Goal: Information Seeking & Learning: Find specific page/section

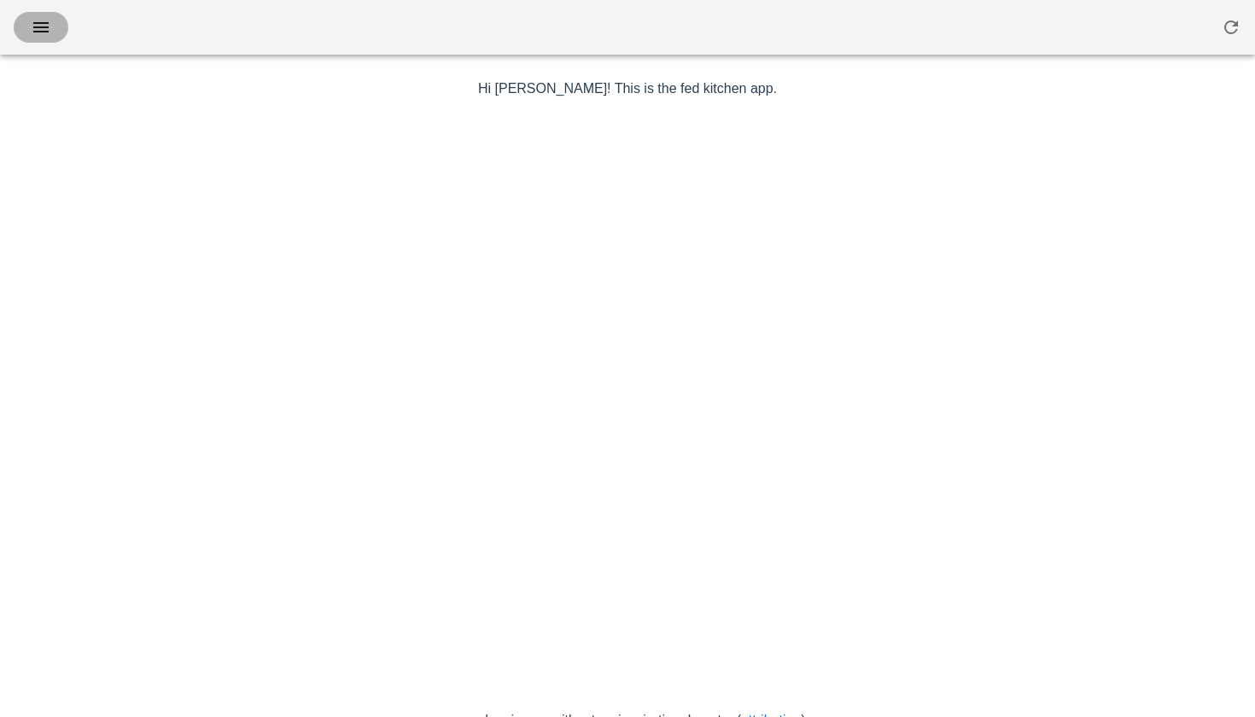
click at [50, 30] on icon "button" at bounding box center [41, 27] width 20 height 20
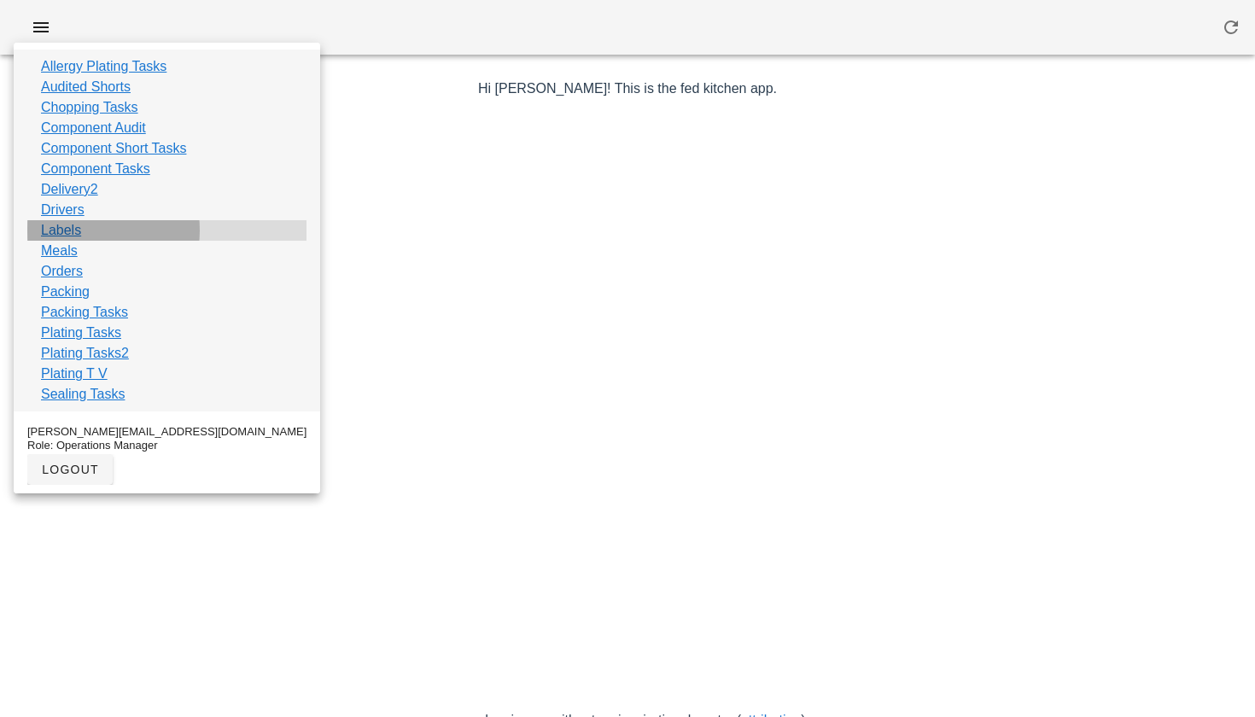
click at [75, 232] on link "Labels" at bounding box center [61, 230] width 40 height 20
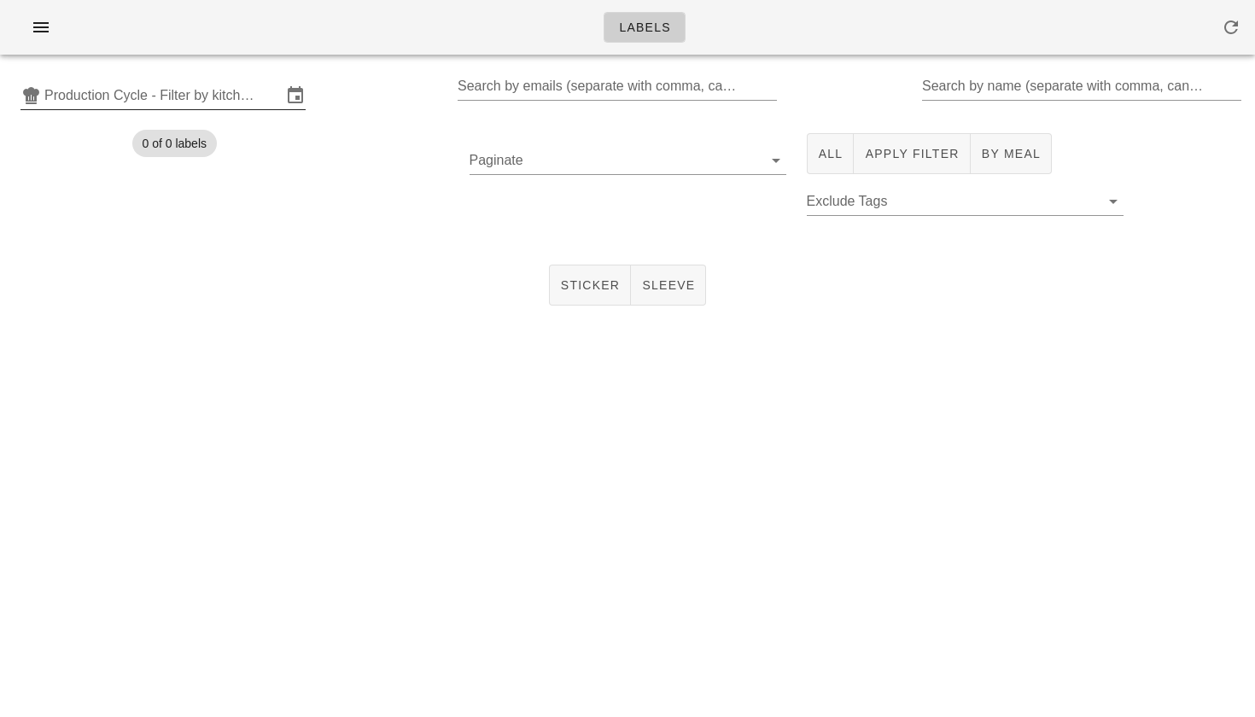
click at [97, 90] on input "Production Cycle - Filter by kitchen production schedules" at bounding box center [162, 95] width 237 height 27
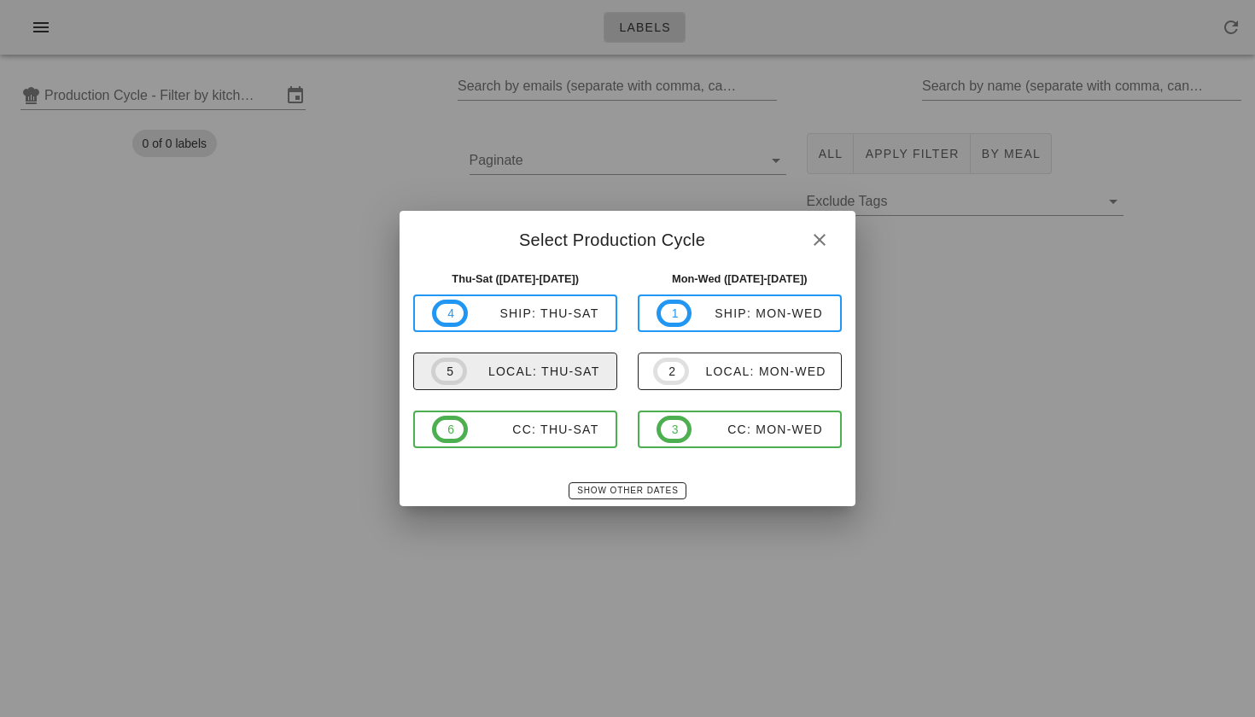
click at [555, 366] on div "local: Thu-Sat" at bounding box center [533, 371] width 133 height 14
type input "local: Thu-Sat ([DATE]-[DATE])"
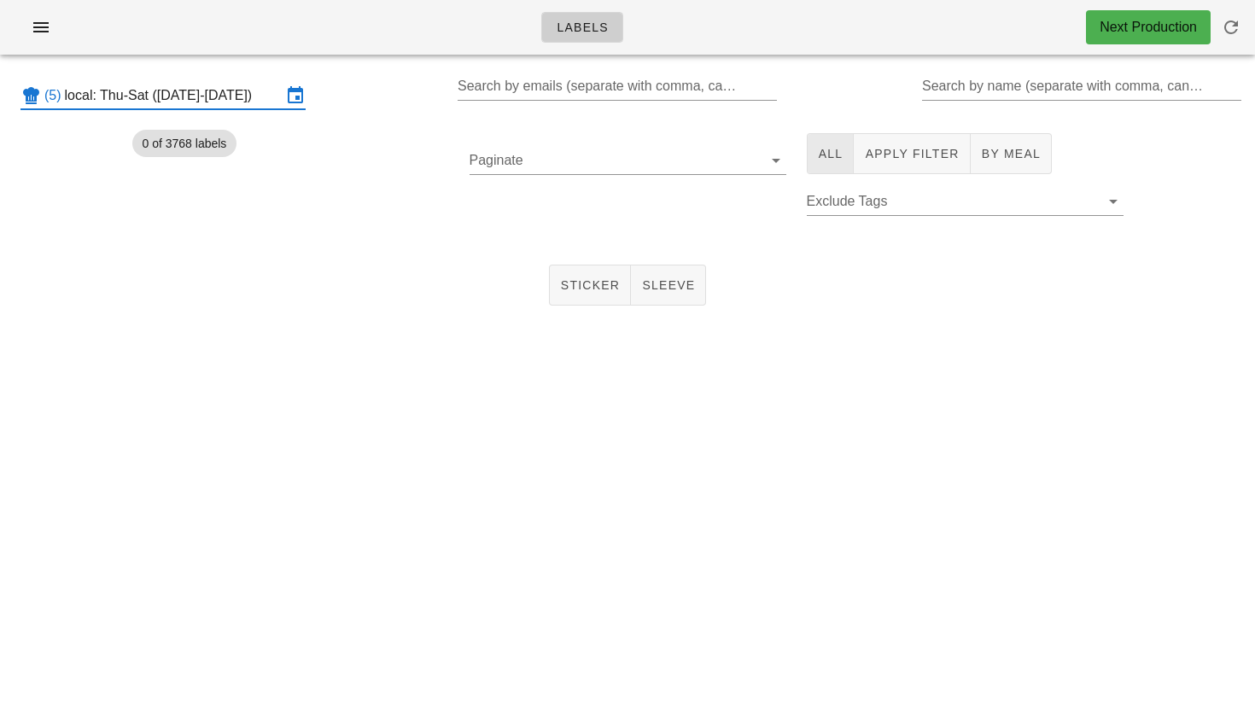
click at [832, 157] on span "All" at bounding box center [831, 154] width 26 height 14
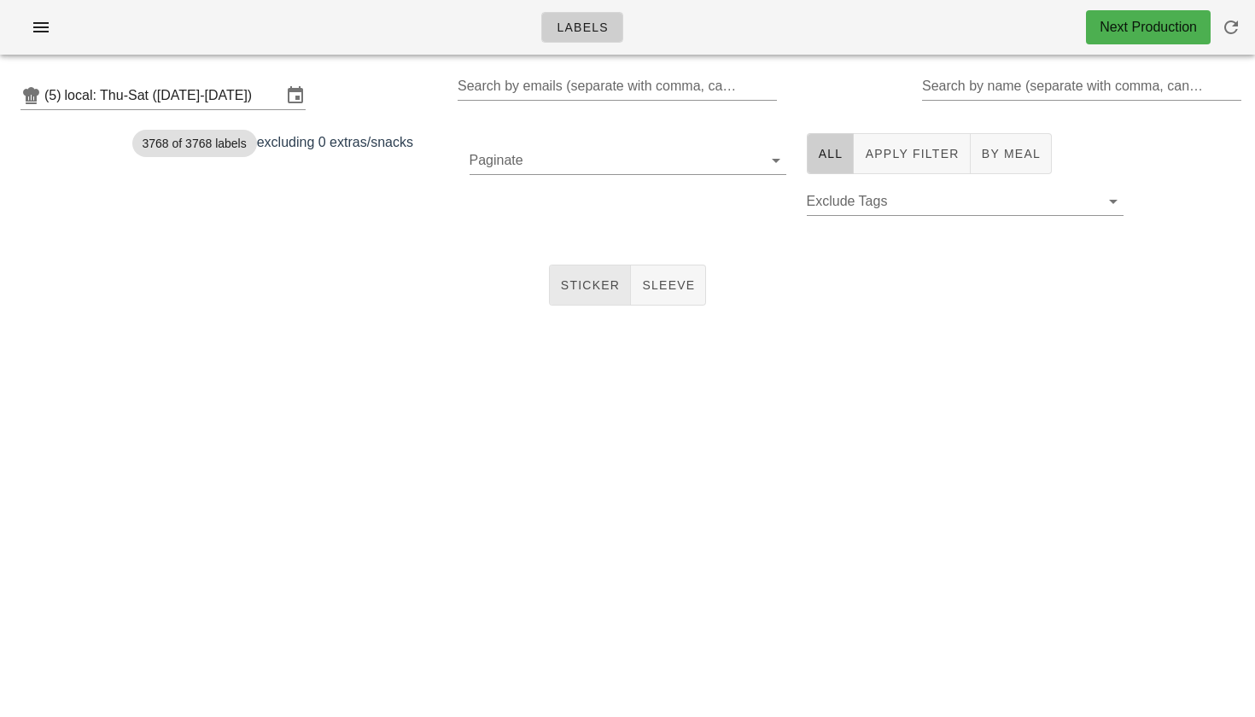
click at [607, 283] on span "Sticker" at bounding box center [590, 285] width 61 height 14
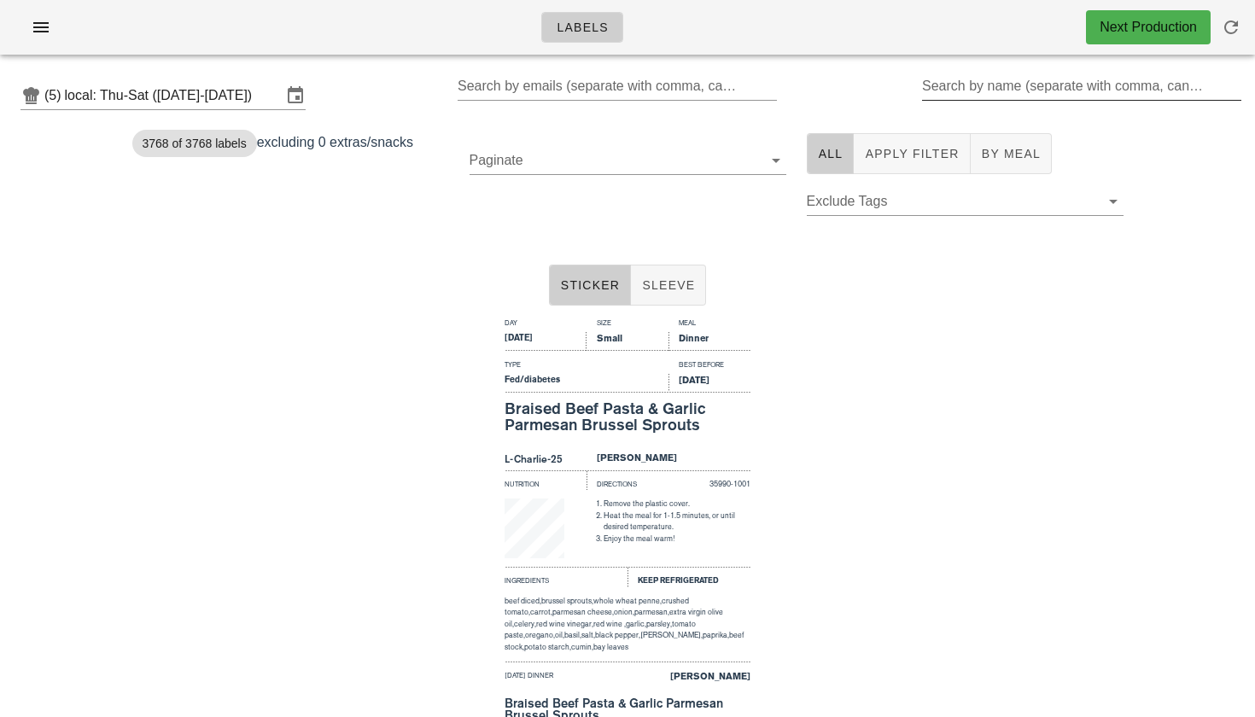
click at [995, 94] on input "Search by name (separate with comma, can be partial)" at bounding box center [1080, 86] width 316 height 27
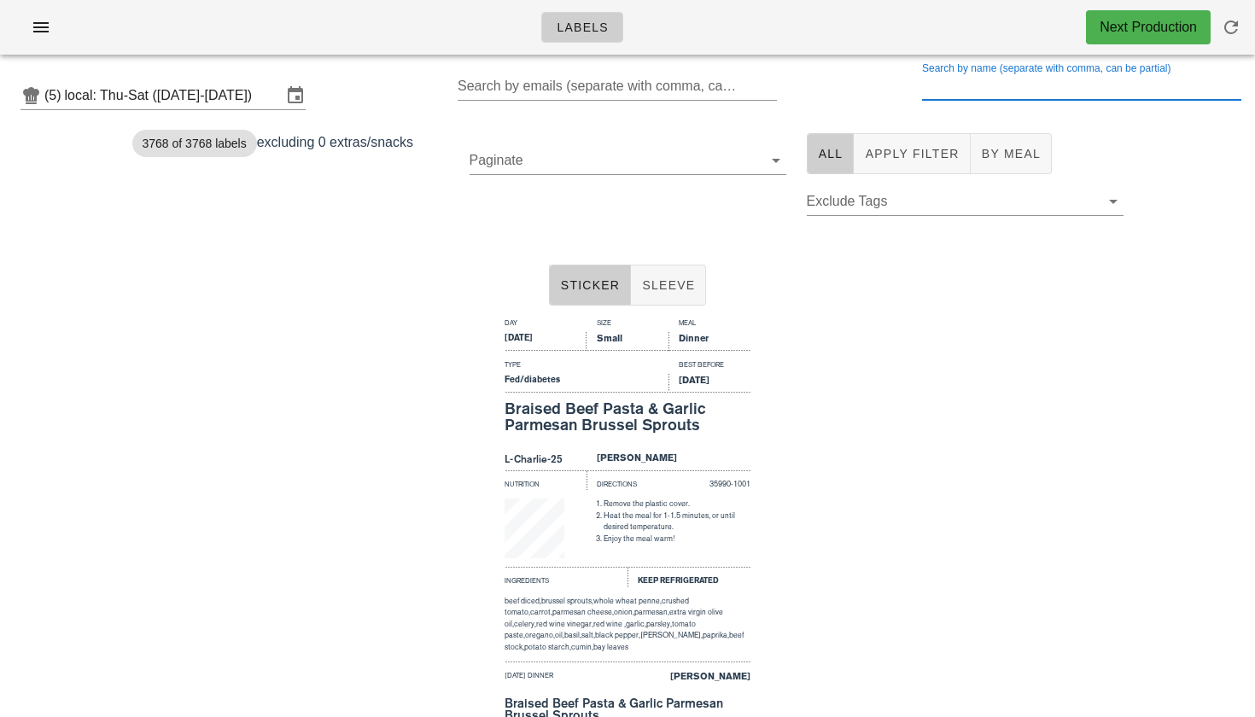
click at [984, 90] on input "Search by name (separate with comma, can be partial)" at bounding box center [1080, 86] width 316 height 27
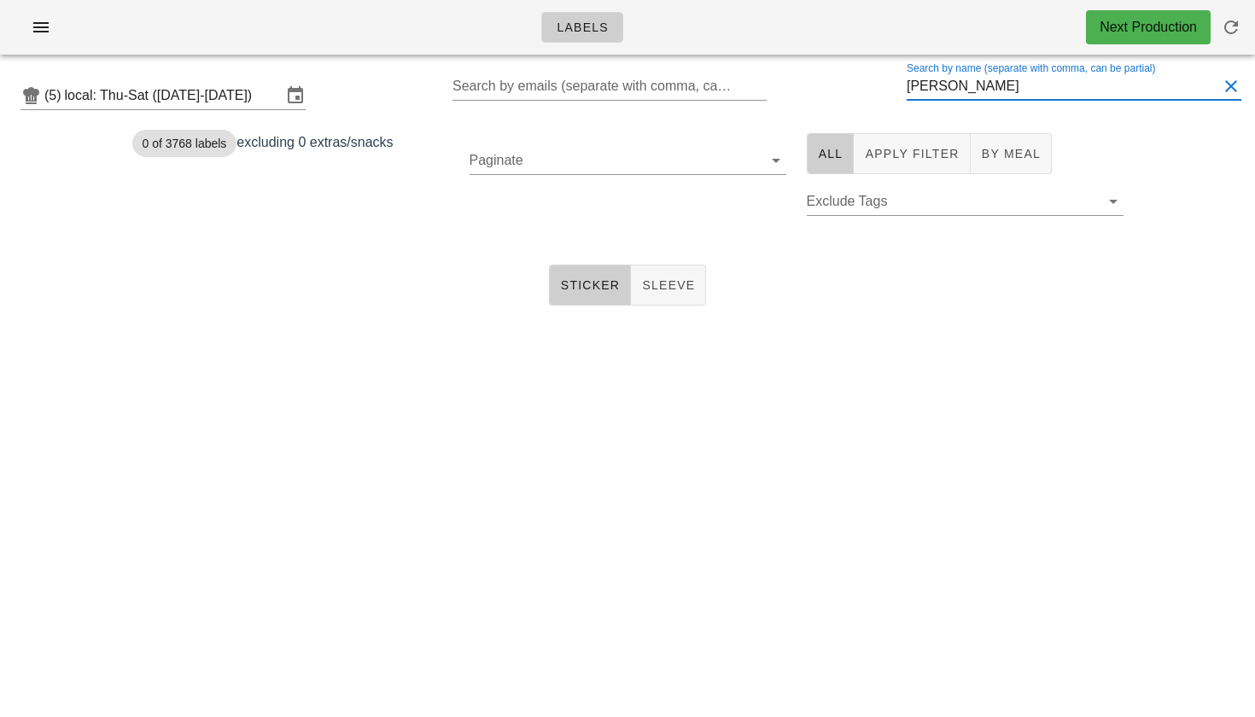
drag, startPoint x: 984, startPoint y: 90, endPoint x: 883, endPoint y: 81, distance: 101.1
click at [883, 81] on div "(5) local: Thu-Sat ([DATE]-[DATE]) Search by emails (separate with comma, can b…" at bounding box center [627, 95] width 1255 height 55
type input "[PERSON_NAME]"
click at [930, 144] on button "Apply Filter" at bounding box center [912, 153] width 116 height 41
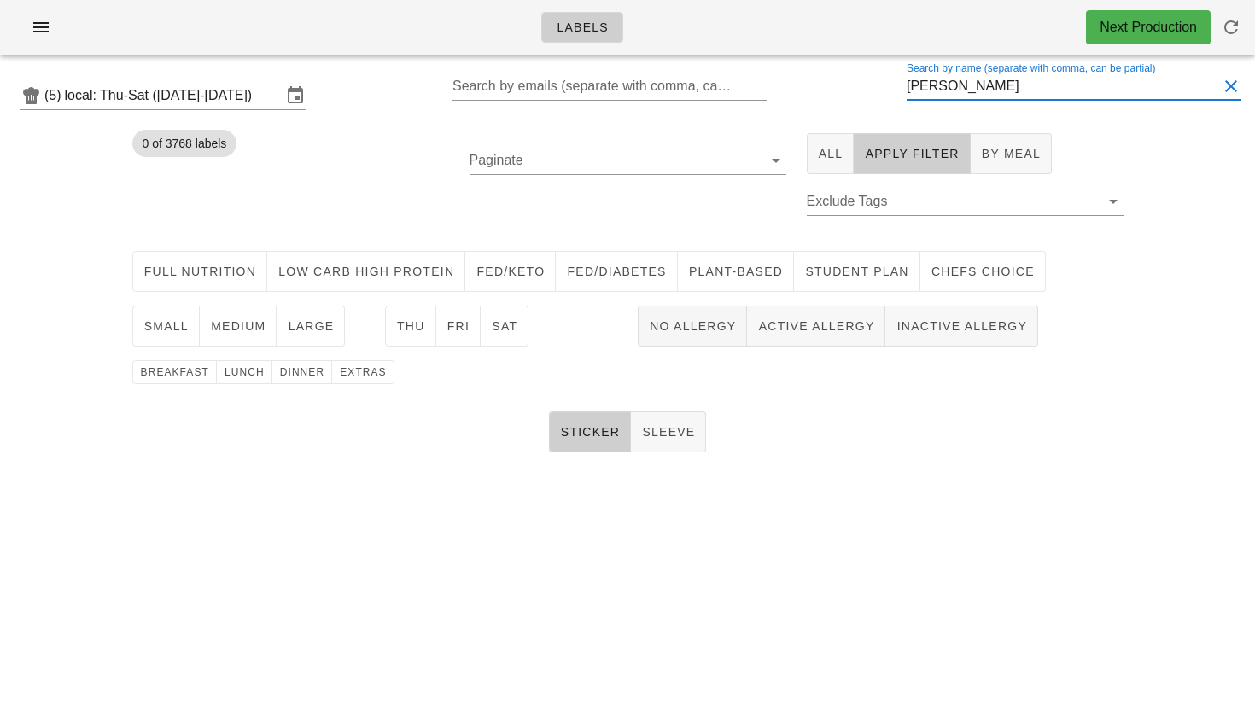
drag, startPoint x: 969, startPoint y: 79, endPoint x: 866, endPoint y: 79, distance: 102.4
click at [876, 79] on div "(5) local: Thu-Sat ([DATE]-[DATE]) Search by emails (separate with comma, can b…" at bounding box center [627, 95] width 1255 height 55
click at [220, 277] on span "Full Nutrition" at bounding box center [200, 272] width 114 height 14
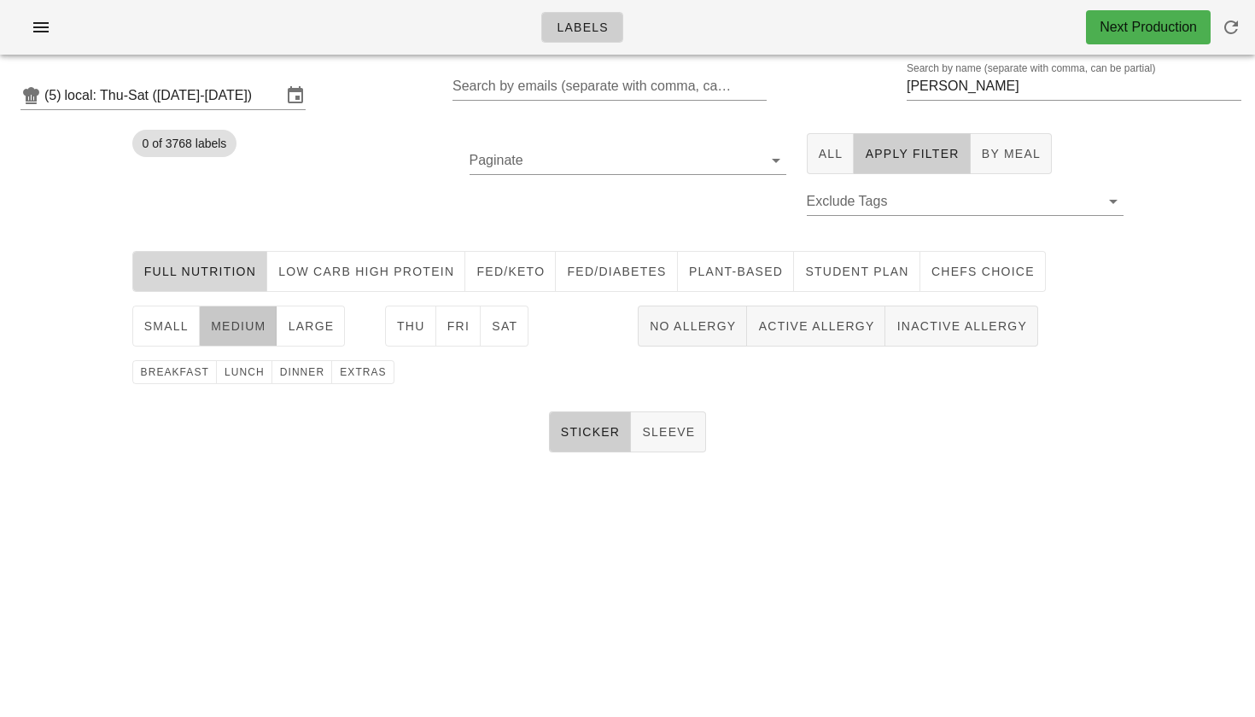
click at [230, 323] on span "medium" at bounding box center [238, 326] width 56 height 14
click at [314, 370] on span "dinner" at bounding box center [302, 372] width 46 height 12
click at [514, 330] on button "Sat" at bounding box center [505, 326] width 48 height 41
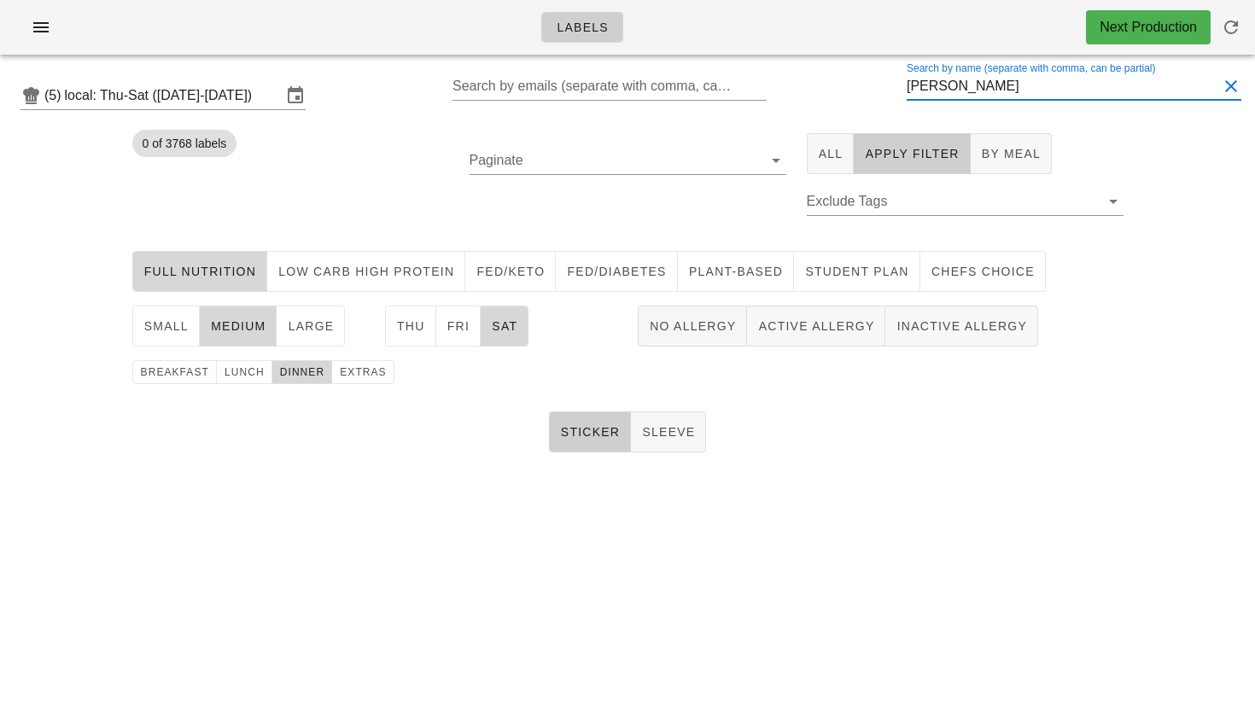
drag, startPoint x: 973, startPoint y: 95, endPoint x: 866, endPoint y: 95, distance: 106.7
click at [866, 95] on div "(5) local: Thu-Sat ([DATE]-[DATE]) Search by emails (separate with comma, can b…" at bounding box center [627, 95] width 1255 height 55
type input "coo"
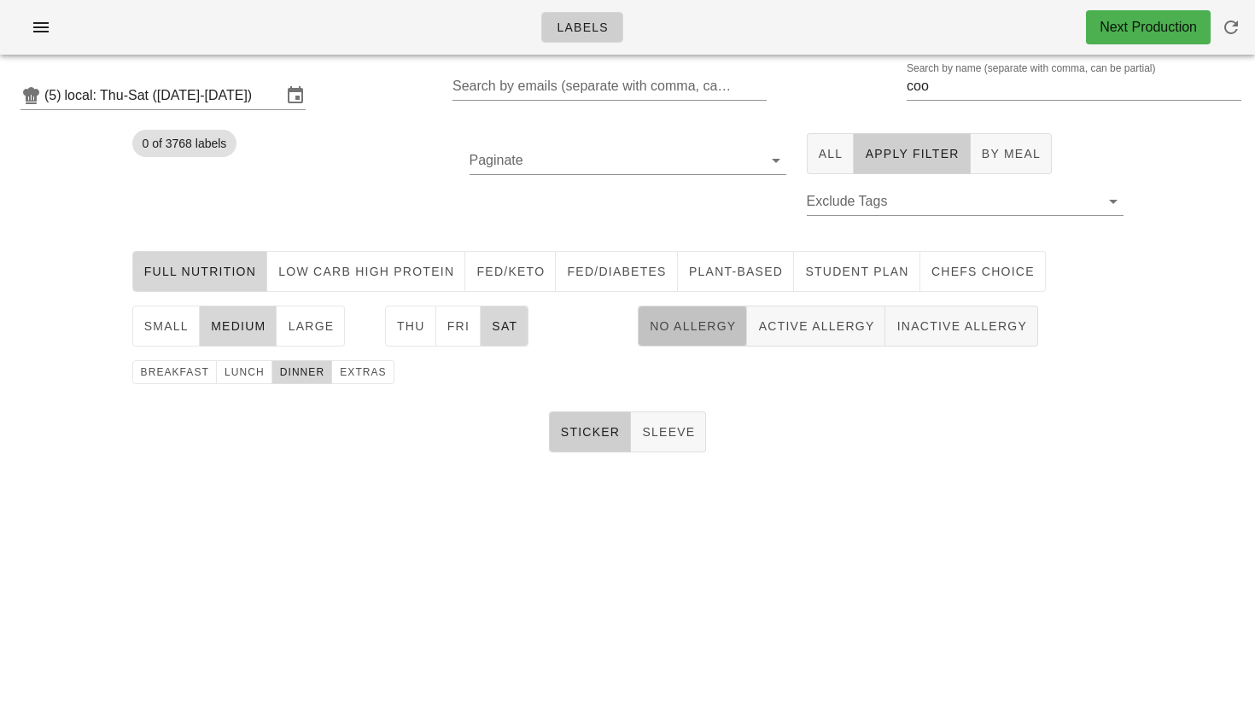
click at [688, 330] on span "No Allergy" at bounding box center [692, 326] width 87 height 14
click at [773, 166] on icon at bounding box center [776, 160] width 20 height 20
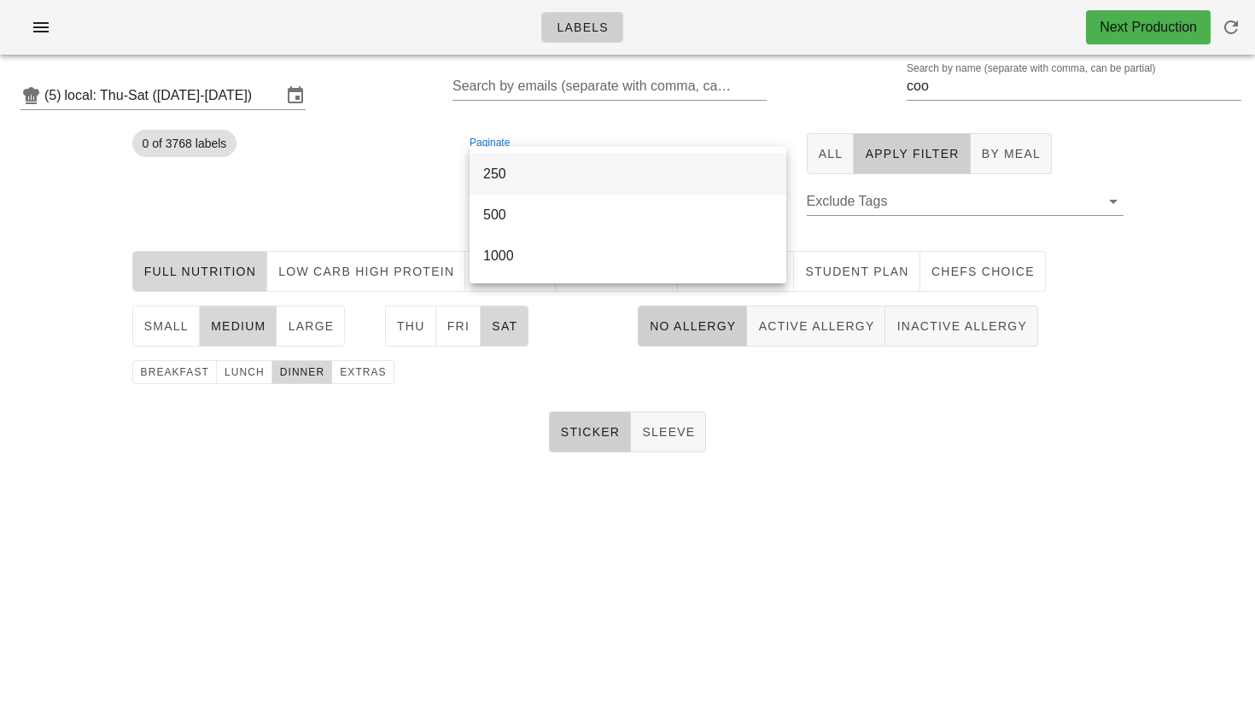
click at [556, 188] on div "250" at bounding box center [627, 173] width 289 height 37
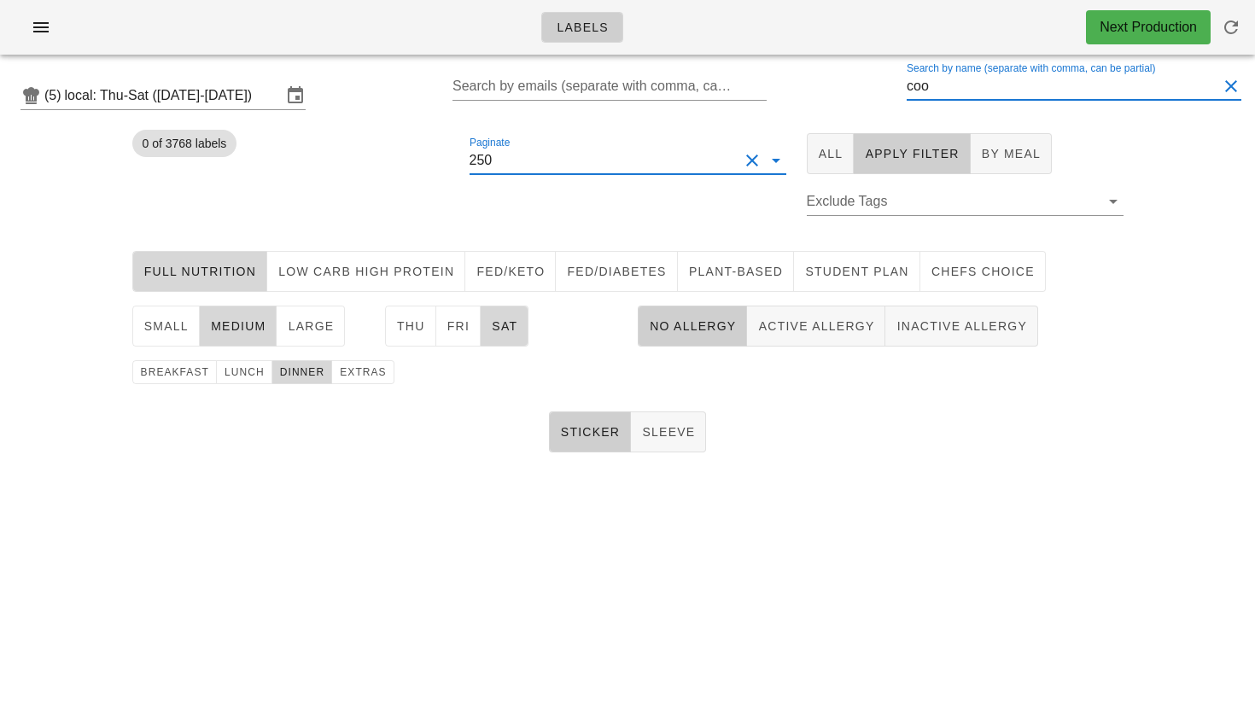
drag, startPoint x: 953, startPoint y: 90, endPoint x: 879, endPoint y: 83, distance: 74.7
click at [882, 85] on div "(5) local: Thu-Sat ([DATE]-[DATE]) Search by emails (separate with comma, can b…" at bounding box center [627, 95] width 1255 height 55
click at [516, 209] on div "Paginate 250 1" at bounding box center [627, 183] width 337 height 121
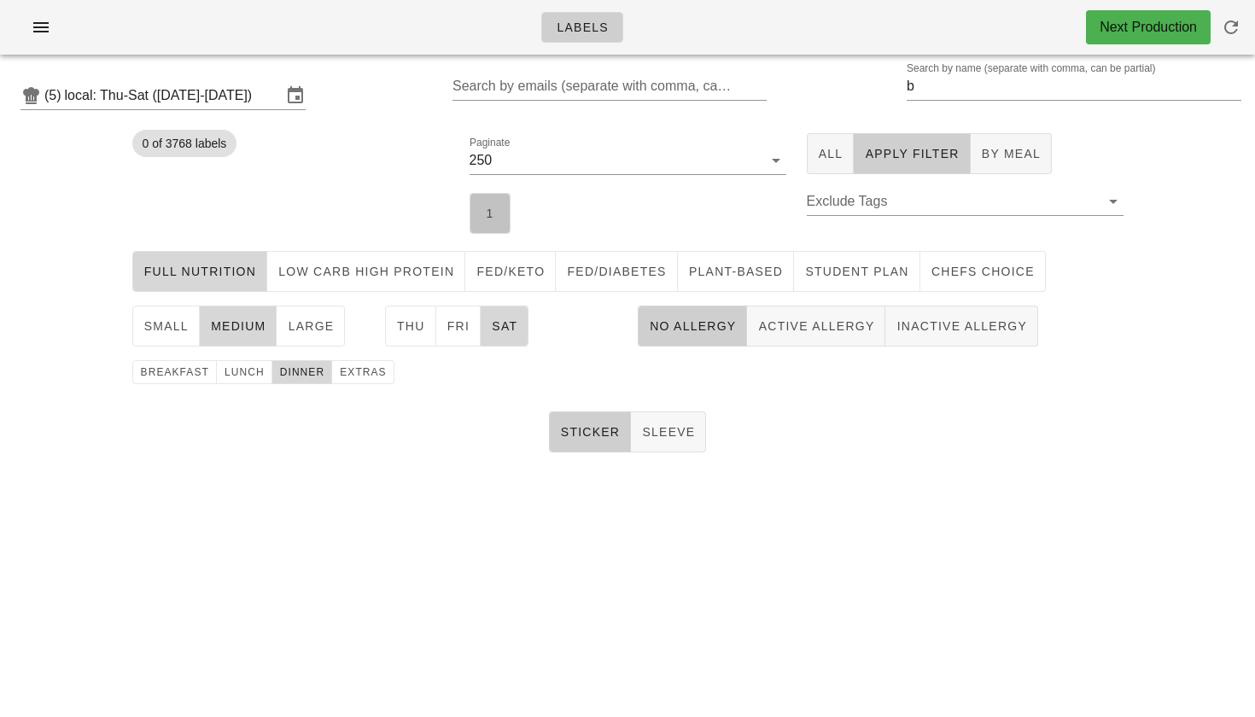
click at [477, 211] on button "1" at bounding box center [489, 213] width 41 height 41
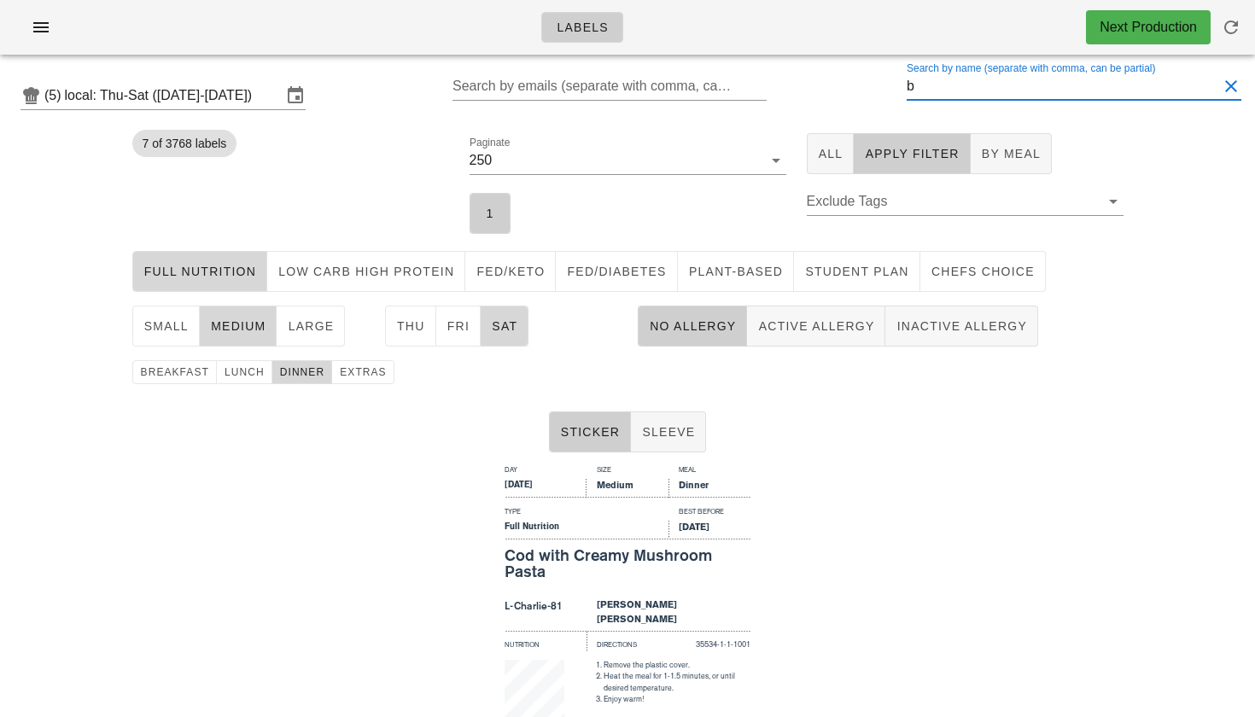
drag, startPoint x: 967, startPoint y: 88, endPoint x: 895, endPoint y: 89, distance: 72.6
click at [895, 89] on div "(5) local: Thu-Sat ([DATE]-[DATE]) Search by emails (separate with comma, can b…" at bounding box center [627, 95] width 1255 height 55
click at [364, 275] on span "Low Carb High Protein" at bounding box center [365, 272] width 177 height 14
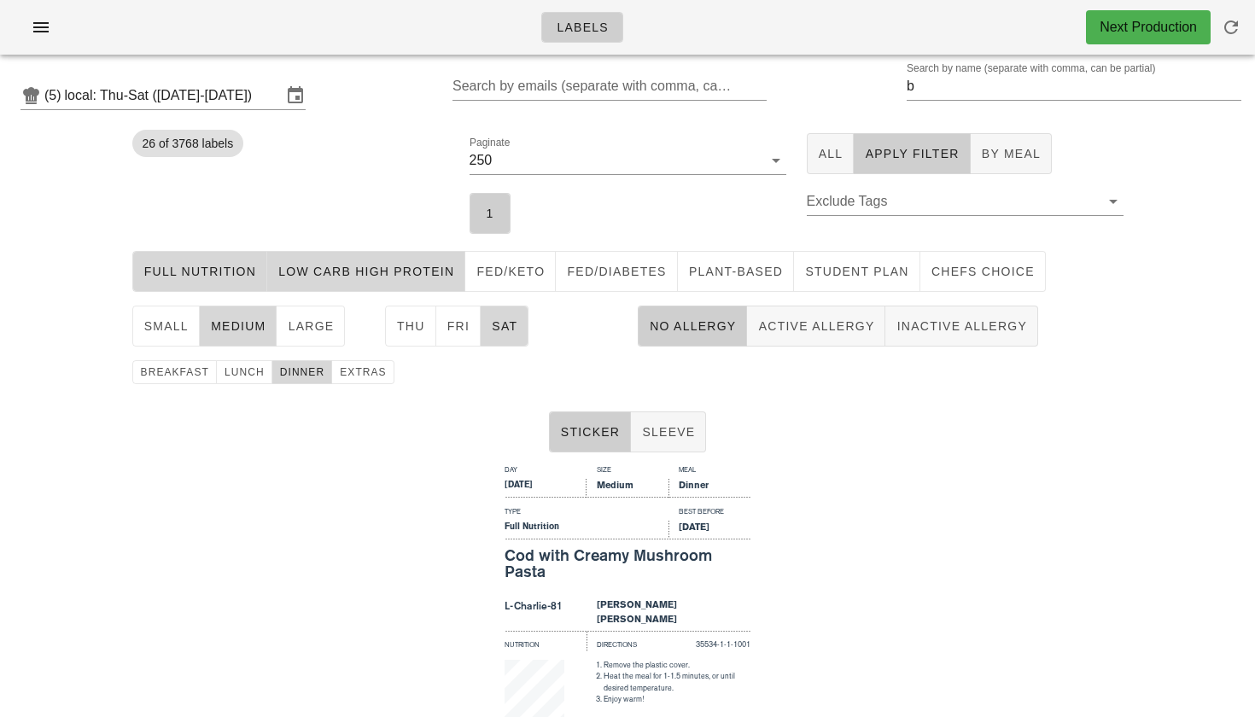
click at [207, 265] on span "Full Nutrition" at bounding box center [200, 272] width 114 height 14
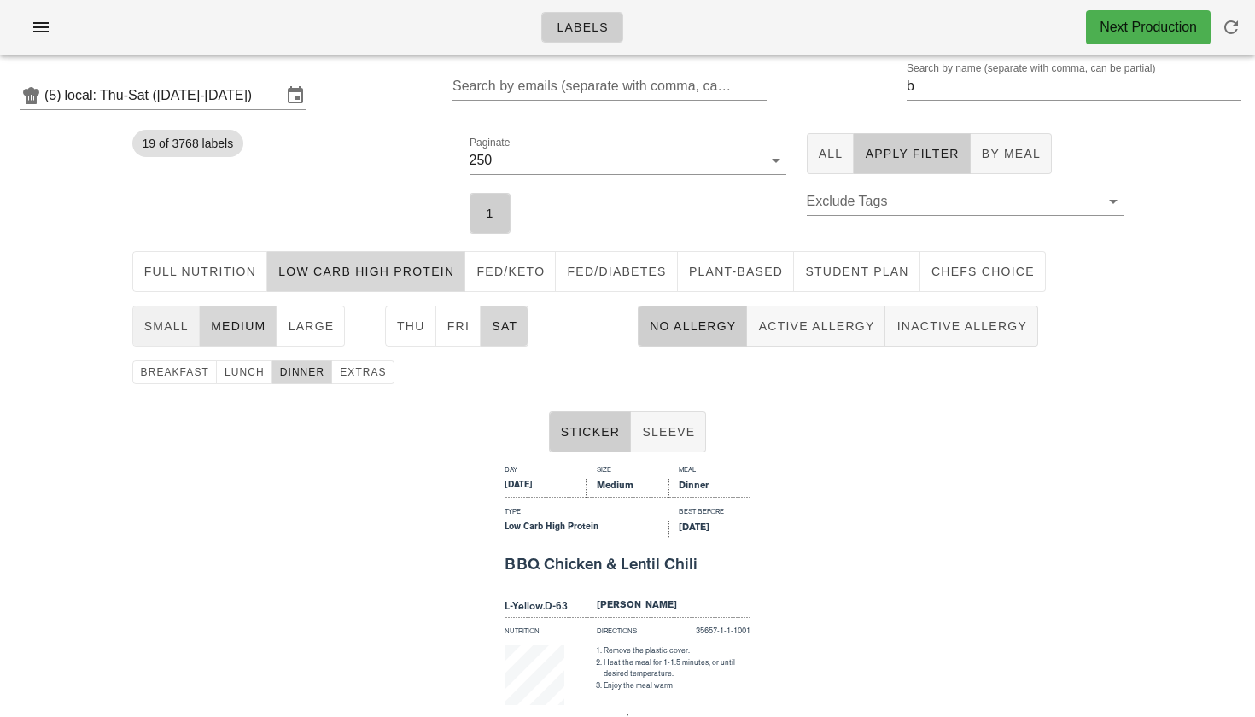
click at [178, 322] on span "small" at bounding box center [165, 326] width 45 height 14
click at [232, 328] on span "medium" at bounding box center [238, 326] width 56 height 14
click at [238, 374] on span "lunch" at bounding box center [244, 372] width 41 height 12
click at [272, 375] on button "dinner" at bounding box center [302, 372] width 61 height 24
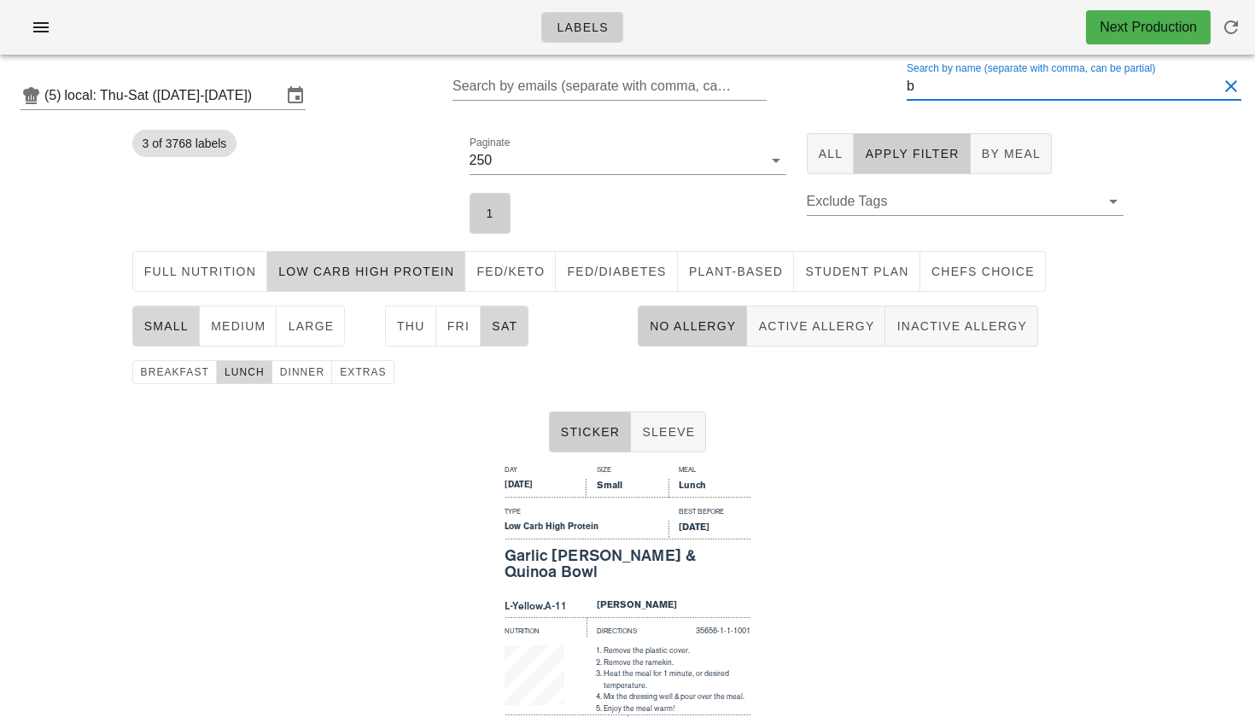
drag, startPoint x: 930, startPoint y: 89, endPoint x: 843, endPoint y: 73, distance: 88.6
click at [846, 74] on div "(5) local: Thu-Sat ([DATE]-[DATE]) Search by emails (separate with comma, can b…" at bounding box center [627, 95] width 1255 height 55
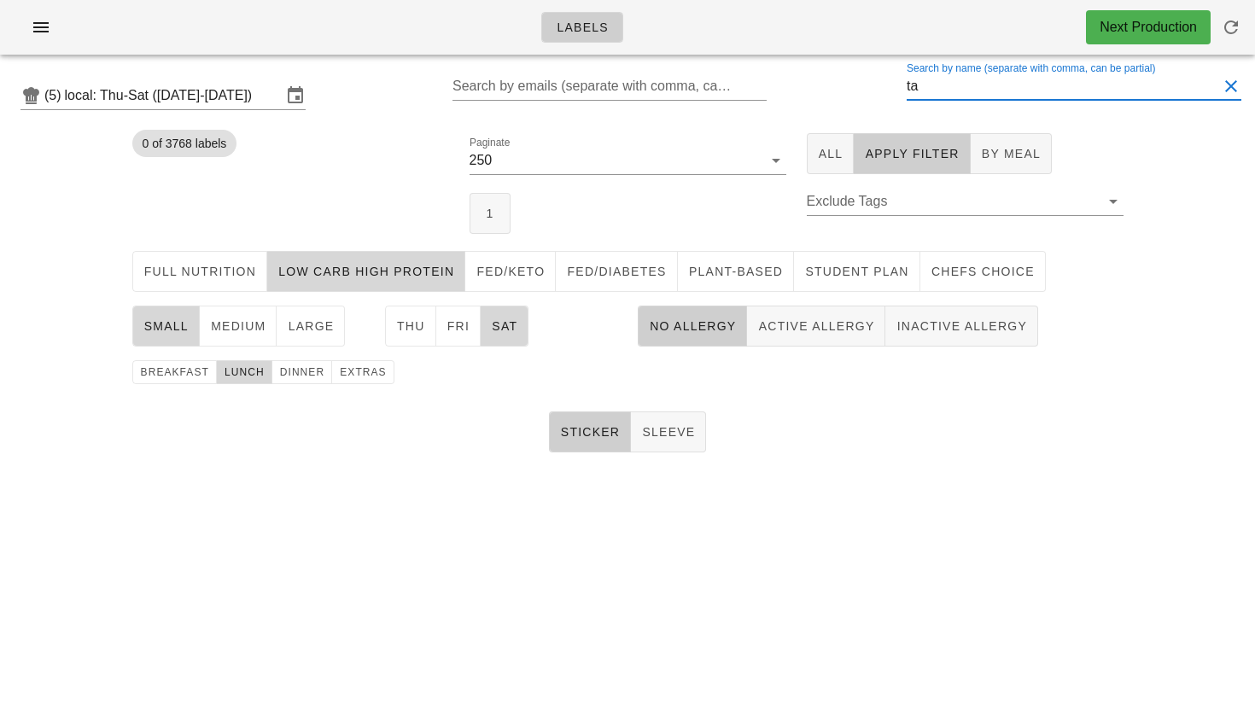
type input "t"
click at [499, 216] on button "1" at bounding box center [489, 213] width 41 height 41
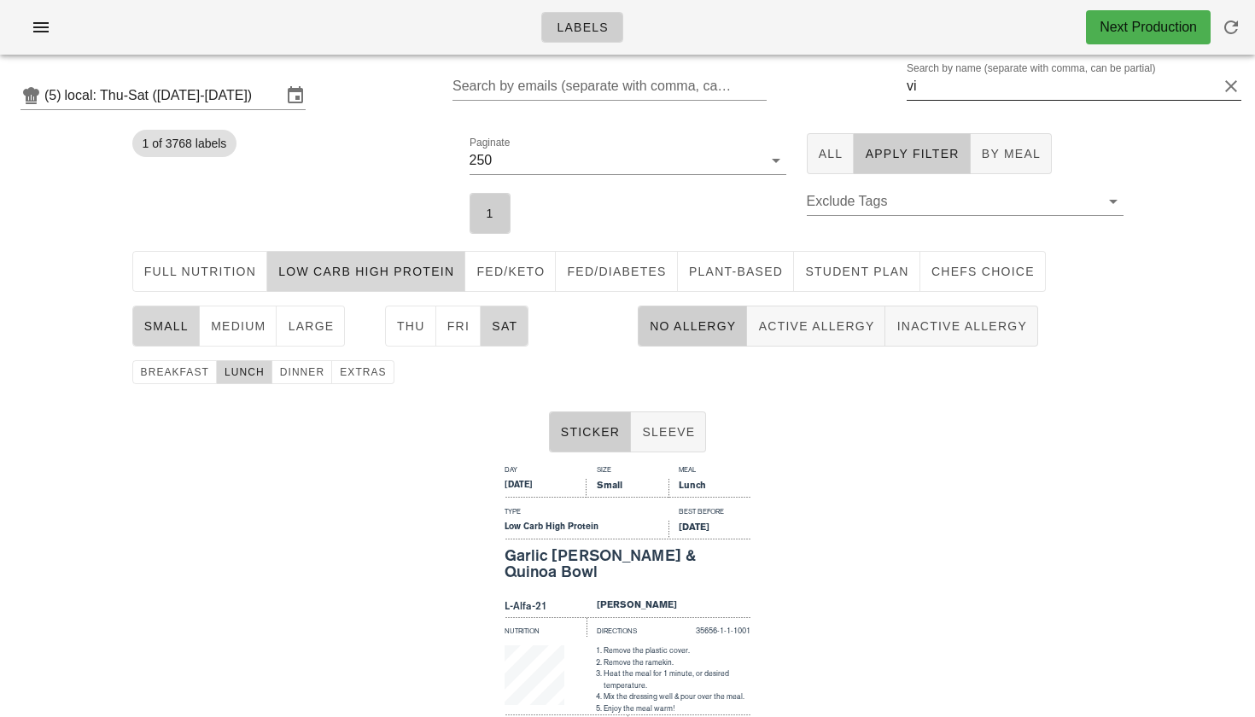
click at [965, 99] on div "Search by name (separate with comma, can be partial) vi" at bounding box center [1074, 86] width 335 height 27
type input "v"
click at [833, 324] on span "Active Allergy" at bounding box center [815, 326] width 117 height 14
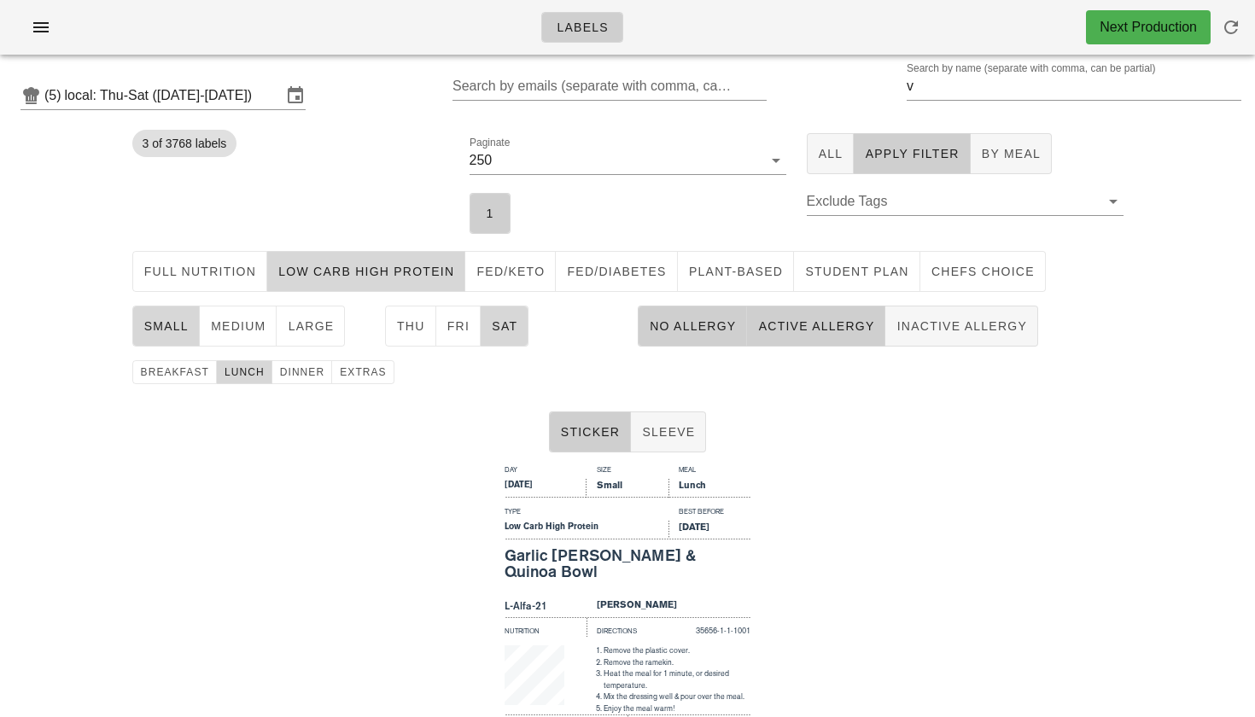
click at [708, 323] on span "No Allergy" at bounding box center [692, 326] width 87 height 14
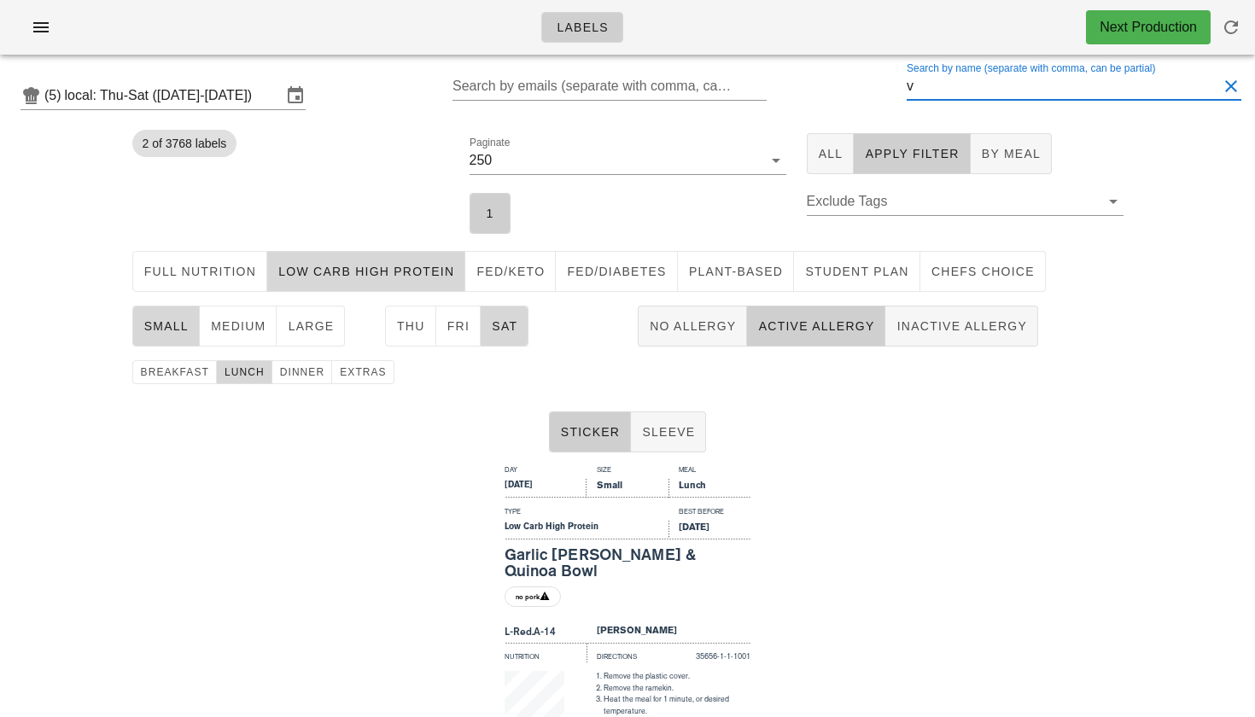
drag, startPoint x: 927, startPoint y: 90, endPoint x: 906, endPoint y: 90, distance: 21.3
click at [907, 90] on div "(5) local: Thu-Sat ([DATE]-[DATE]) Search by emails (separate with comma, can b…" at bounding box center [627, 95] width 1255 height 55
click at [710, 329] on span "No Allergy" at bounding box center [692, 326] width 87 height 14
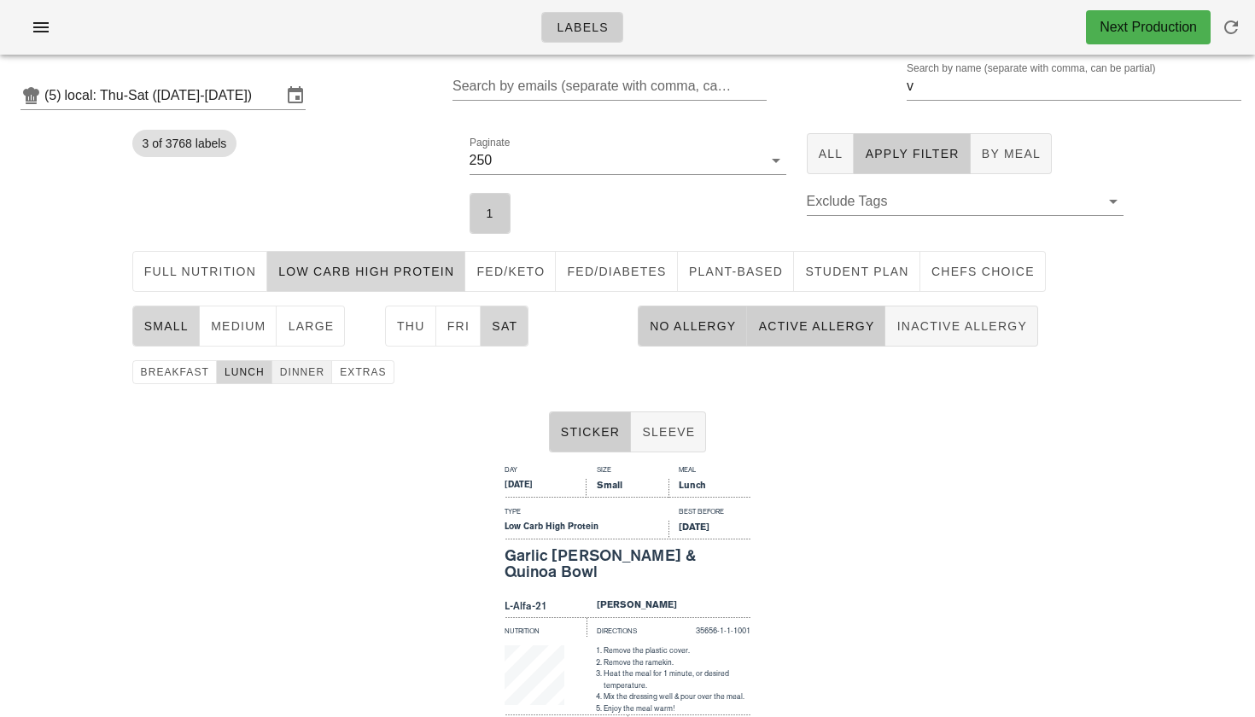
click at [299, 375] on span "dinner" at bounding box center [302, 372] width 46 height 12
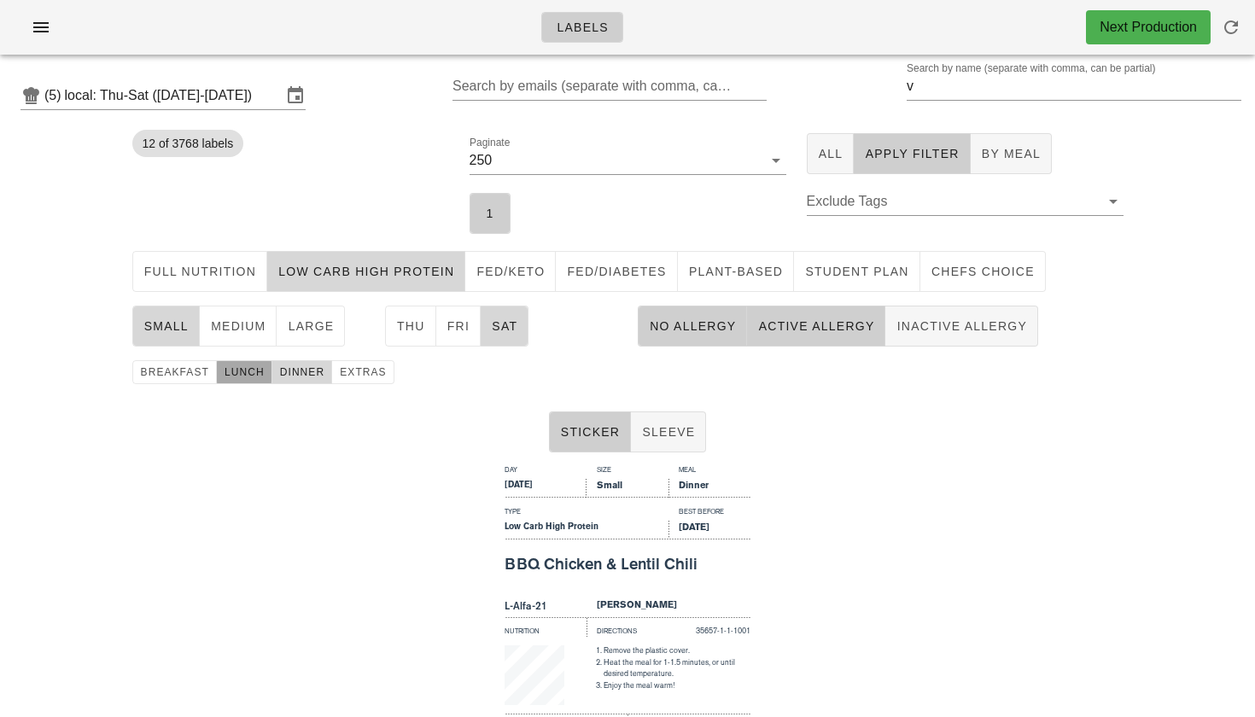
click at [240, 378] on span "lunch" at bounding box center [244, 372] width 41 height 12
click at [414, 323] on span "Thu" at bounding box center [410, 326] width 29 height 14
click at [219, 335] on button "medium" at bounding box center [239, 326] width 78 height 41
click at [172, 333] on span "small" at bounding box center [165, 326] width 45 height 14
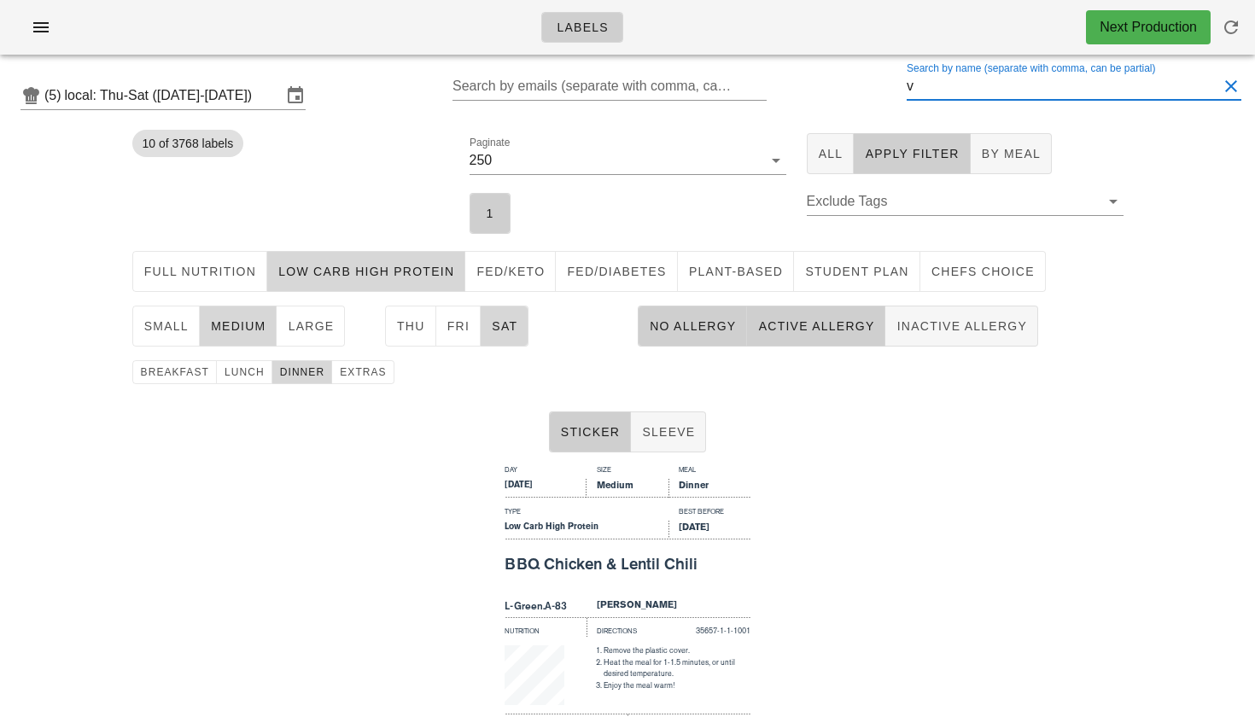
click at [921, 85] on input "v" at bounding box center [1062, 86] width 311 height 27
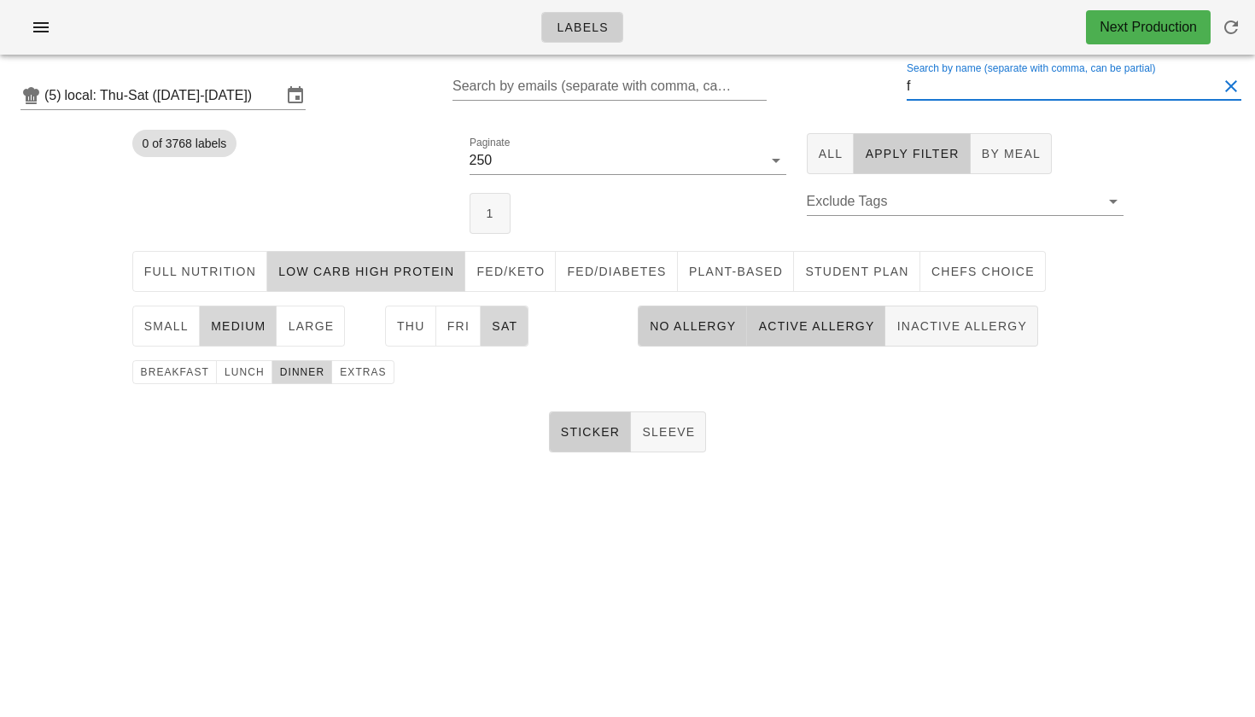
click at [512, 235] on div "Paginate 250 1" at bounding box center [627, 183] width 337 height 121
click at [488, 208] on span "1" at bounding box center [490, 214] width 19 height 14
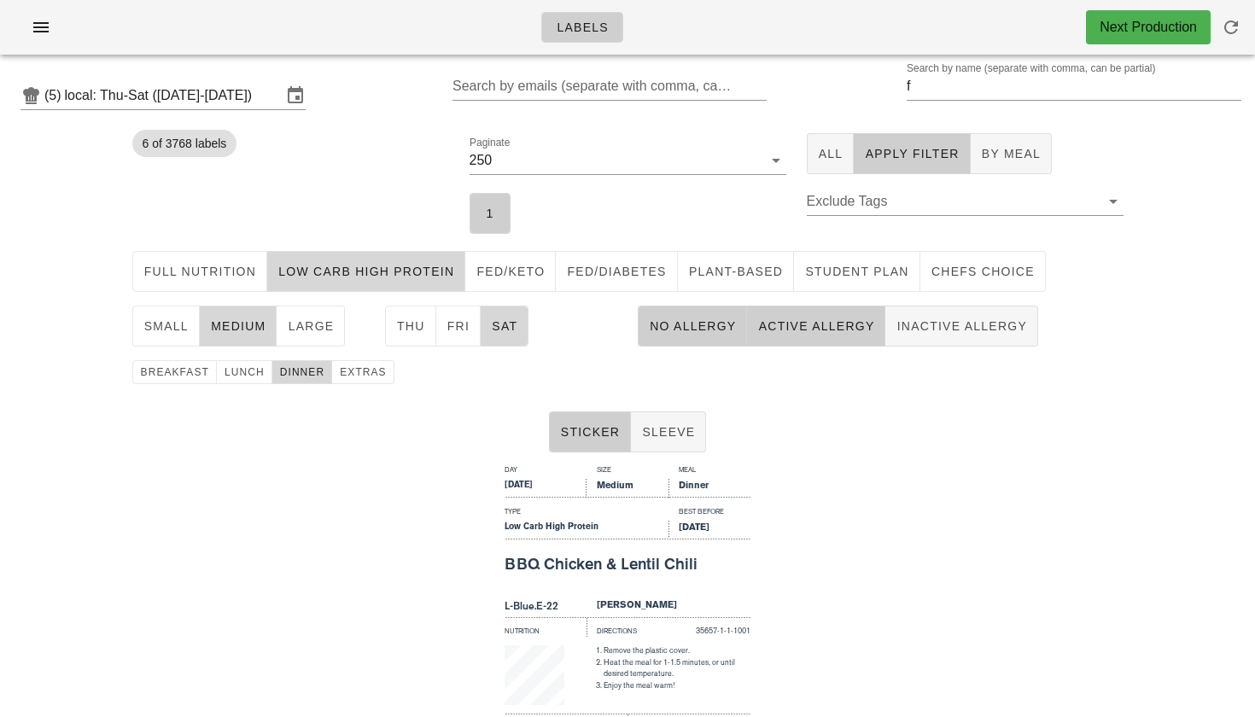
click at [785, 321] on span "Active Allergy" at bounding box center [815, 326] width 117 height 14
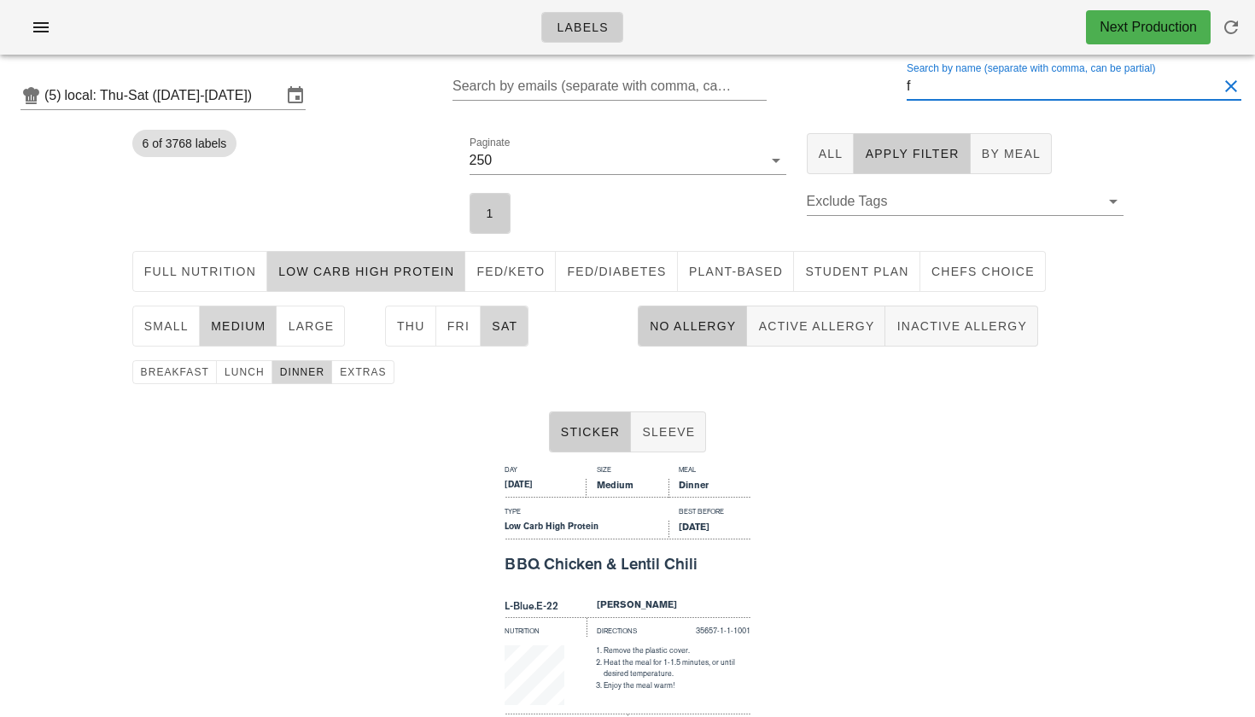
drag, startPoint x: 946, startPoint y: 90, endPoint x: 890, endPoint y: 84, distance: 55.9
click at [890, 84] on div "(5) local: Thu-Sat ([DATE]-[DATE]) Search by emails (separate with comma, can b…" at bounding box center [627, 95] width 1255 height 55
type input "j"
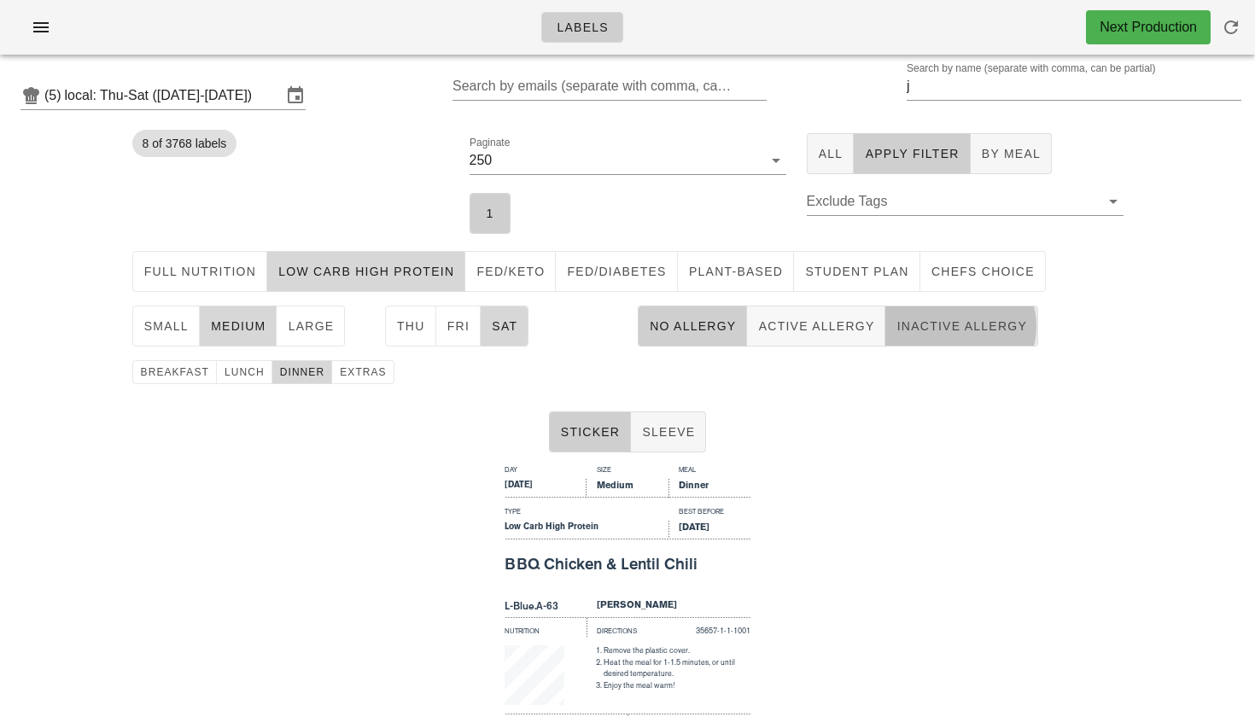
click at [927, 323] on span "Inactive Allergy" at bounding box center [960, 326] width 131 height 14
click at [673, 319] on span "No Allergy" at bounding box center [692, 326] width 87 height 14
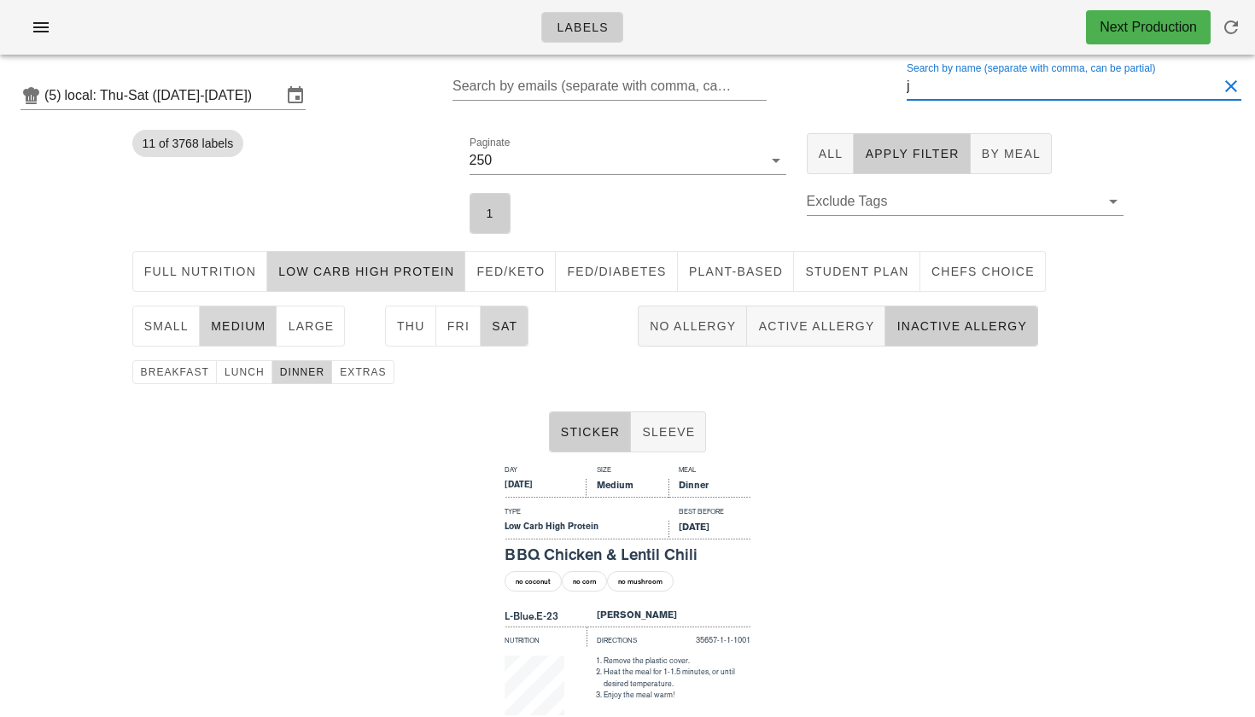
drag, startPoint x: 948, startPoint y: 95, endPoint x: 868, endPoint y: 92, distance: 80.3
click at [868, 92] on div "(5) local: Thu-Sat ([DATE]-[DATE]) Search by emails (separate with comma, can b…" at bounding box center [627, 95] width 1255 height 55
click at [848, 328] on span "Active Allergy" at bounding box center [815, 326] width 117 height 14
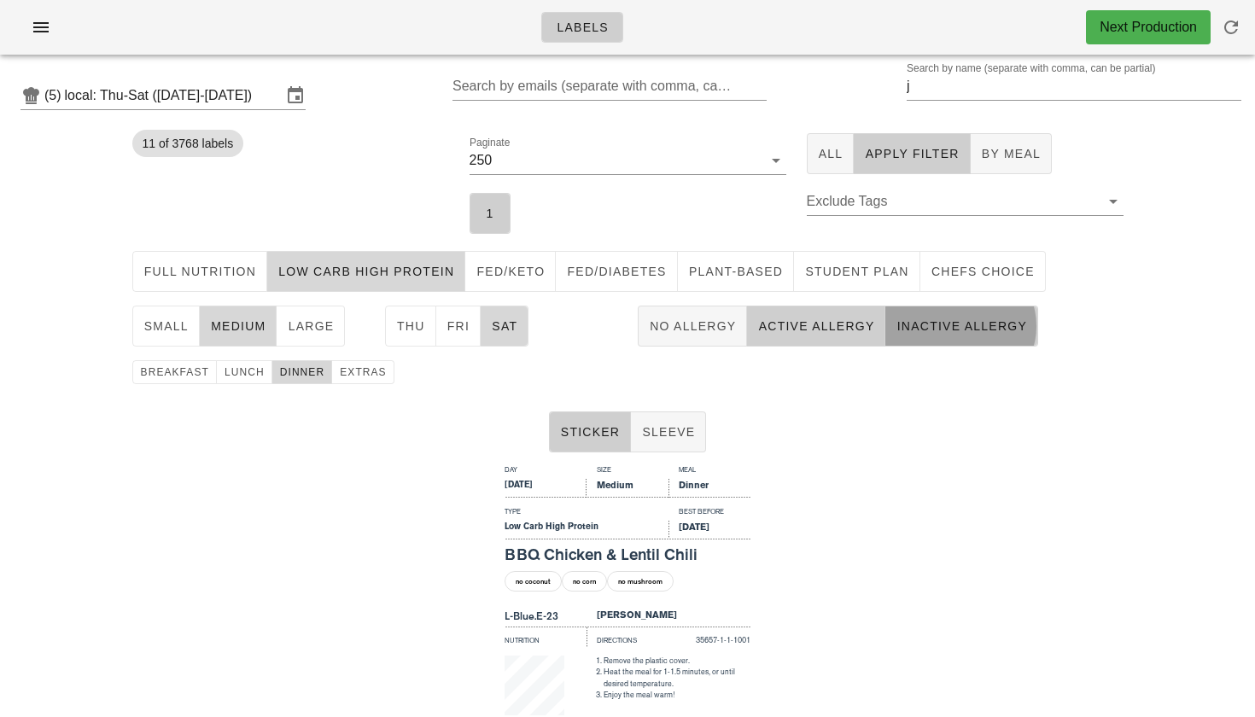
click at [953, 328] on span "Inactive Allergy" at bounding box center [960, 326] width 131 height 14
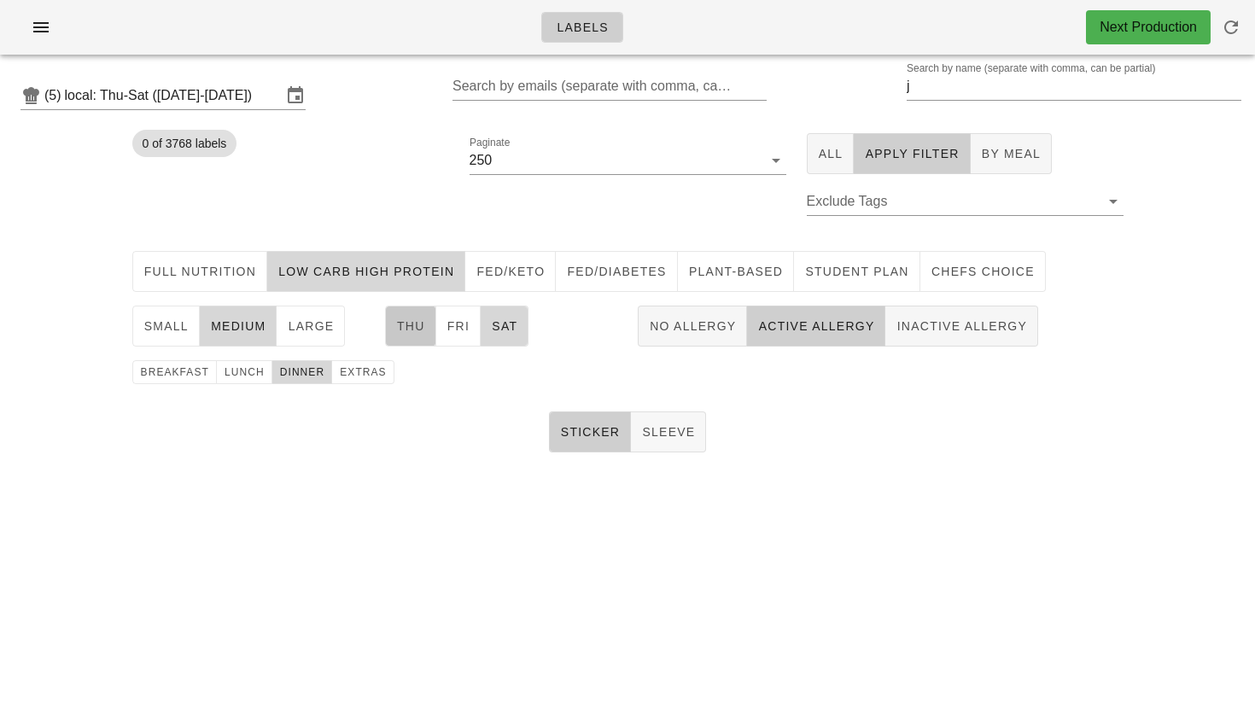
click at [411, 314] on button "Thu" at bounding box center [410, 326] width 51 height 41
click at [236, 262] on button "Full Nutrition" at bounding box center [200, 271] width 136 height 41
click at [486, 308] on button "Sat" at bounding box center [505, 326] width 48 height 41
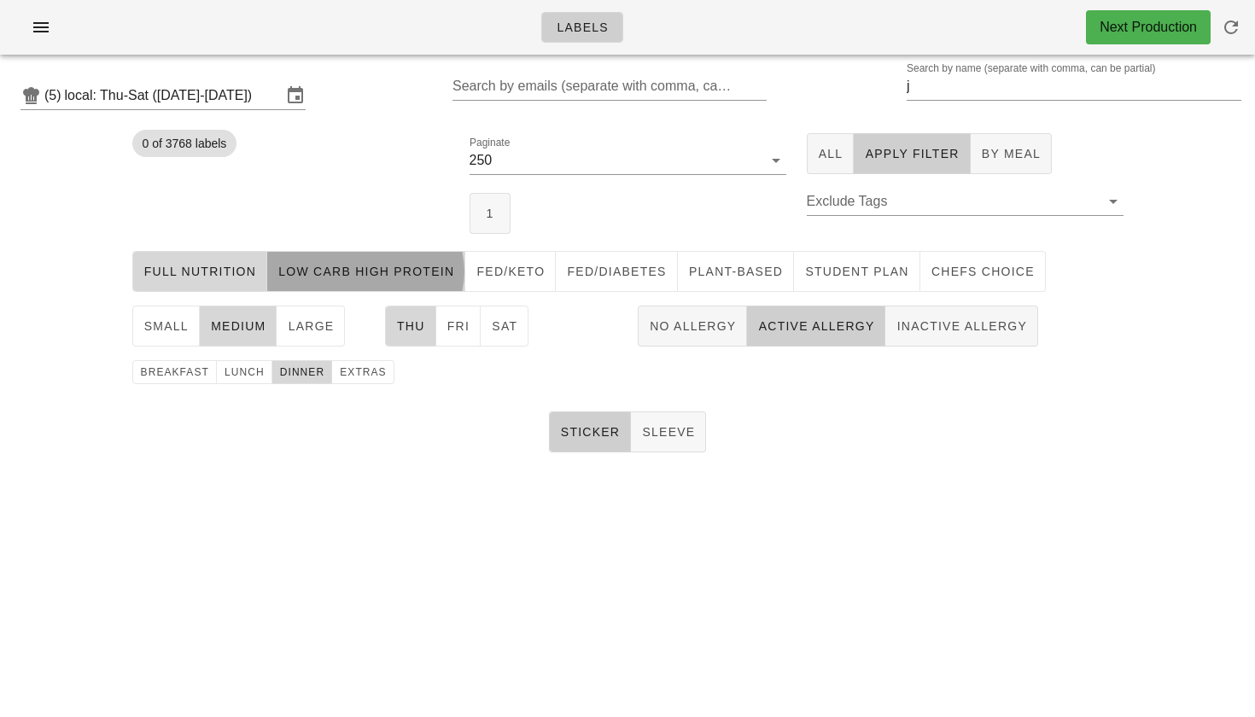
click at [420, 284] on button "Low Carb High Protein" at bounding box center [366, 271] width 198 height 41
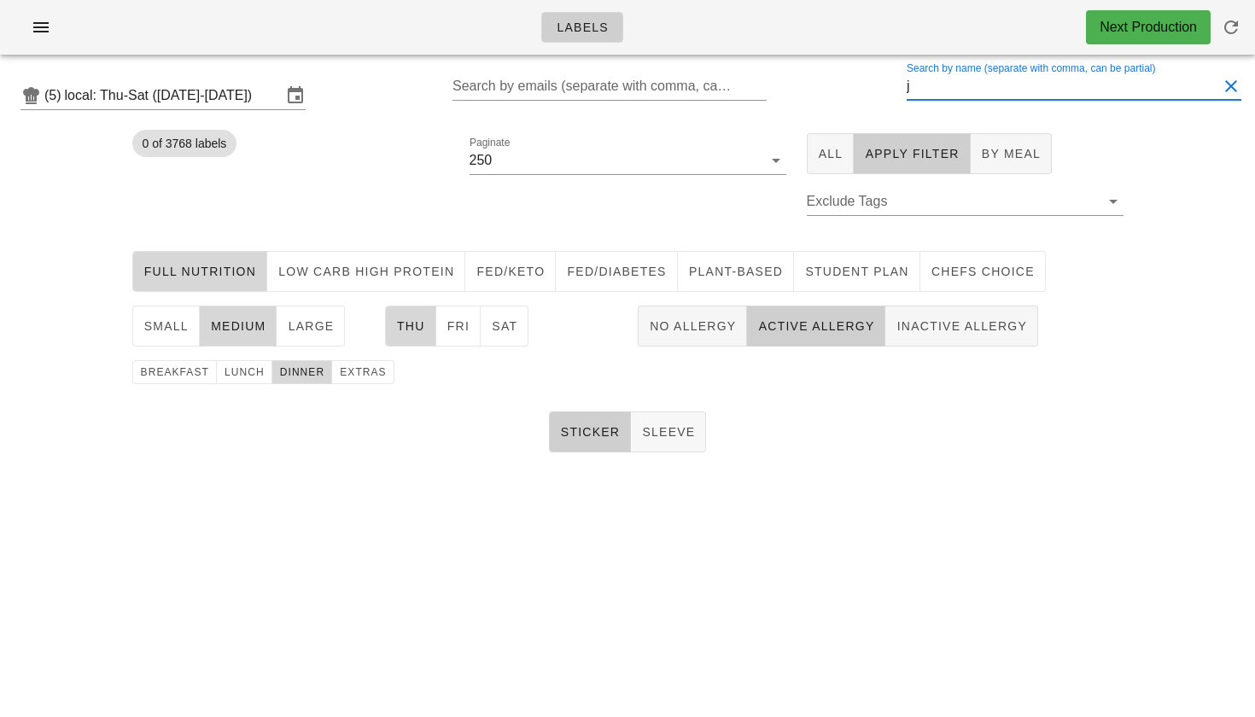
drag, startPoint x: 970, startPoint y: 78, endPoint x: 890, endPoint y: 77, distance: 79.4
click at [927, 78] on input "j" at bounding box center [1062, 86] width 311 height 27
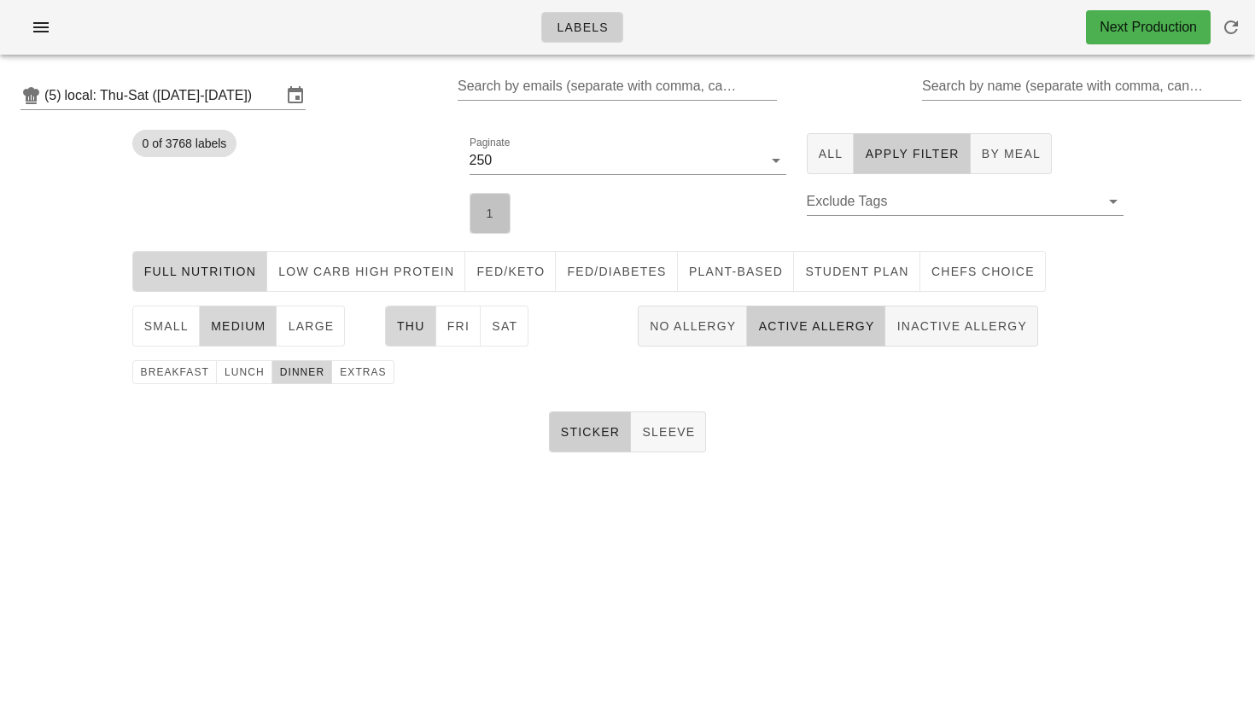
click at [499, 219] on button "1" at bounding box center [489, 213] width 41 height 41
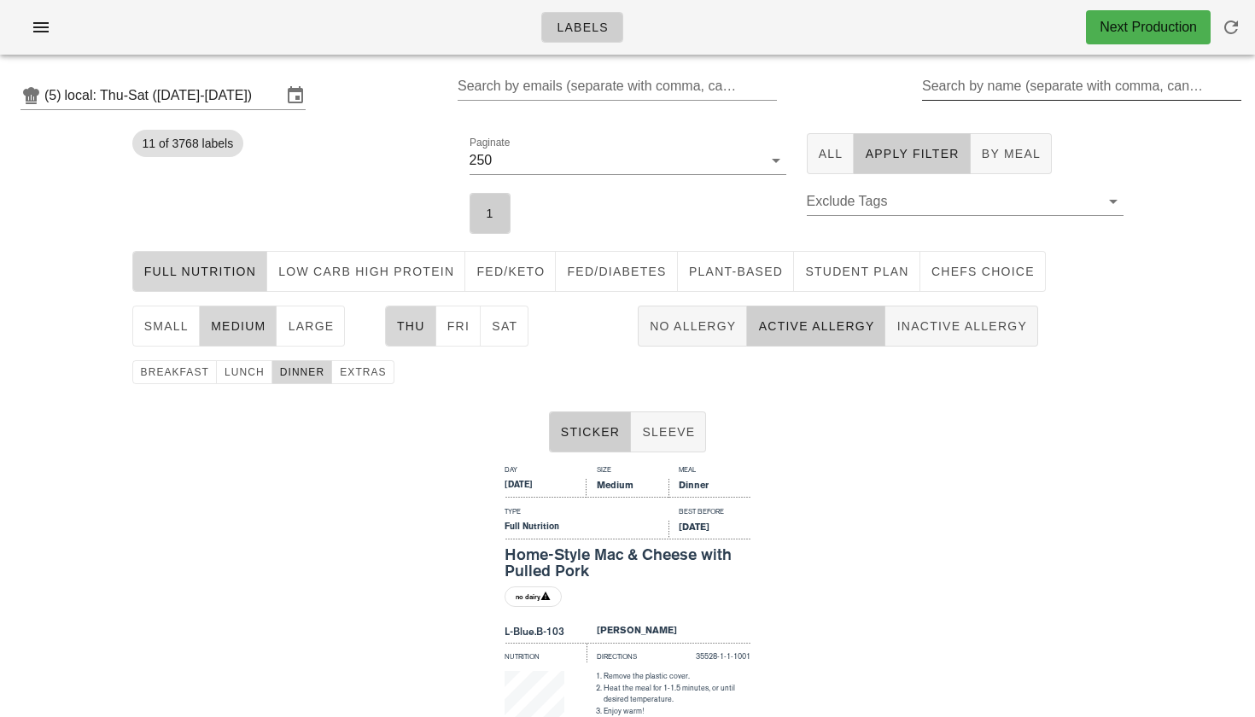
click at [961, 86] on input "Search by name (separate with comma, can be partial)" at bounding box center [1080, 86] width 316 height 27
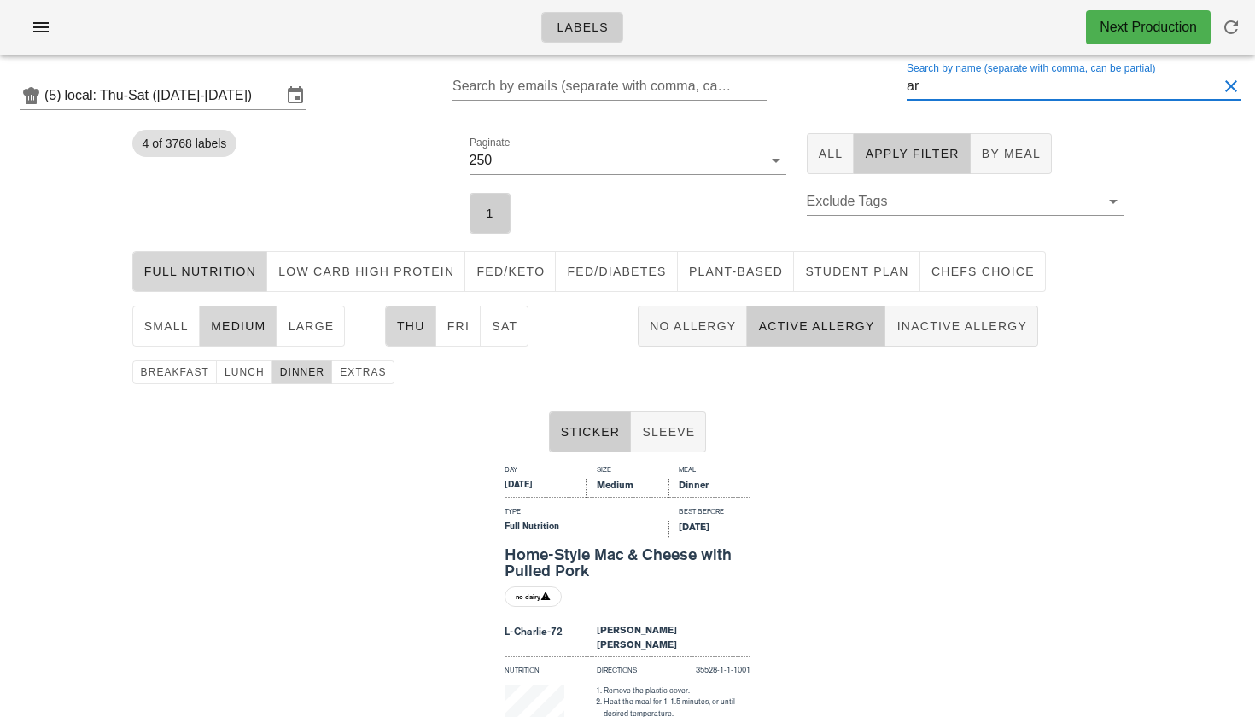
drag, startPoint x: 945, startPoint y: 81, endPoint x: 889, endPoint y: 81, distance: 55.5
click at [889, 81] on div "(5) local: Thu-Sat ([DATE]-[DATE]) Search by emails (separate with comma, can b…" at bounding box center [627, 95] width 1255 height 55
click at [246, 375] on span "lunch" at bounding box center [244, 372] width 41 height 12
click at [309, 376] on span "dinner" at bounding box center [302, 372] width 46 height 12
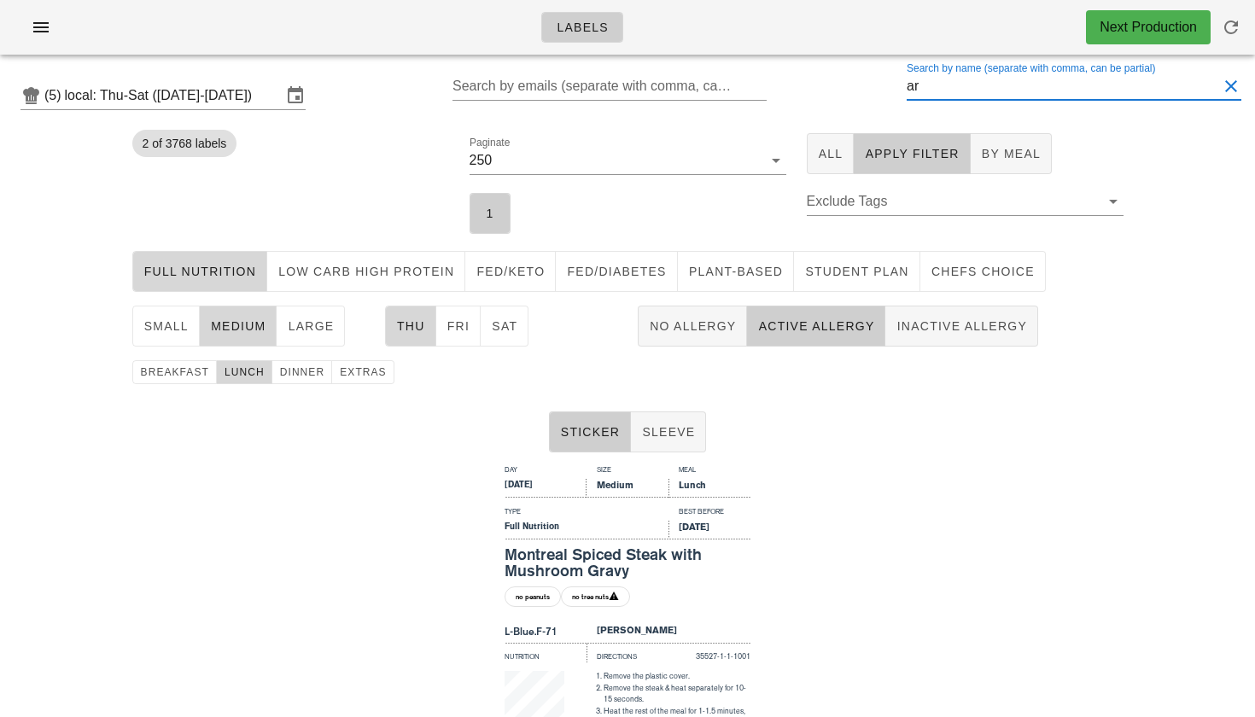
drag, startPoint x: 957, startPoint y: 87, endPoint x: 904, endPoint y: 83, distance: 53.1
click at [904, 83] on div "(5) local: Thu-Sat ([DATE]-[DATE]) Search by emails (separate with comma, can b…" at bounding box center [627, 95] width 1255 height 55
drag, startPoint x: 962, startPoint y: 85, endPoint x: 881, endPoint y: 90, distance: 81.3
click at [881, 90] on div "(5) local: Thu-Sat ([DATE]-[DATE]) Search by emails (separate with comma, can b…" at bounding box center [627, 95] width 1255 height 55
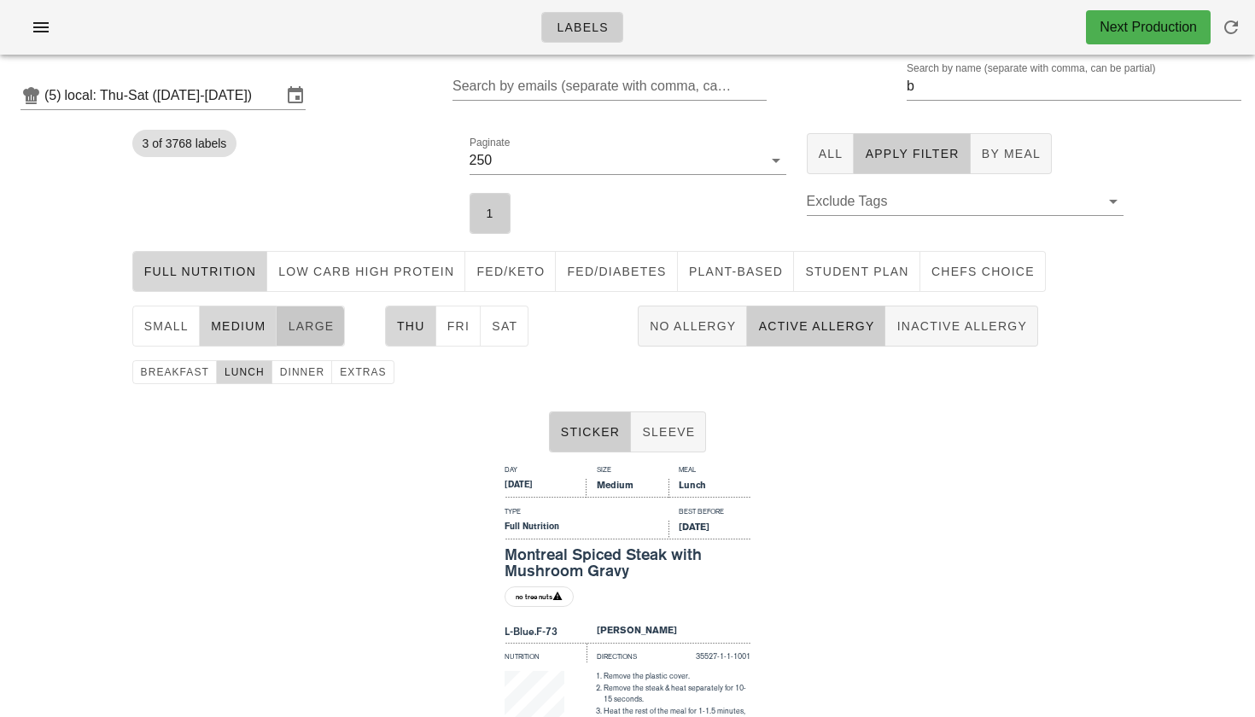
click at [310, 326] on span "large" at bounding box center [310, 326] width 47 height 14
click at [253, 333] on span "medium" at bounding box center [238, 326] width 56 height 14
click at [954, 99] on input "b" at bounding box center [1062, 86] width 311 height 27
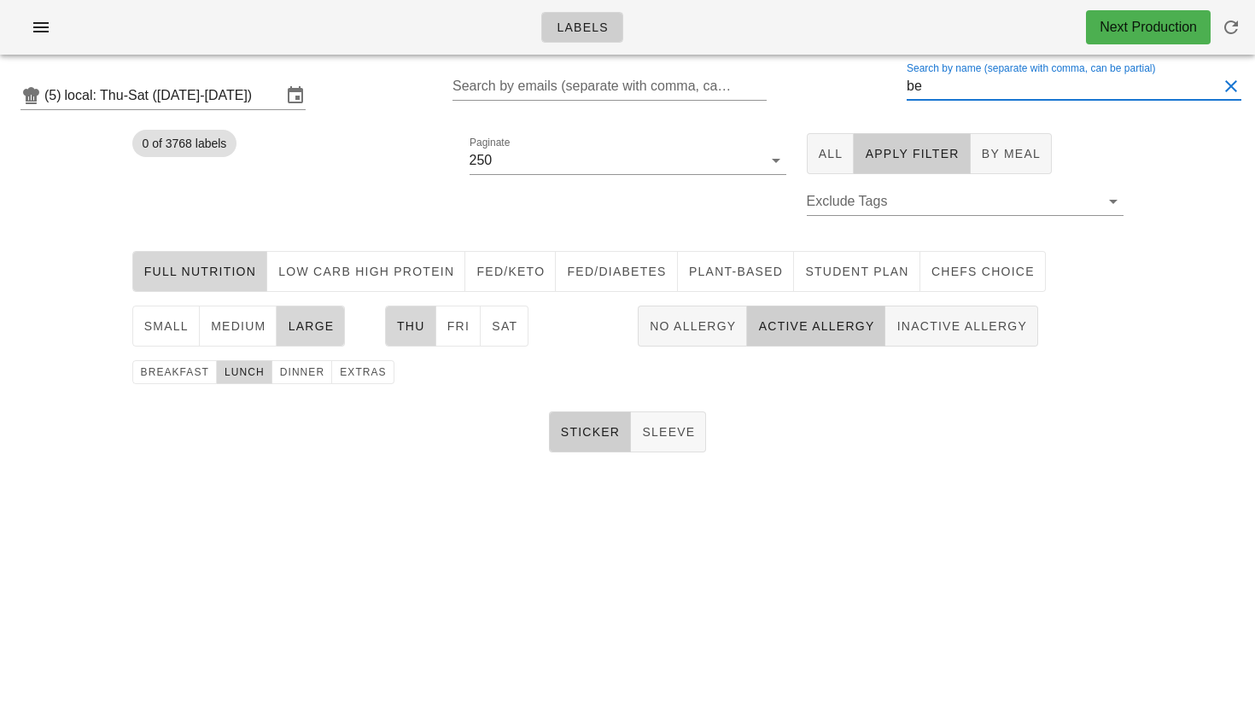
drag, startPoint x: 953, startPoint y: 99, endPoint x: 841, endPoint y: 96, distance: 111.9
click at [847, 99] on div "(5) local: Thu-Sat ([DATE]-[DATE]) Search by emails (separate with comma, can b…" at bounding box center [627, 95] width 1255 height 55
click at [918, 329] on span "Inactive Allergy" at bounding box center [960, 326] width 131 height 14
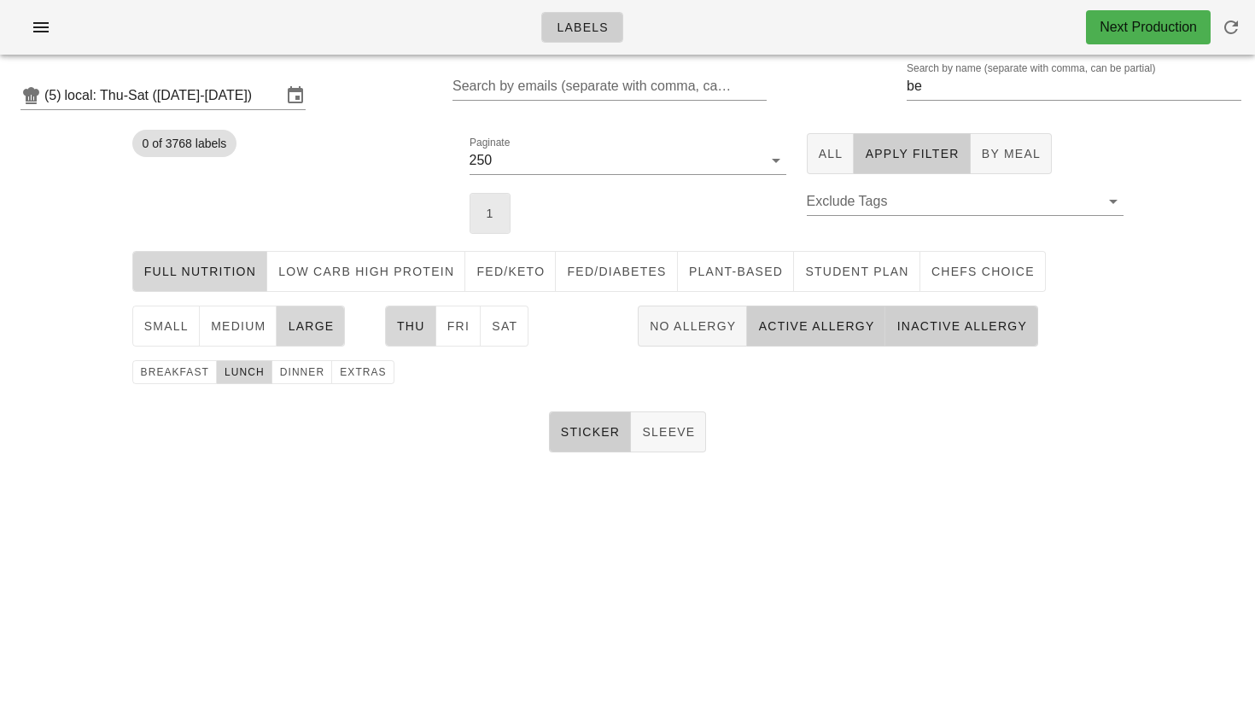
click at [501, 211] on button "1" at bounding box center [489, 213] width 41 height 41
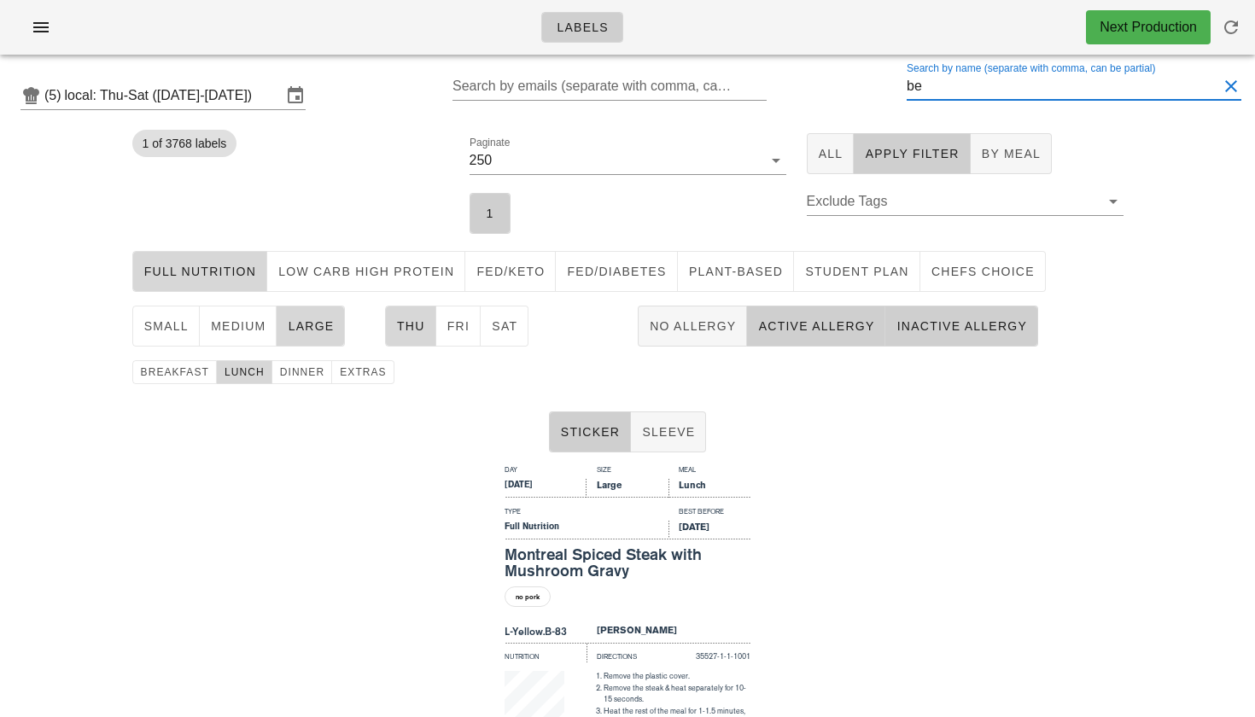
drag, startPoint x: 942, startPoint y: 90, endPoint x: 883, endPoint y: 87, distance: 59.8
click at [883, 87] on div "(5) local: Thu-Sat ([DATE]-[DATE]) Search by emails (separate with comma, can b…" at bounding box center [627, 95] width 1255 height 55
drag, startPoint x: 943, startPoint y: 87, endPoint x: 877, endPoint y: 79, distance: 67.1
click at [877, 79] on div "(5) local: Thu-Sat ([DATE]-[DATE]) Search by emails (separate with comma, can b…" at bounding box center [627, 95] width 1255 height 55
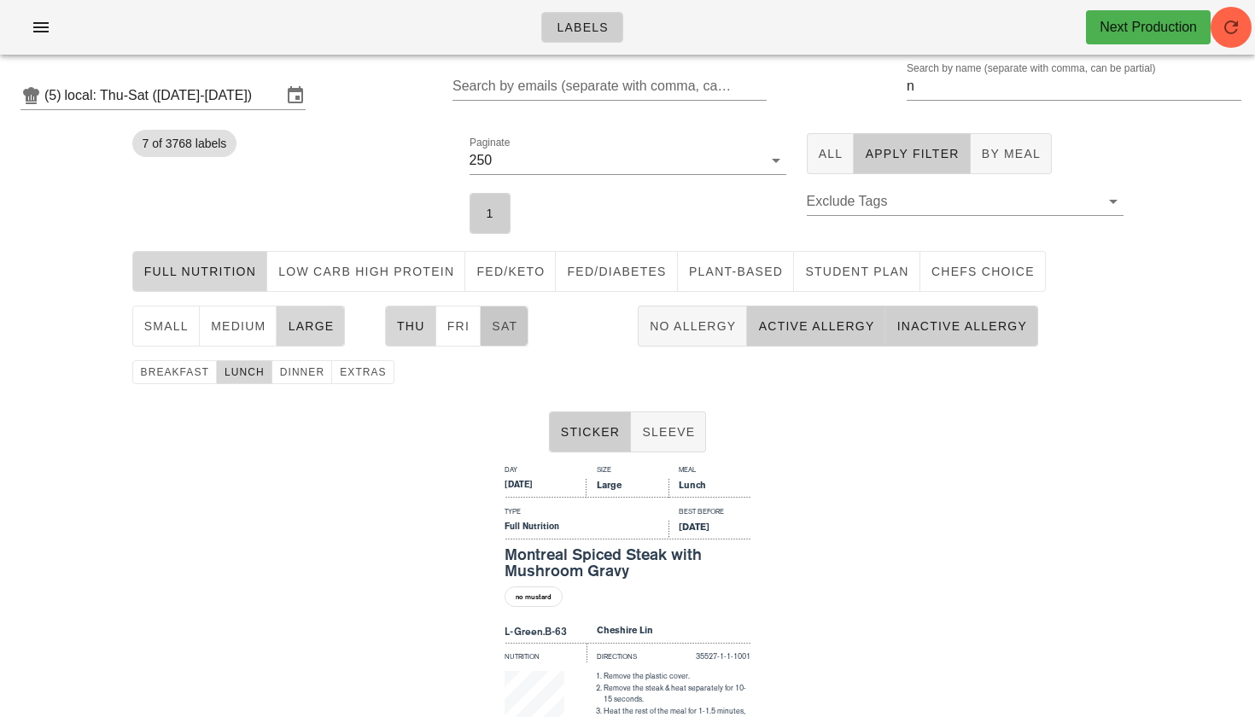
click at [493, 331] on span "Sat" at bounding box center [504, 326] width 26 height 14
click at [177, 301] on div "small medium large" at bounding box center [248, 326] width 253 height 55
click at [179, 319] on span "small" at bounding box center [165, 326] width 45 height 14
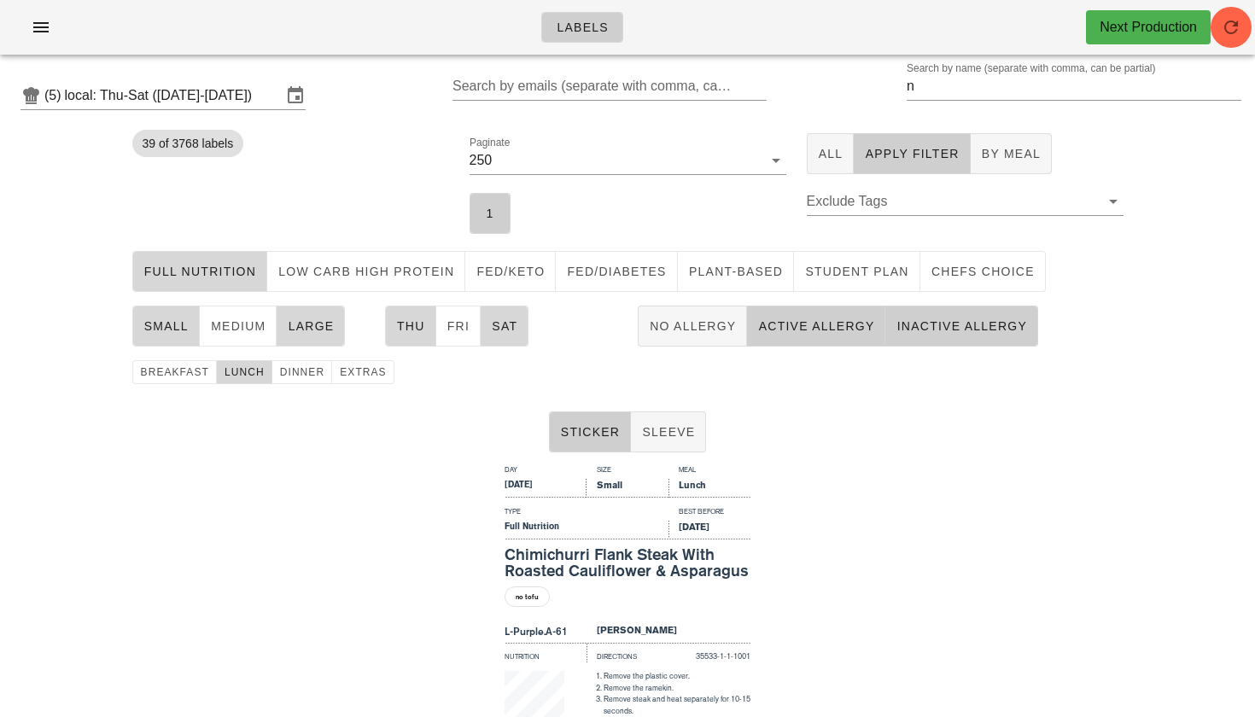
click at [348, 329] on div "small medium large" at bounding box center [248, 326] width 253 height 55
click at [329, 322] on span "large" at bounding box center [310, 326] width 47 height 14
click at [725, 313] on button "No Allergy" at bounding box center [692, 326] width 109 height 41
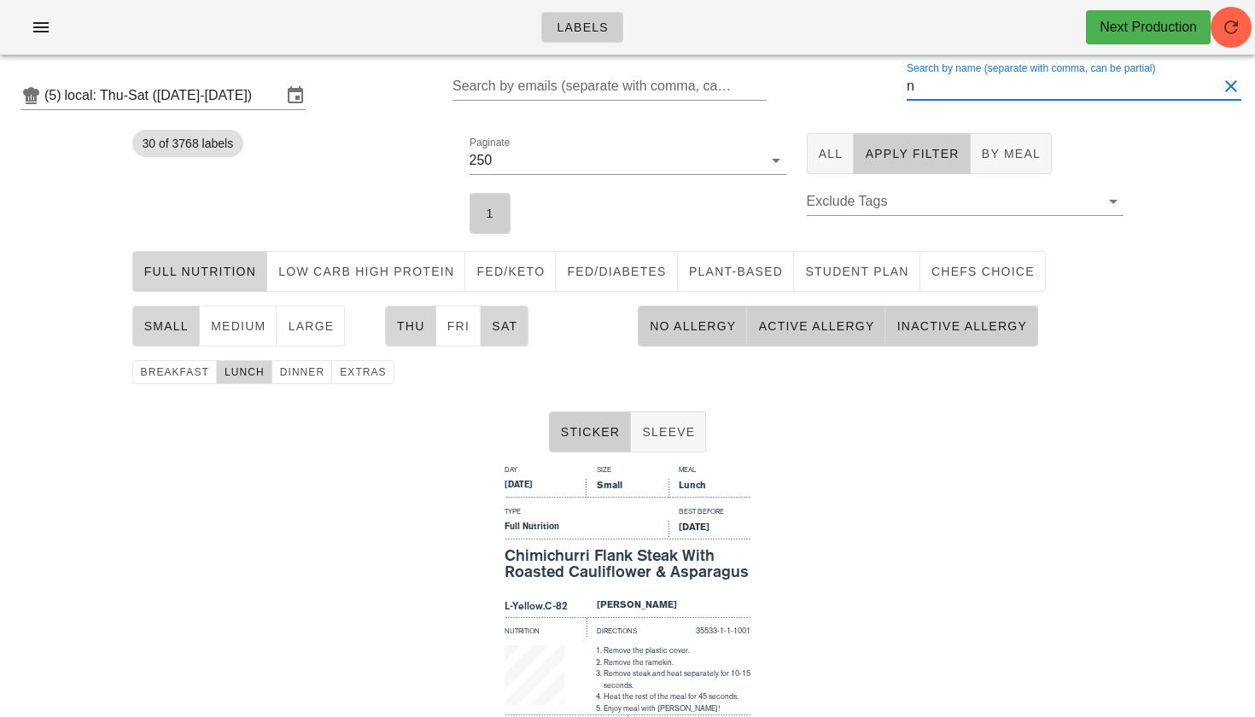
drag, startPoint x: 953, startPoint y: 92, endPoint x: 878, endPoint y: 91, distance: 75.1
click at [878, 91] on div "(5) local: Thu-Sat ([DATE]-[DATE]) Search by emails (separate with comma, can b…" at bounding box center [627, 95] width 1255 height 55
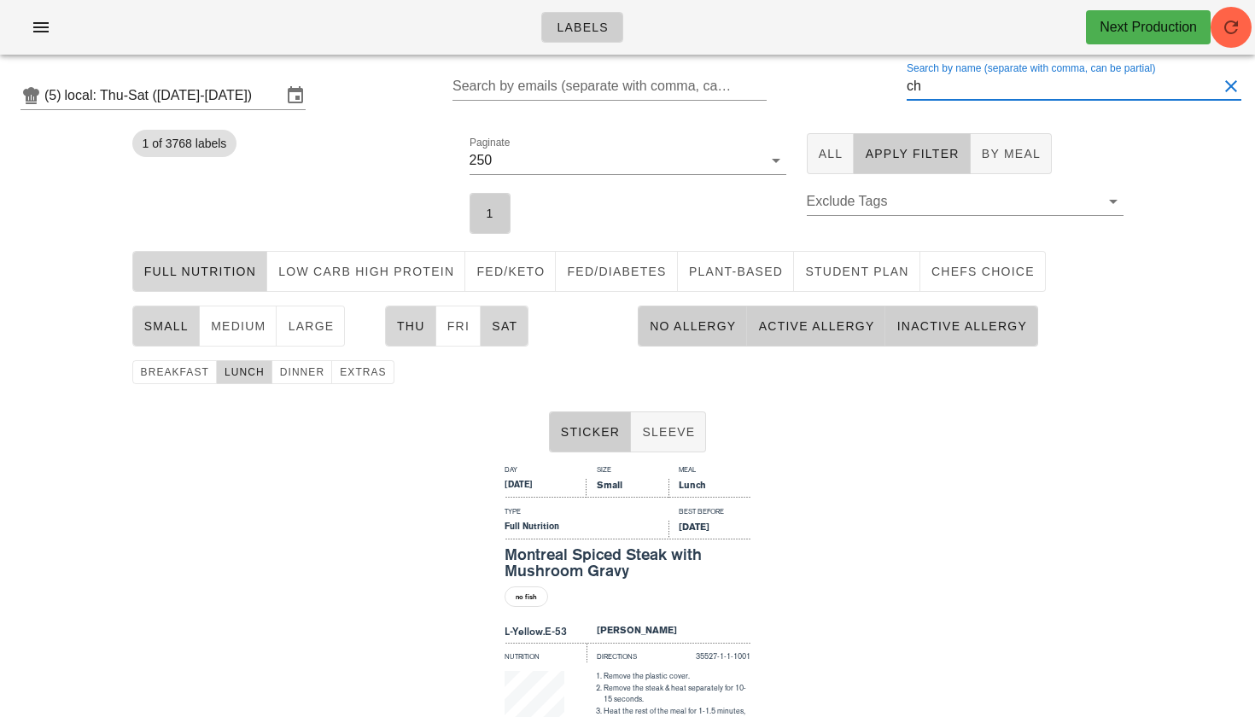
click at [840, 343] on button "Active Allergy" at bounding box center [816, 326] width 138 height 41
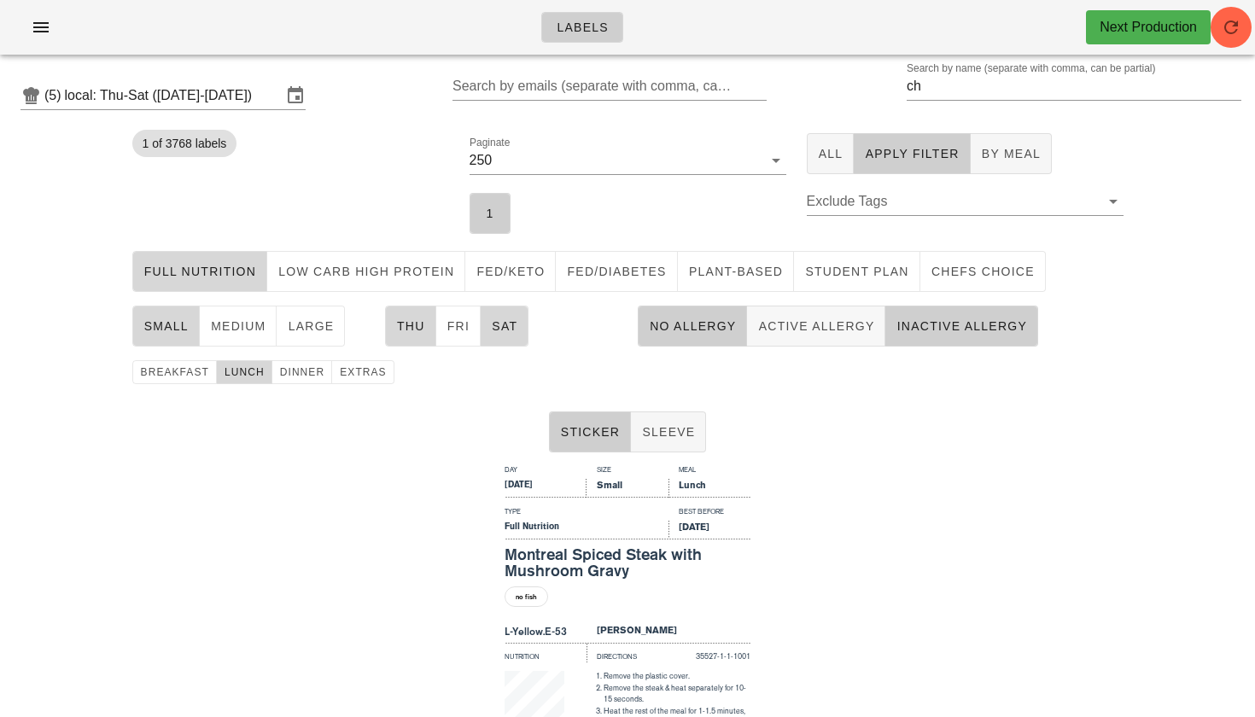
click at [912, 340] on button "Inactive Allergy" at bounding box center [961, 326] width 153 height 41
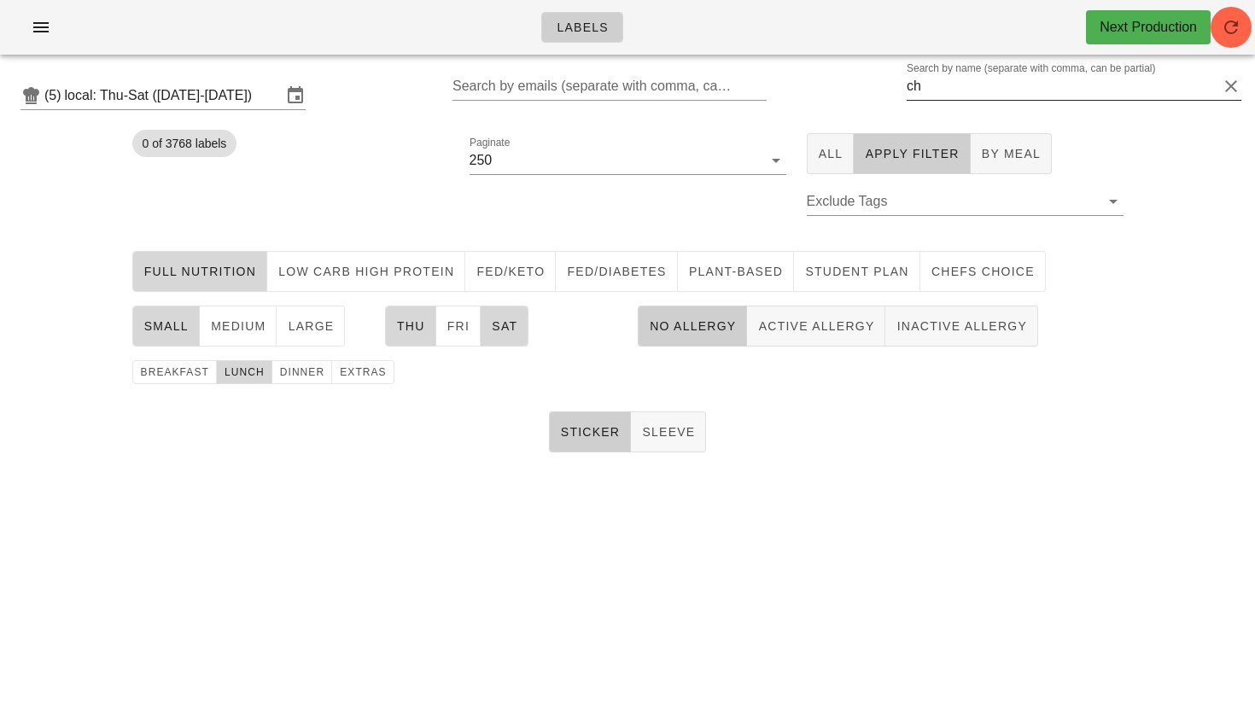
click at [942, 86] on input "ch" at bounding box center [1062, 86] width 311 height 27
click at [479, 203] on button "1" at bounding box center [489, 213] width 41 height 41
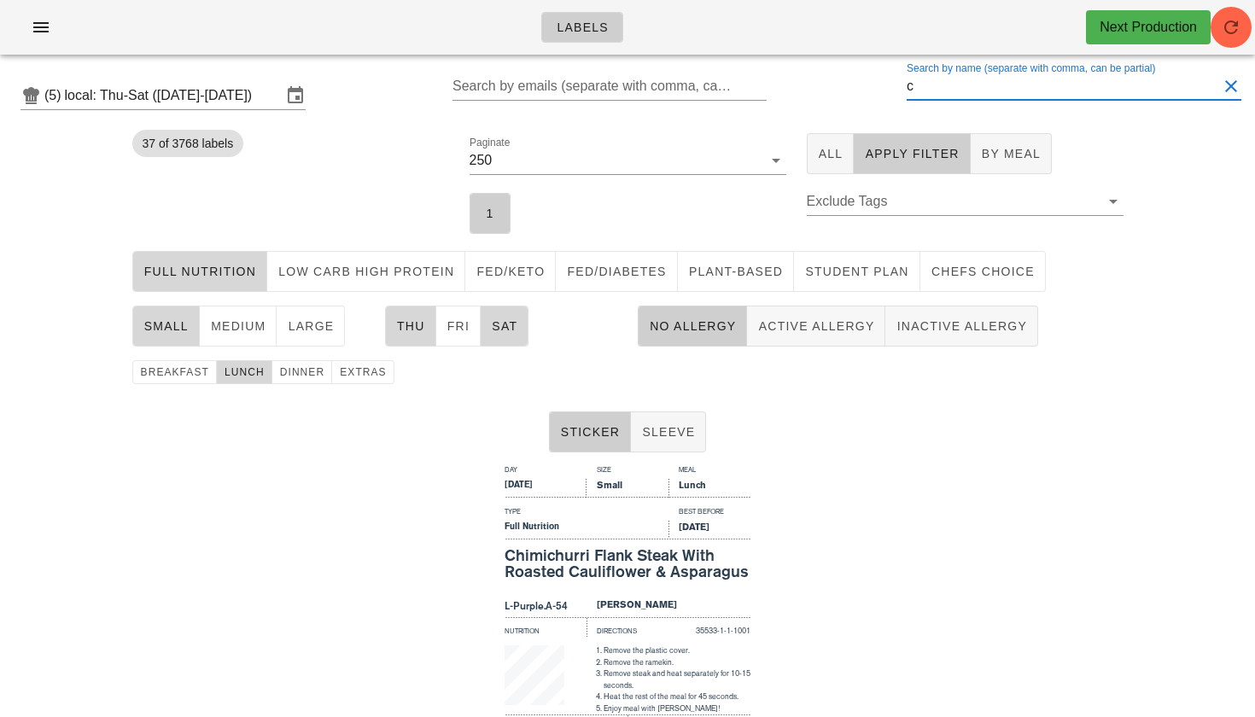
drag, startPoint x: 939, startPoint y: 92, endPoint x: 883, endPoint y: 89, distance: 56.4
click at [883, 89] on div "(5) local: Thu-Sat ([DATE]-[DATE]) Search by emails (separate with comma, can b…" at bounding box center [627, 95] width 1255 height 55
click at [741, 272] on span "Plant-Based" at bounding box center [735, 272] width 95 height 14
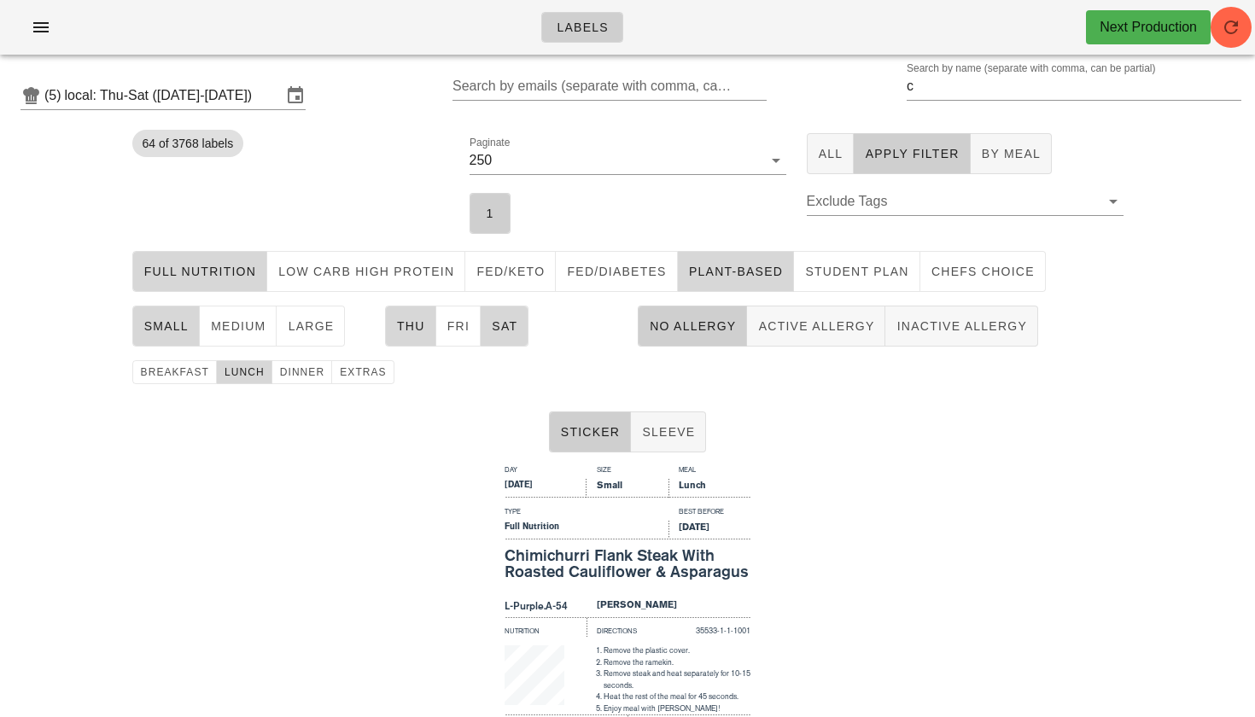
click at [243, 269] on span "Full Nutrition" at bounding box center [200, 272] width 114 height 14
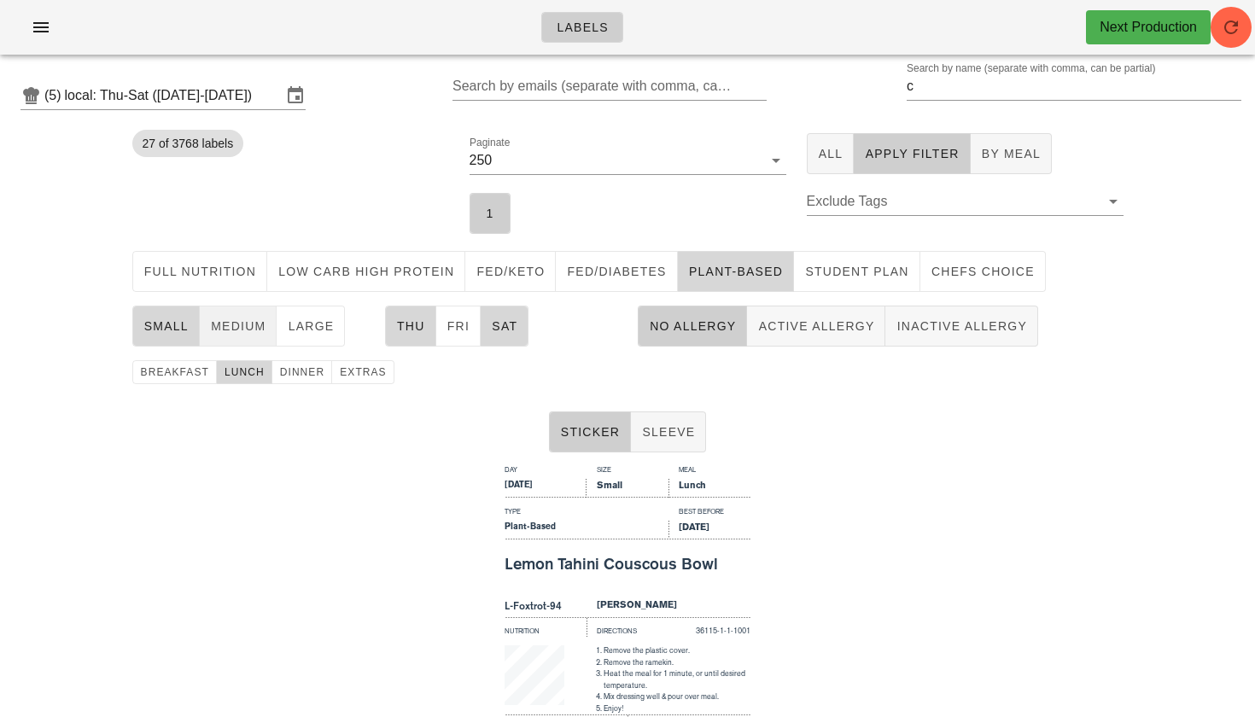
click at [213, 316] on button "medium" at bounding box center [239, 326] width 78 height 41
click at [184, 314] on button "small" at bounding box center [165, 326] width 67 height 41
click at [185, 368] on span "breakfast" at bounding box center [174, 372] width 69 height 12
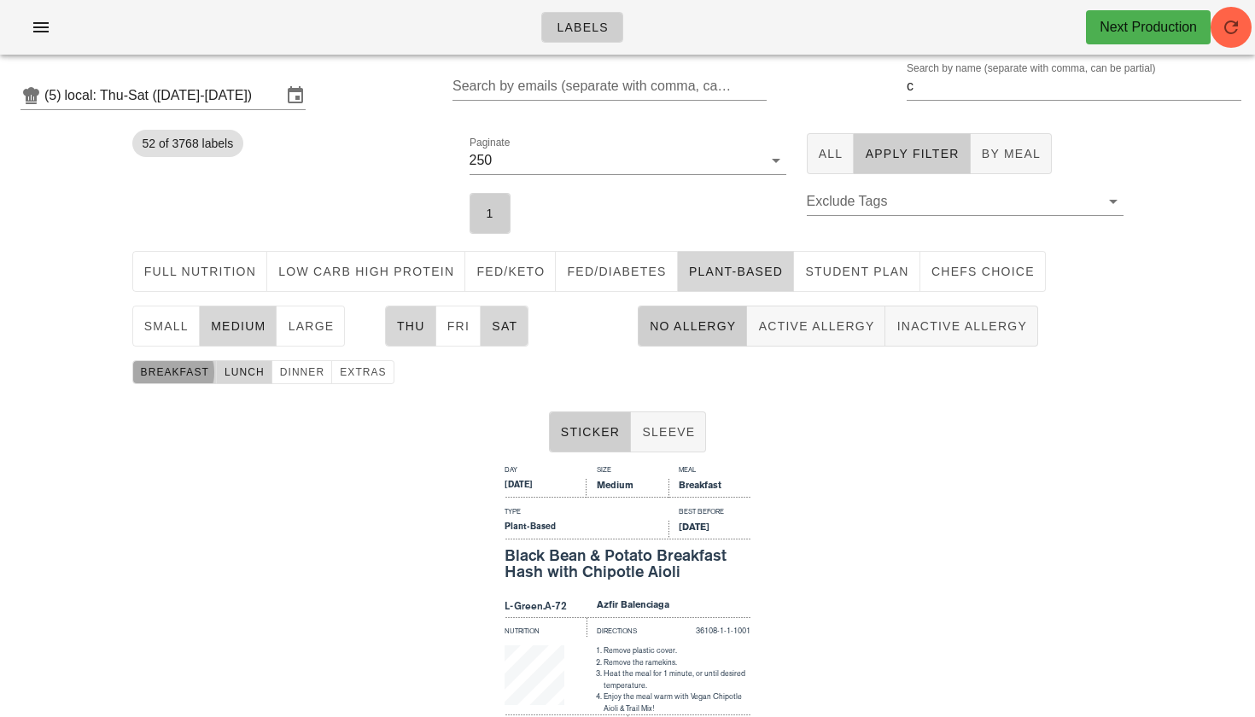
click at [250, 375] on span "lunch" at bounding box center [244, 372] width 41 height 12
drag, startPoint x: 955, startPoint y: 97, endPoint x: 877, endPoint y: 79, distance: 80.6
click at [877, 79] on div "(5) local: Thu-Sat ([DATE]-[DATE]) Search by emails (separate with comma, can b…" at bounding box center [627, 95] width 1255 height 55
type input "a"
click at [867, 499] on div "Day Size Meal [DATE] Medium Breakfast Type Best Before Plant-Based [DATE] Black…" at bounding box center [627, 664] width 1255 height 410
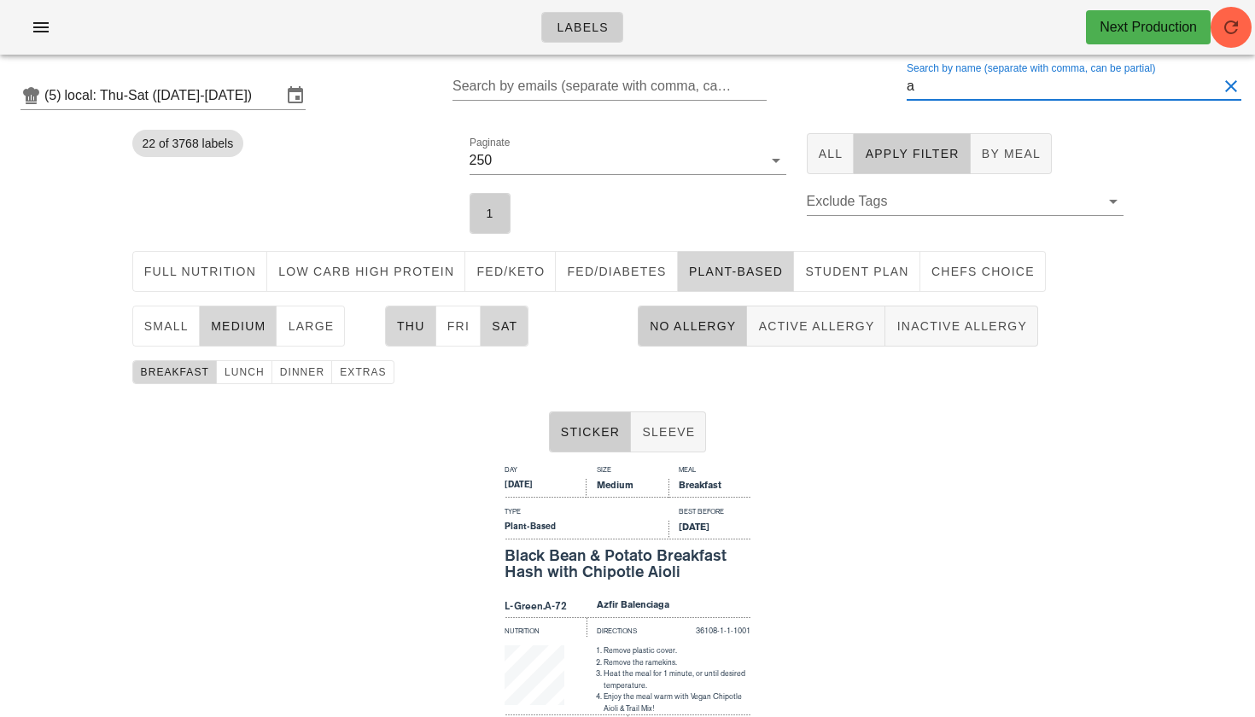
click at [942, 94] on input "a" at bounding box center [1062, 86] width 311 height 27
click at [951, 82] on input "m" at bounding box center [1062, 86] width 311 height 27
drag, startPoint x: 948, startPoint y: 93, endPoint x: 883, endPoint y: 91, distance: 65.7
click at [883, 91] on div "(5) local: Thu-Sat ([DATE]-[DATE]) Search by emails (separate with comma, can b…" at bounding box center [627, 95] width 1255 height 55
type input "am"
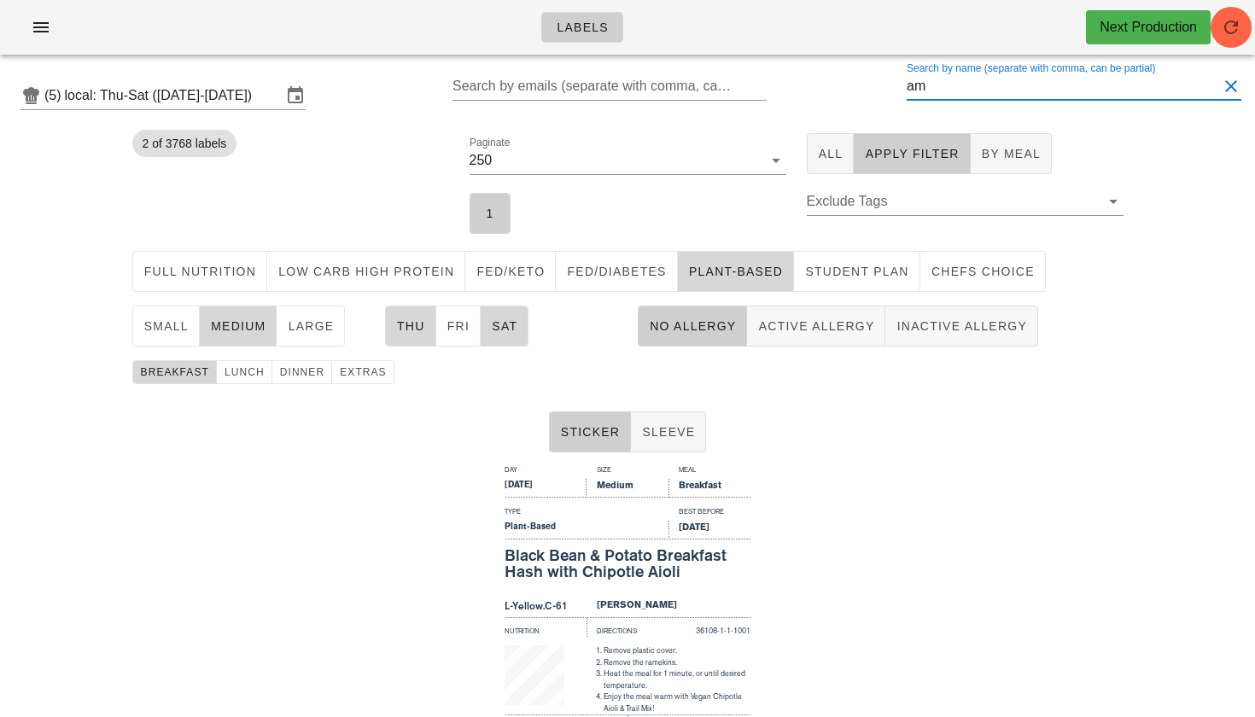
drag, startPoint x: 951, startPoint y: 96, endPoint x: 871, endPoint y: 85, distance: 81.0
click at [871, 85] on div "(5) local: Thu-Sat ([DATE]-[DATE]) Search by emails (separate with comma, can b…" at bounding box center [627, 95] width 1255 height 55
click at [510, 332] on span "Sat" at bounding box center [504, 326] width 26 height 14
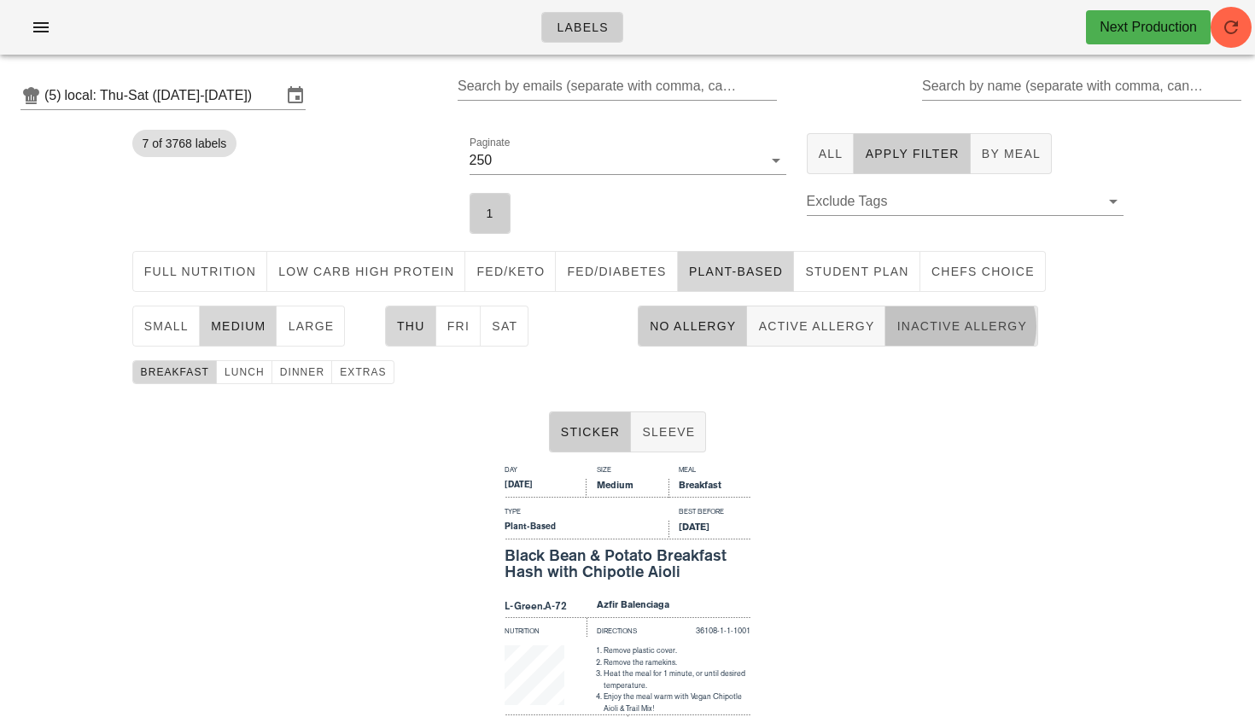
click at [919, 319] on span "Inactive Allergy" at bounding box center [960, 326] width 131 height 14
click at [720, 319] on span "No Allergy" at bounding box center [692, 326] width 87 height 14
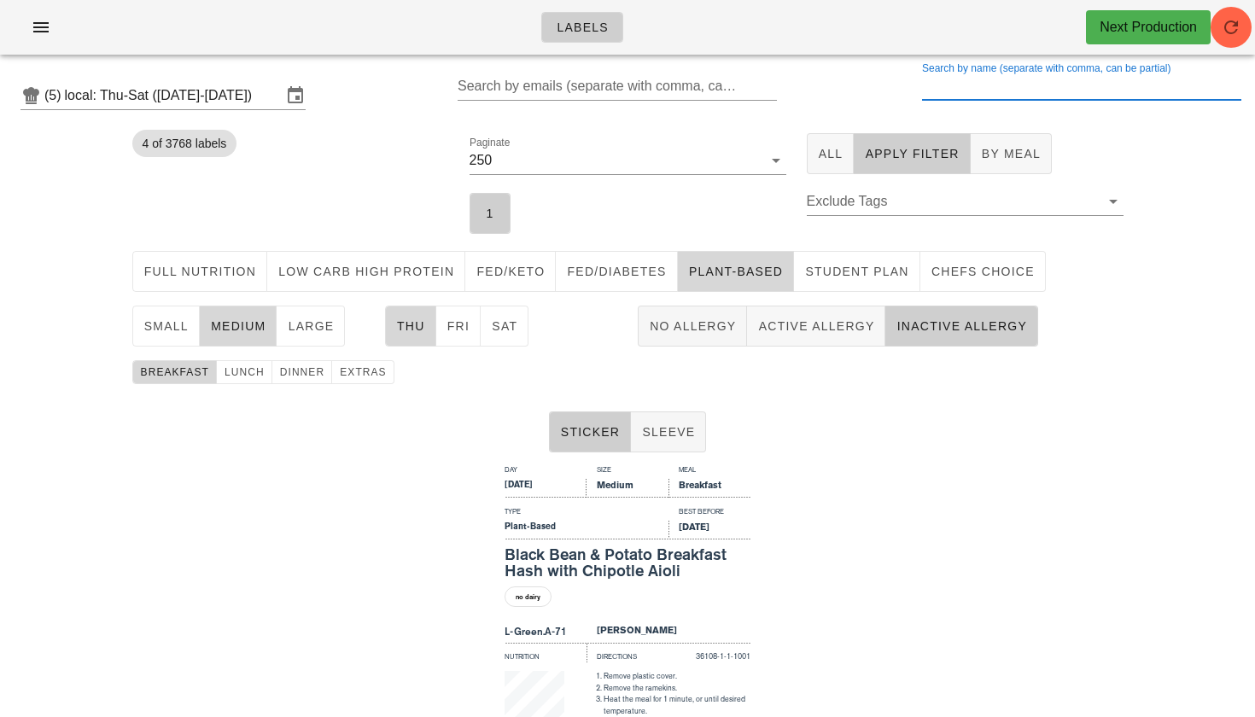
click at [998, 96] on input "Search by name (separate with comma, can be partial)" at bounding box center [1080, 86] width 316 height 27
click at [975, 97] on input "Search by name (separate with comma, can be partial)" at bounding box center [1080, 86] width 316 height 27
click at [829, 311] on button "Active Allergy" at bounding box center [816, 326] width 138 height 41
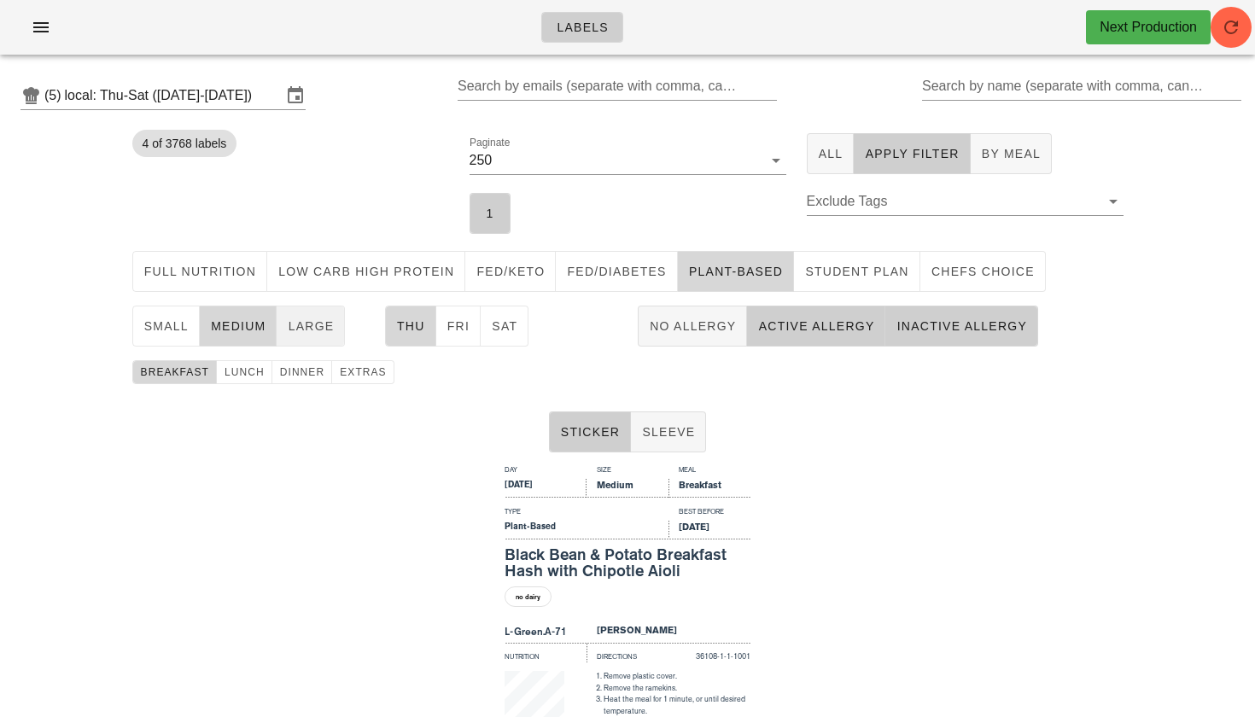
click at [329, 328] on span "large" at bounding box center [310, 326] width 47 height 14
click at [245, 333] on span "medium" at bounding box center [238, 326] width 56 height 14
click at [498, 332] on span "Sat" at bounding box center [504, 326] width 26 height 14
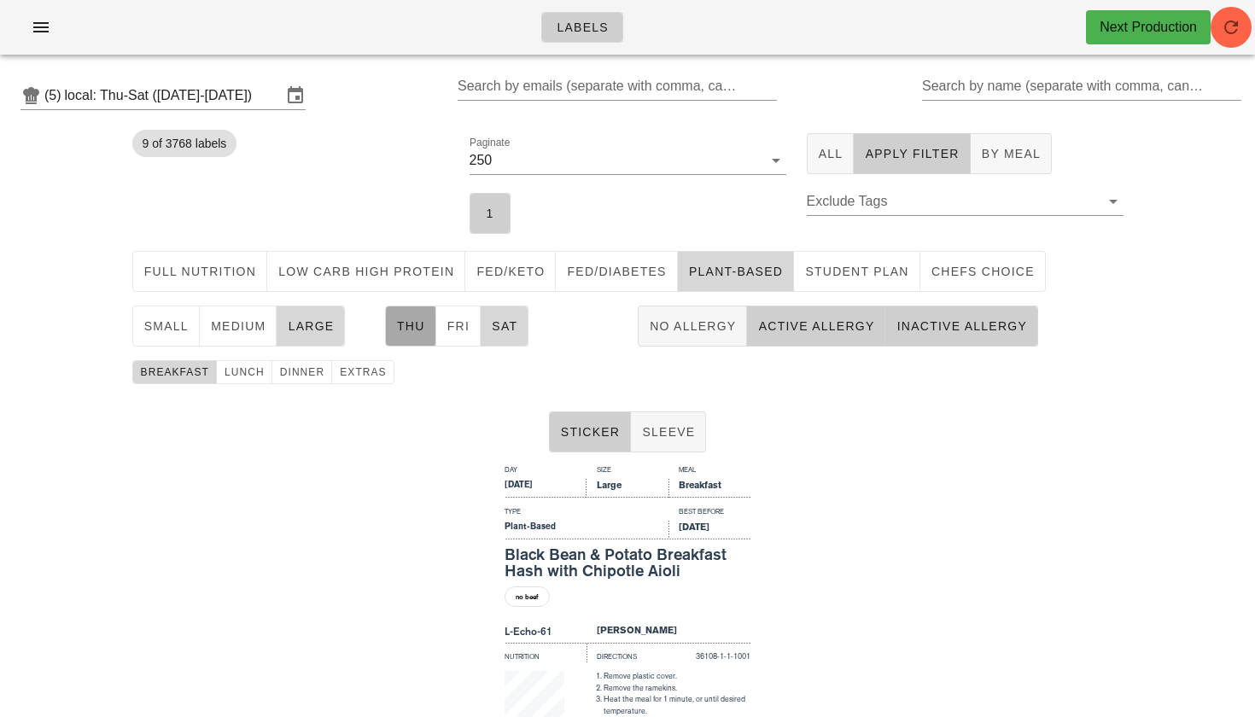
click at [411, 327] on span "Thu" at bounding box center [410, 326] width 29 height 14
click at [243, 369] on span "lunch" at bounding box center [244, 372] width 41 height 12
click at [178, 367] on span "breakfast" at bounding box center [174, 372] width 69 height 12
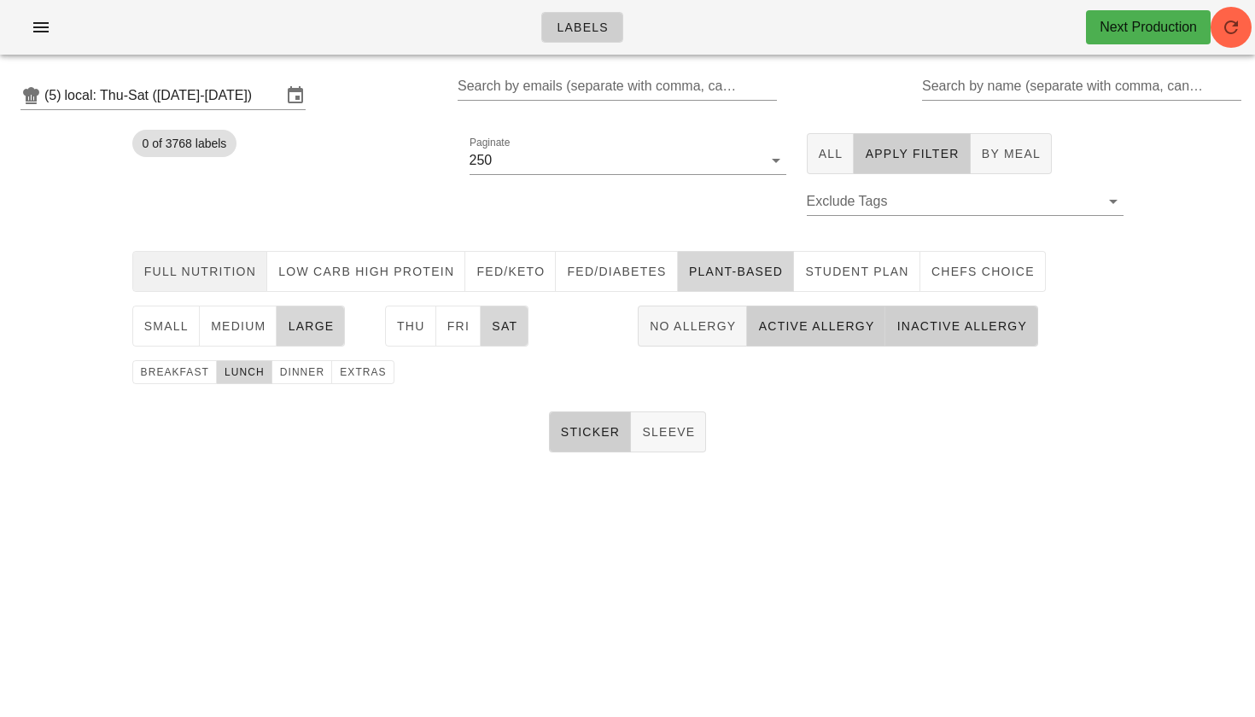
click at [240, 275] on span "Full Nutrition" at bounding box center [200, 272] width 114 height 14
click at [746, 278] on span "Plant-Based" at bounding box center [735, 272] width 95 height 14
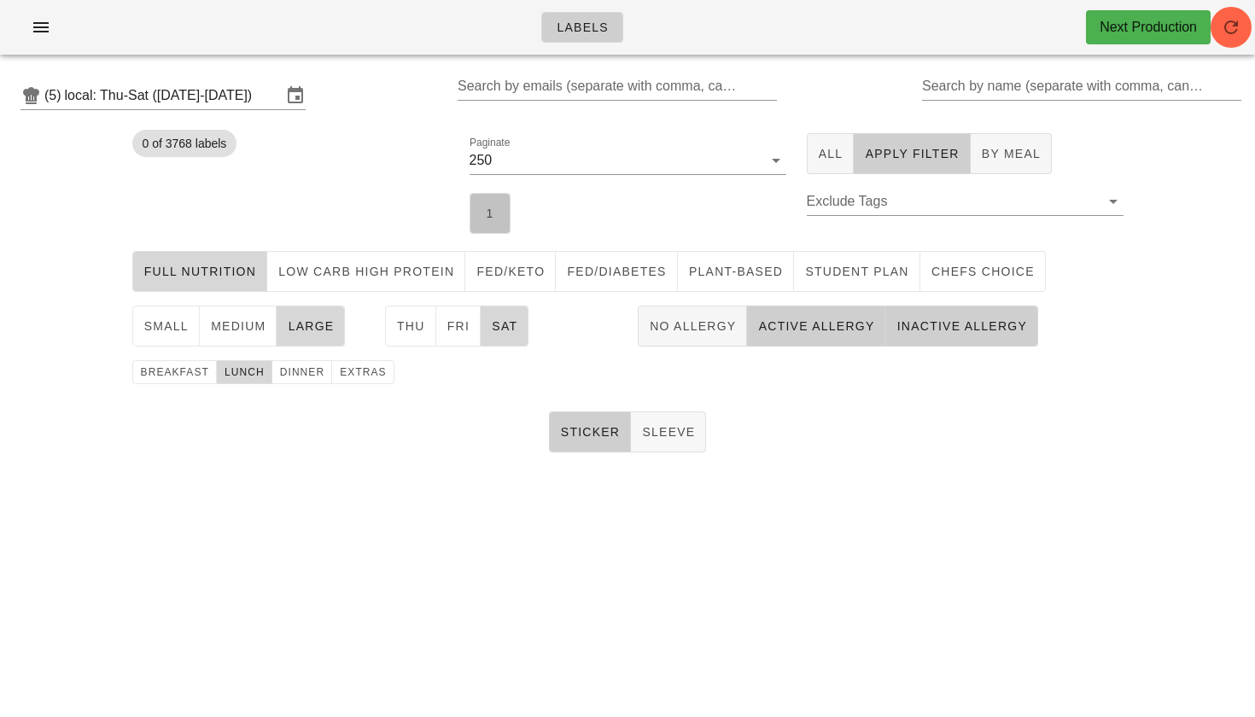
click at [499, 219] on button "1" at bounding box center [489, 213] width 41 height 41
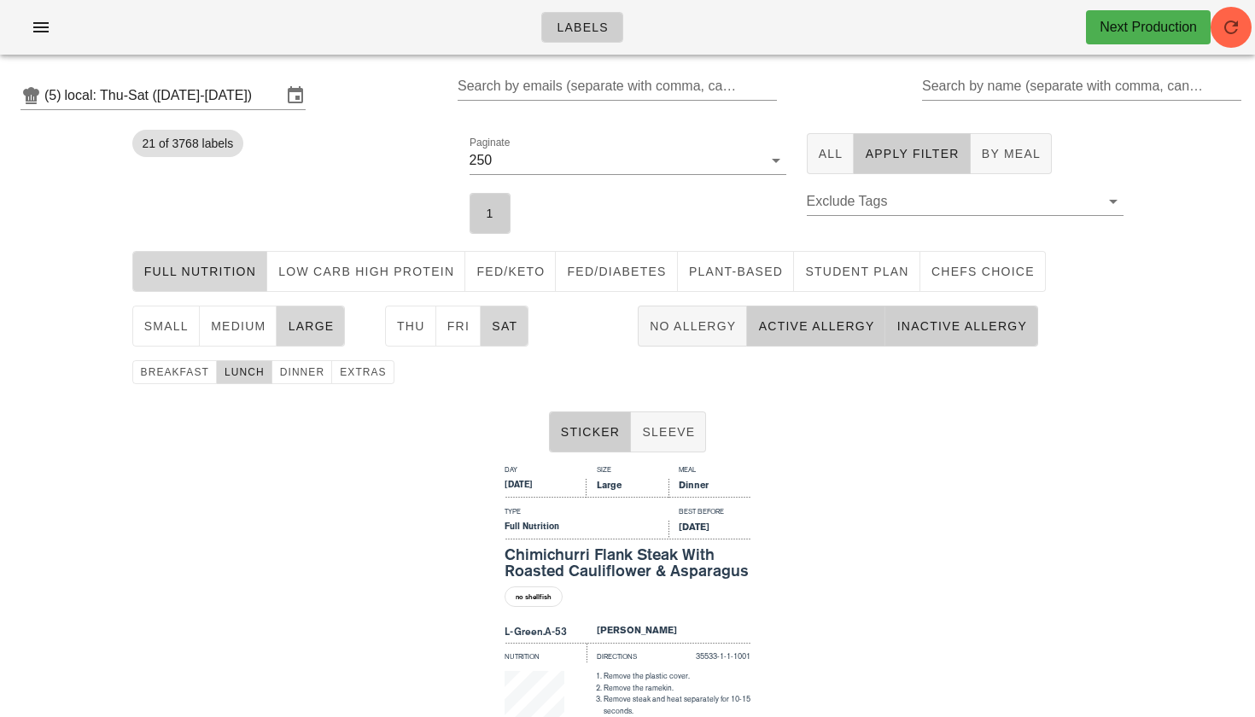
click at [977, 69] on div "(5) local: Thu-Sat ([DATE]-[DATE]) Search by emails (separate with comma, can b…" at bounding box center [627, 95] width 1255 height 55
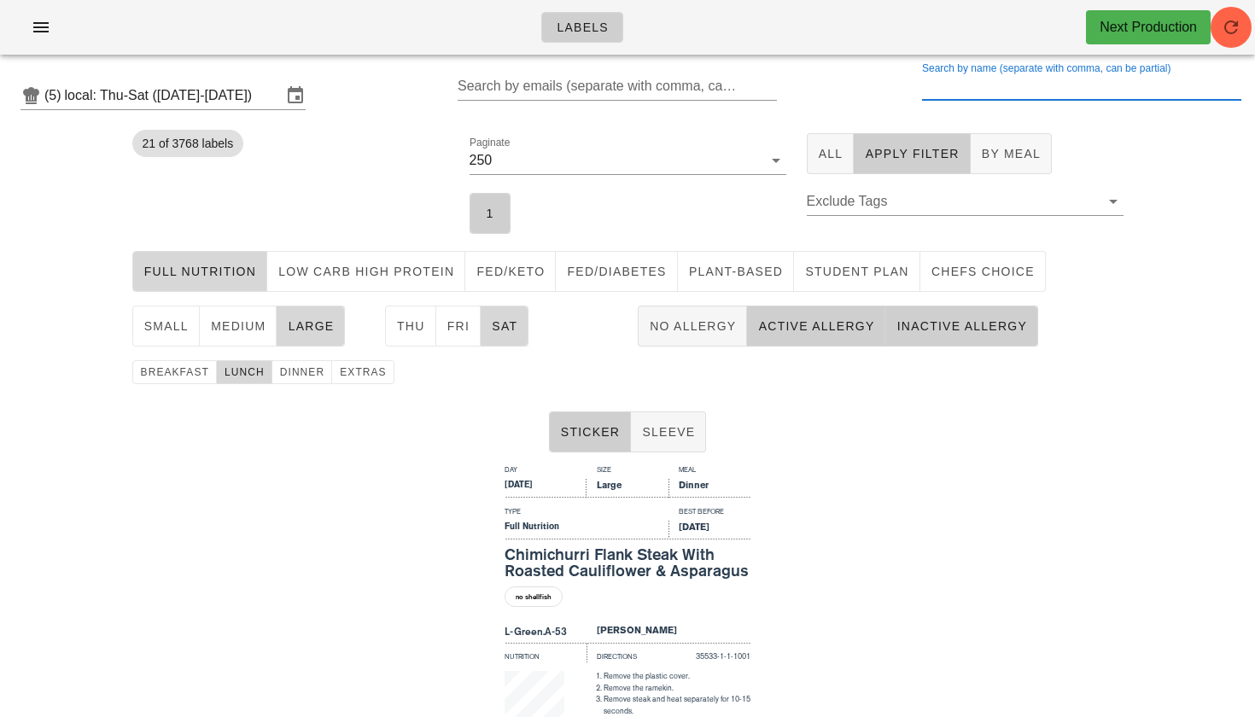
click at [967, 81] on div "Search by name (separate with comma, can be partial)" at bounding box center [1080, 86] width 316 height 27
click at [808, 335] on button "Active Allergy" at bounding box center [816, 326] width 138 height 41
drag, startPoint x: 943, startPoint y: 76, endPoint x: 886, endPoint y: 75, distance: 57.2
click at [887, 76] on div "(5) local: Thu-Sat ([DATE]-[DATE]) Search by emails (separate with comma, can b…" at bounding box center [627, 95] width 1255 height 55
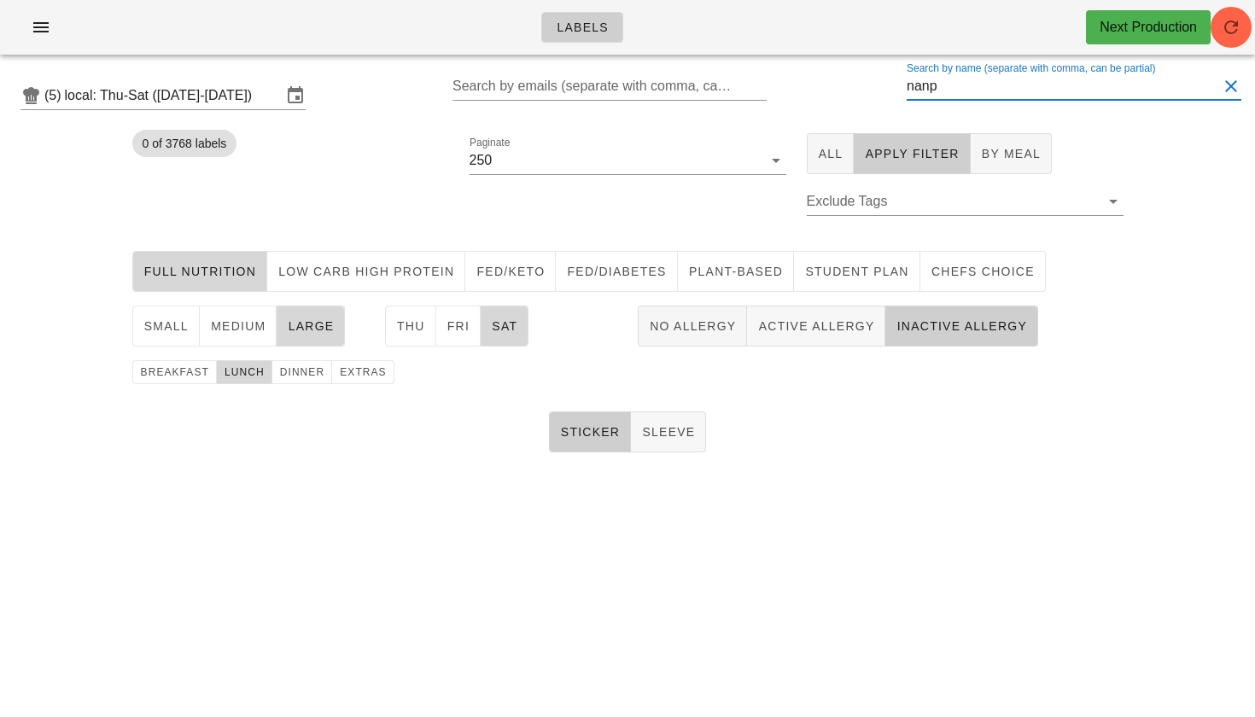
click at [399, 293] on div "Full Nutrition Low Carb High Protein Fed/keto Fed/diabetes Plant-Based Student …" at bounding box center [628, 271] width 1012 height 55
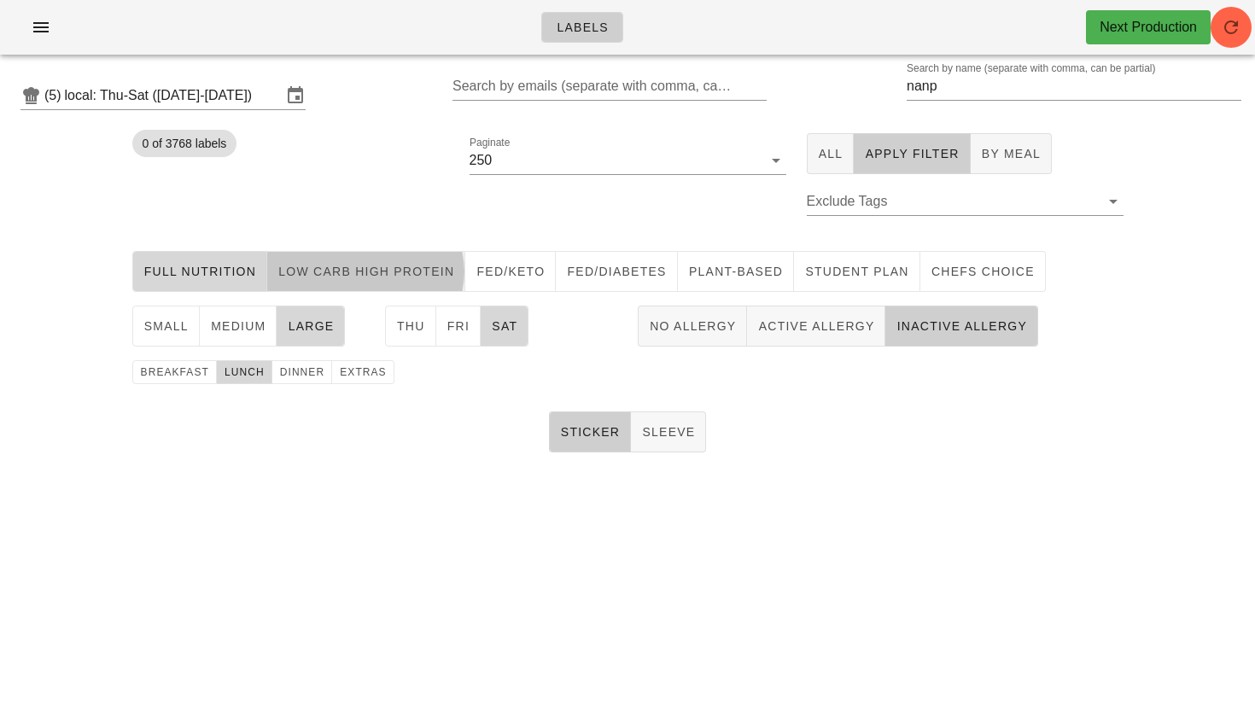
click at [359, 277] on span "Low Carb High Protein" at bounding box center [365, 272] width 177 height 14
click at [267, 280] on button "Low Carb High Protein" at bounding box center [366, 271] width 198 height 41
click at [237, 278] on span "Full Nutrition" at bounding box center [200, 272] width 114 height 14
click at [335, 278] on span "Low Carb High Protein" at bounding box center [365, 272] width 177 height 14
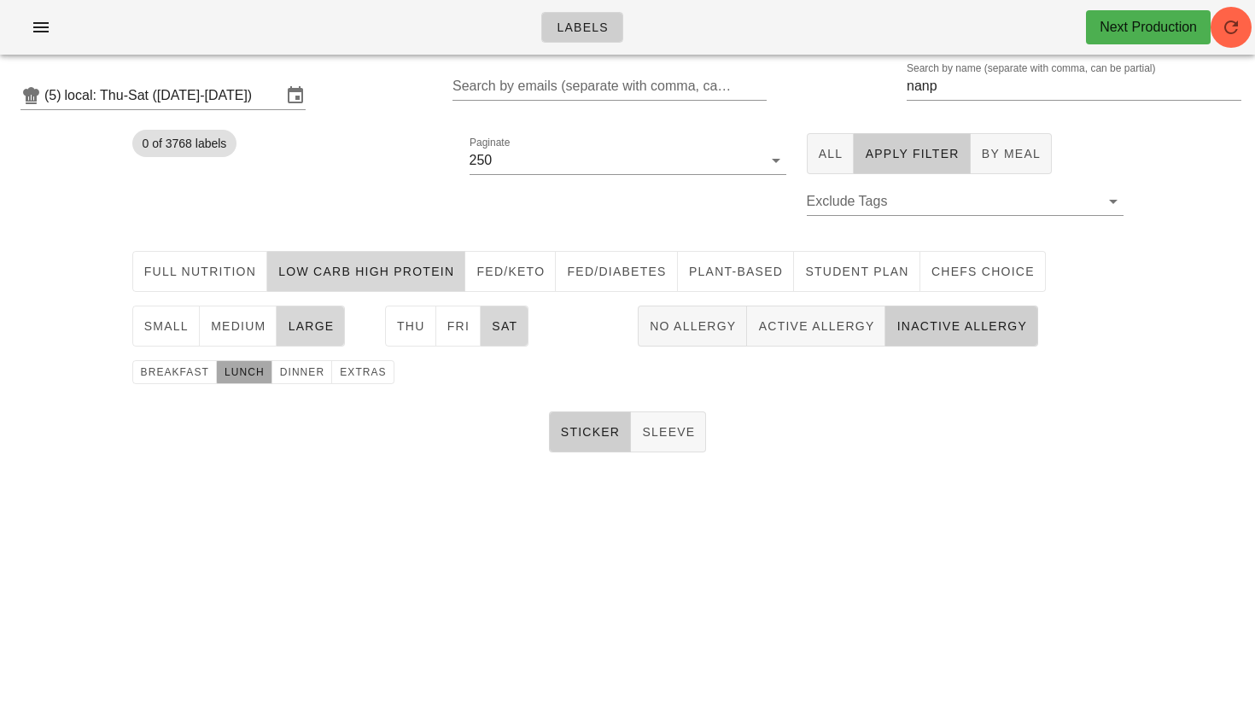
click at [227, 378] on span "lunch" at bounding box center [244, 372] width 41 height 12
click at [462, 327] on span "Fri" at bounding box center [458, 326] width 24 height 14
click at [481, 327] on button "Sat" at bounding box center [505, 326] width 48 height 41
click at [292, 371] on span "dinner" at bounding box center [302, 372] width 46 height 12
click at [982, 100] on div "Search by name (separate with comma, can be partial) nanp" at bounding box center [1074, 86] width 335 height 27
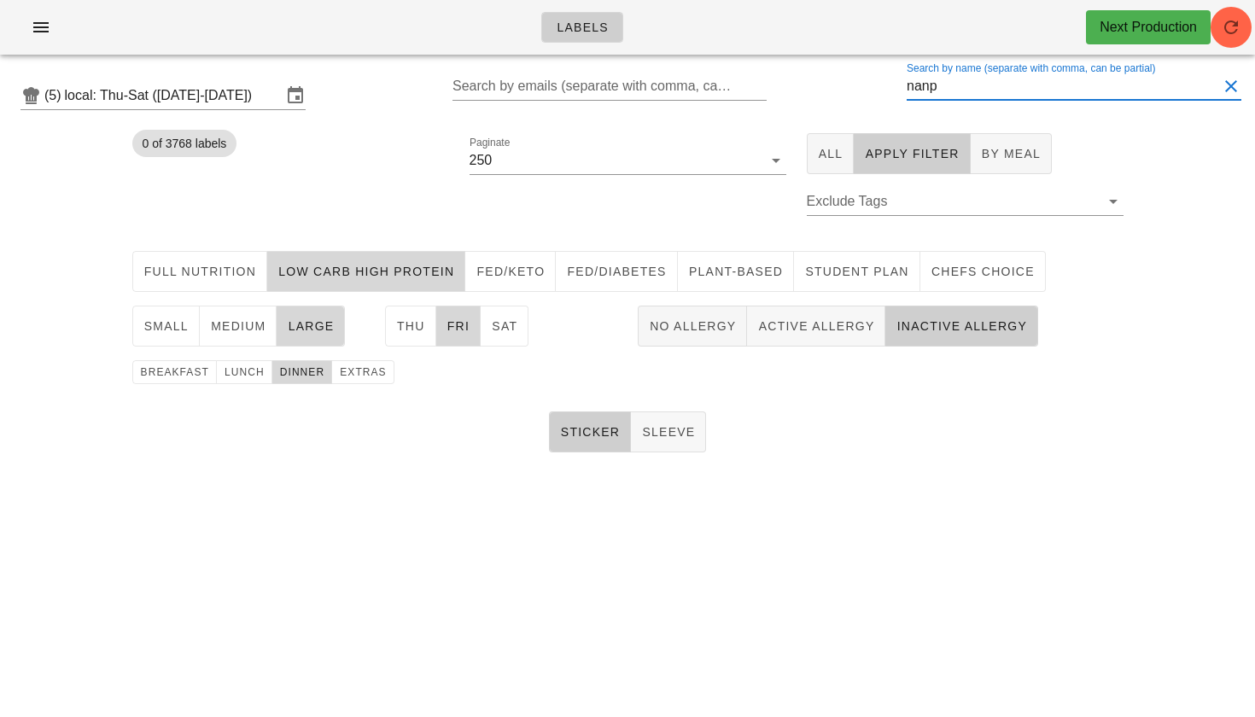
click at [980, 95] on input "nanp" at bounding box center [1062, 86] width 311 height 27
type input "nan"
click at [501, 207] on button "1" at bounding box center [489, 213] width 41 height 41
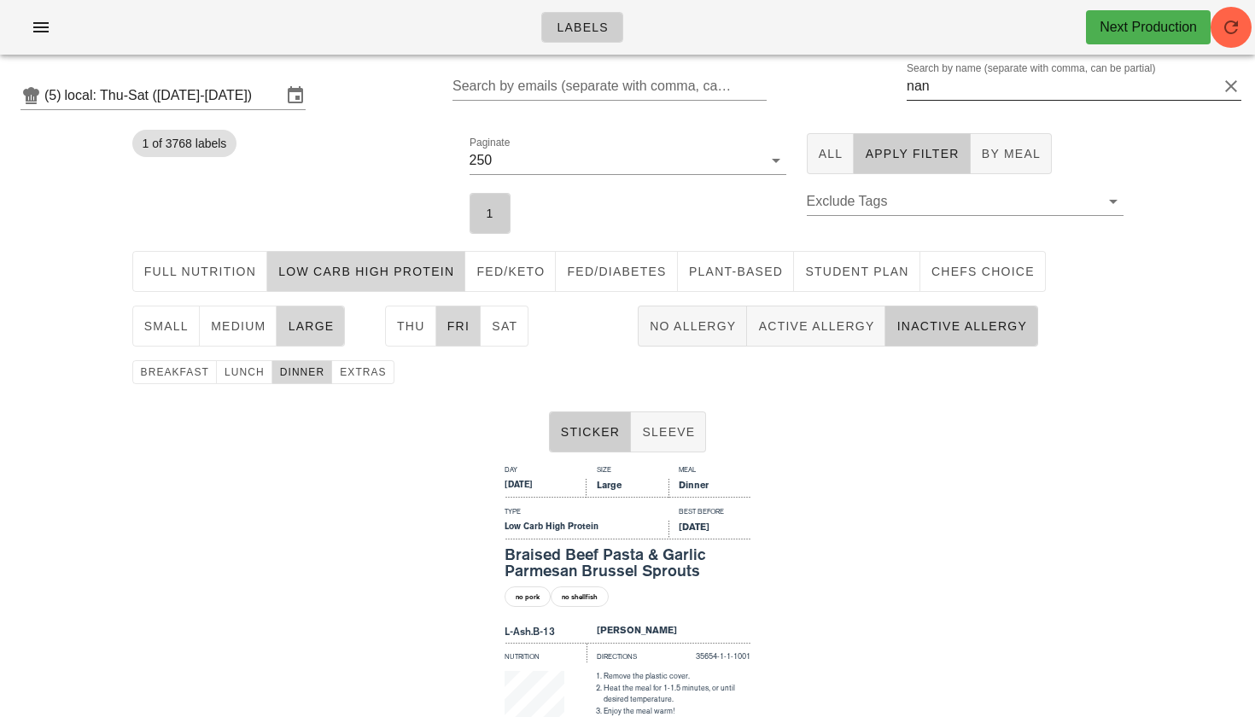
click at [1044, 101] on div "Search by name (separate with comma, can be partial) nan" at bounding box center [1074, 96] width 335 height 46
drag, startPoint x: 1019, startPoint y: 91, endPoint x: 897, endPoint y: 83, distance: 122.4
click at [897, 83] on div "(5) local: Thu-Sat ([DATE]-[DATE]) Search by emails (separate with comma, can b…" at bounding box center [627, 95] width 1255 height 55
click at [843, 258] on button "Student Plan" at bounding box center [857, 271] width 126 height 41
click at [352, 275] on span "Low Carb High Protein" at bounding box center [365, 272] width 177 height 14
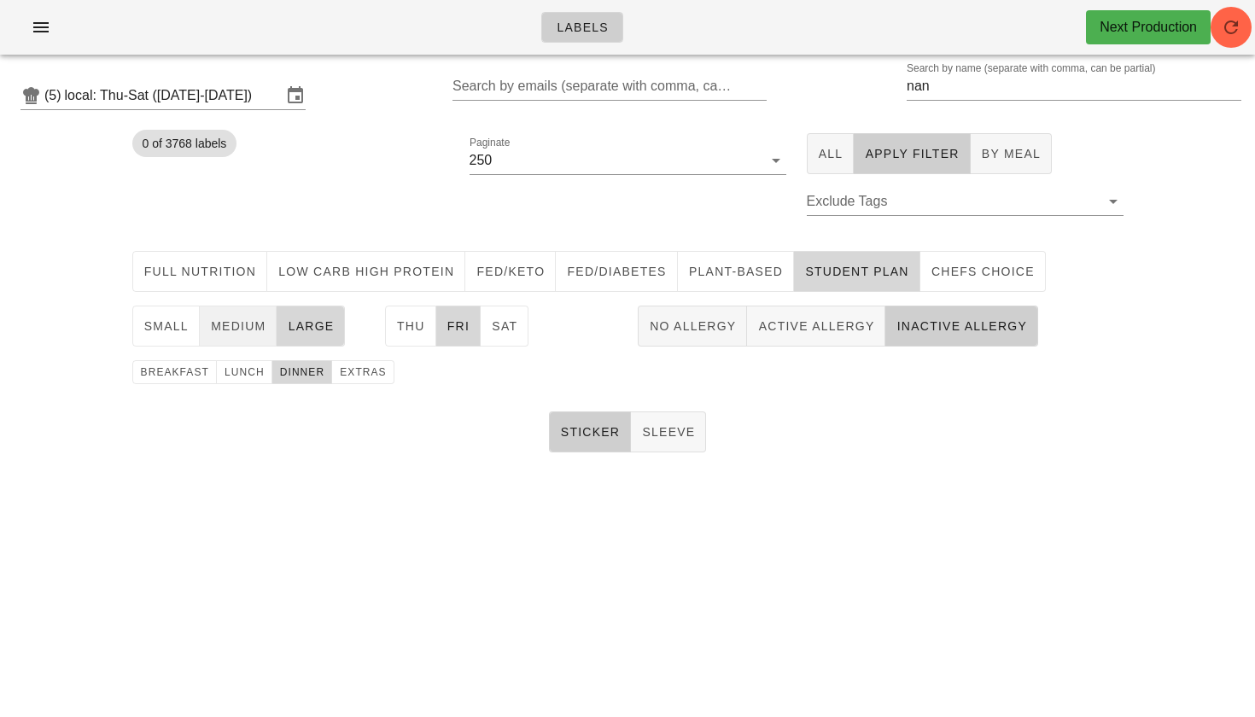
click at [242, 335] on button "medium" at bounding box center [239, 326] width 78 height 41
click at [335, 329] on button "large" at bounding box center [311, 326] width 68 height 41
click at [247, 382] on button "lunch" at bounding box center [244, 372] width 55 height 24
click at [314, 382] on button "dinner" at bounding box center [302, 372] width 61 height 24
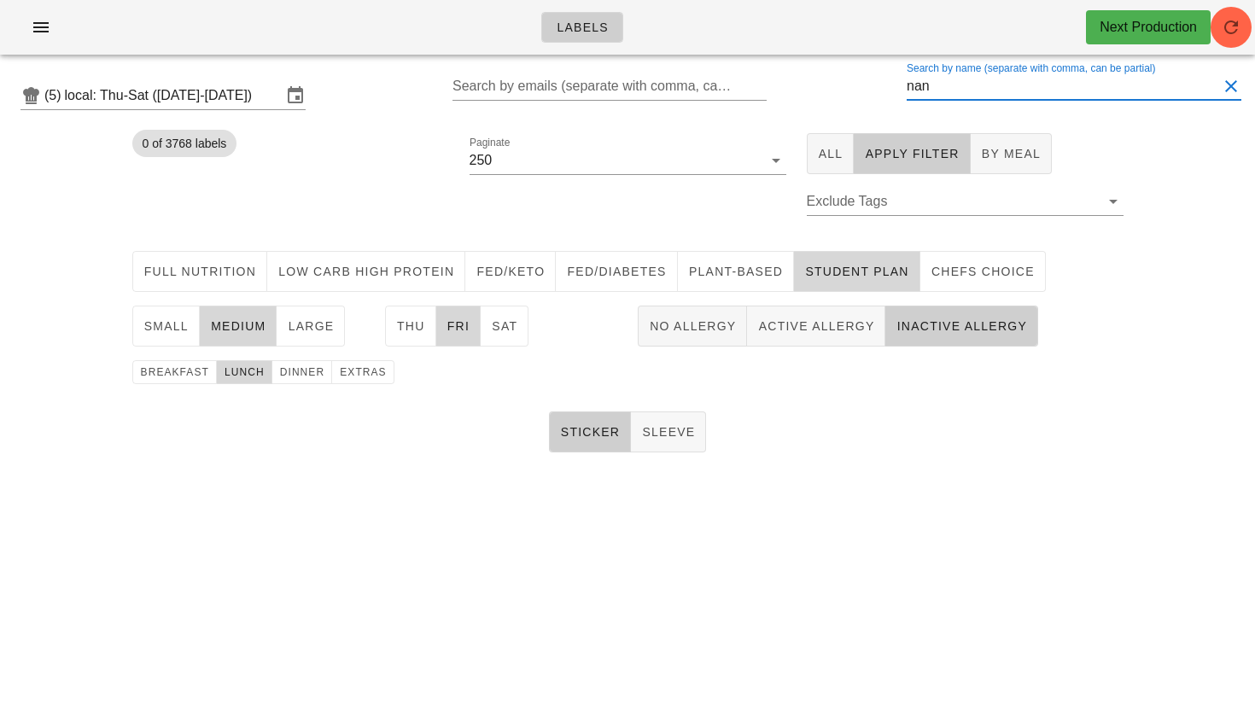
drag, startPoint x: 984, startPoint y: 83, endPoint x: 909, endPoint y: 81, distance: 75.1
click at [912, 81] on div "(5) local: Thu-Sat ([DATE]-[DATE]) Search by emails (separate with comma, can b…" at bounding box center [627, 95] width 1255 height 55
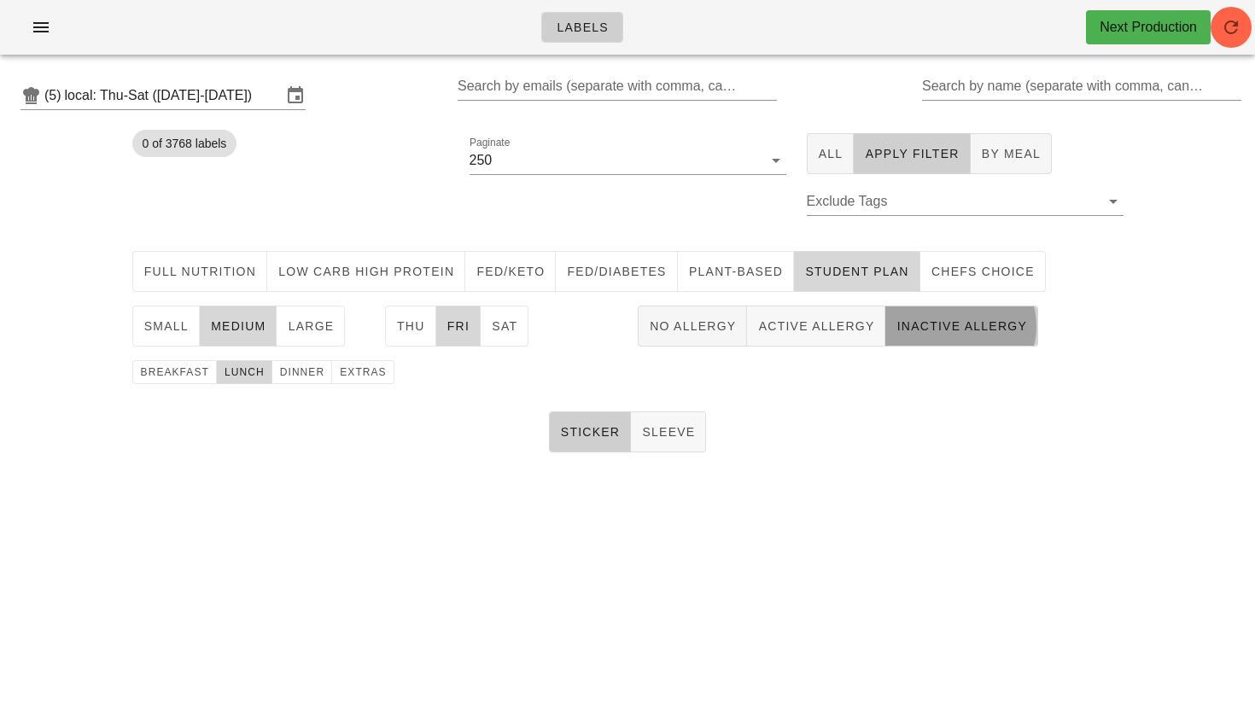
click at [989, 330] on span "Inactive Allergy" at bounding box center [960, 326] width 131 height 14
click at [493, 226] on button "1" at bounding box center [489, 213] width 41 height 41
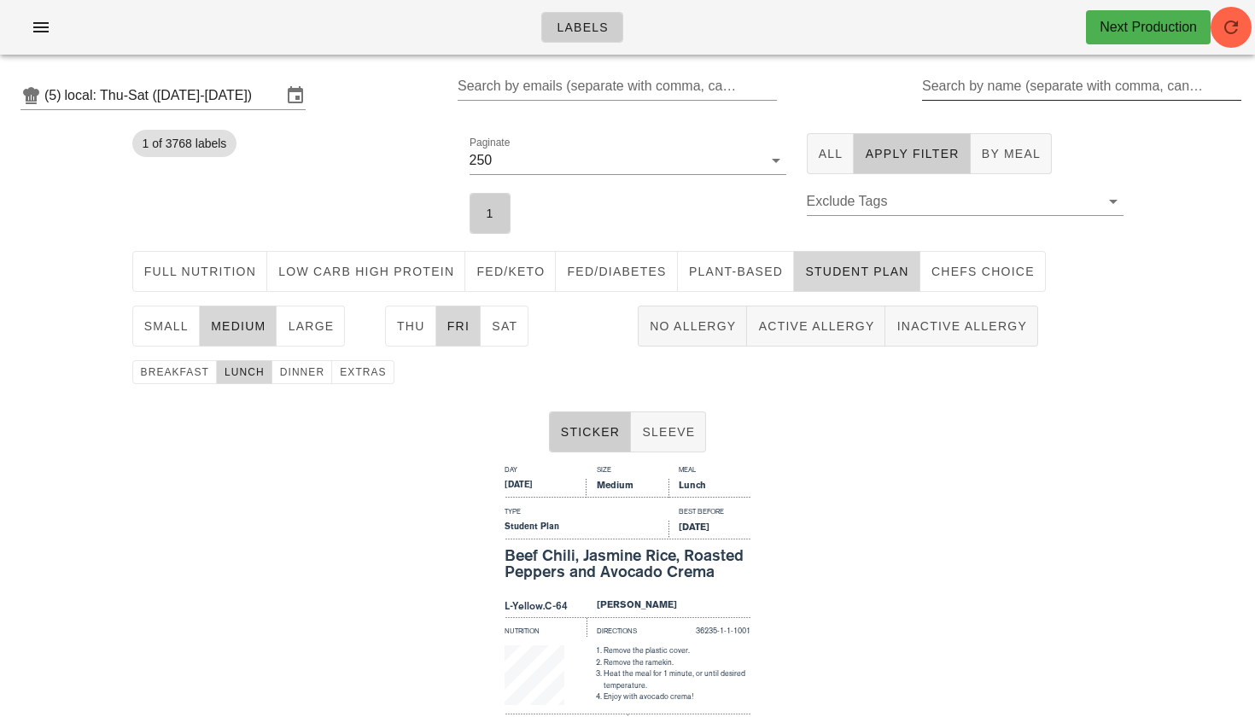
click at [1003, 87] on input "Search by name (separate with comma, can be partial)" at bounding box center [1080, 86] width 316 height 27
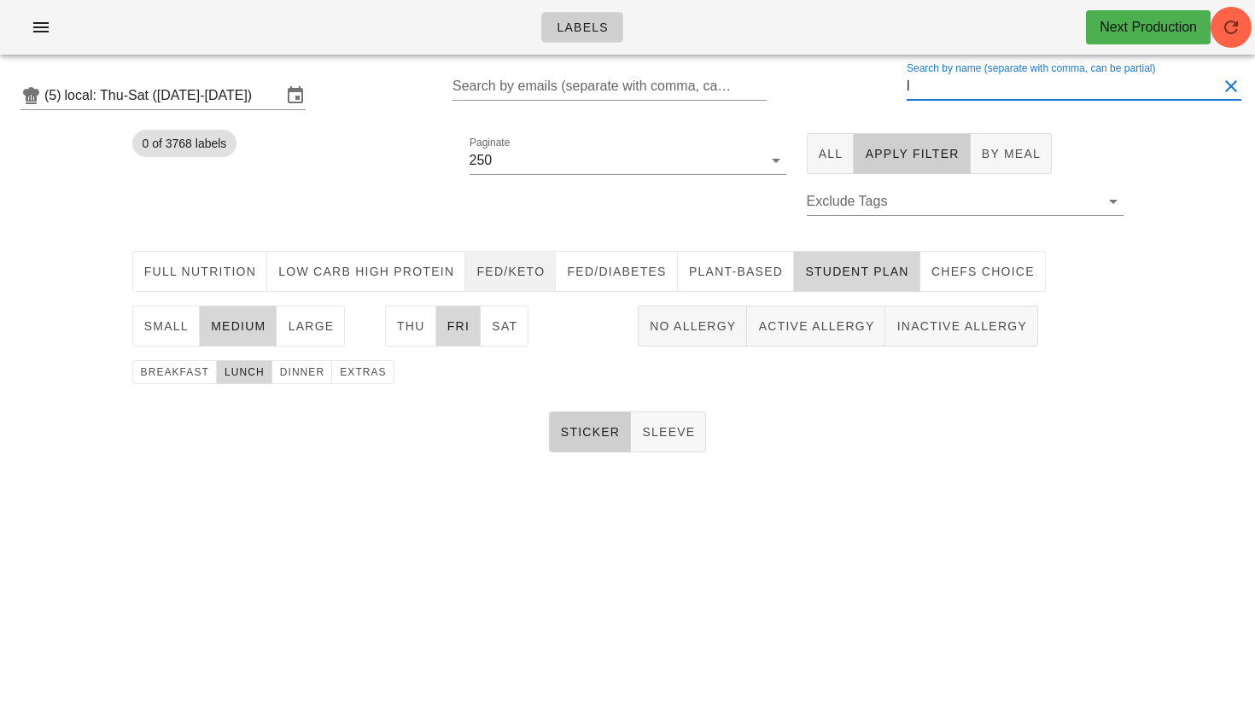
type input "l"
click at [525, 276] on span "Fed/keto" at bounding box center [509, 272] width 69 height 14
click at [838, 268] on span "Student Plan" at bounding box center [856, 272] width 105 height 14
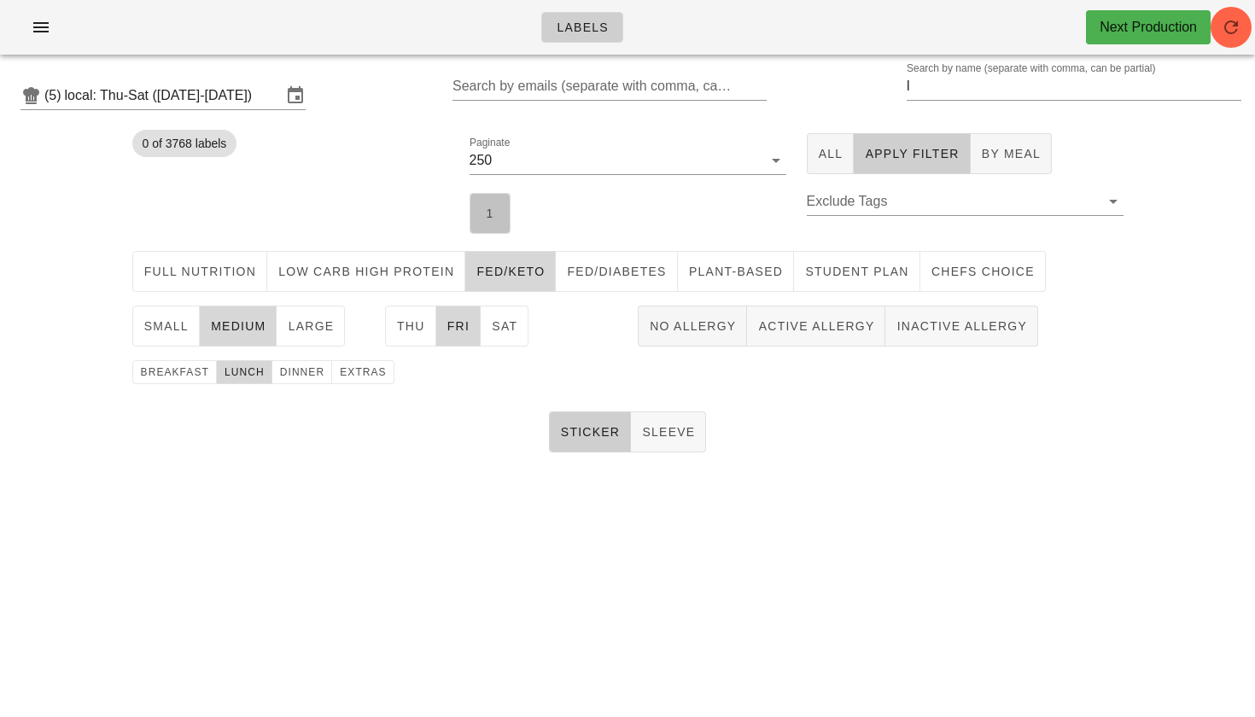
click at [478, 207] on button "1" at bounding box center [489, 213] width 41 height 41
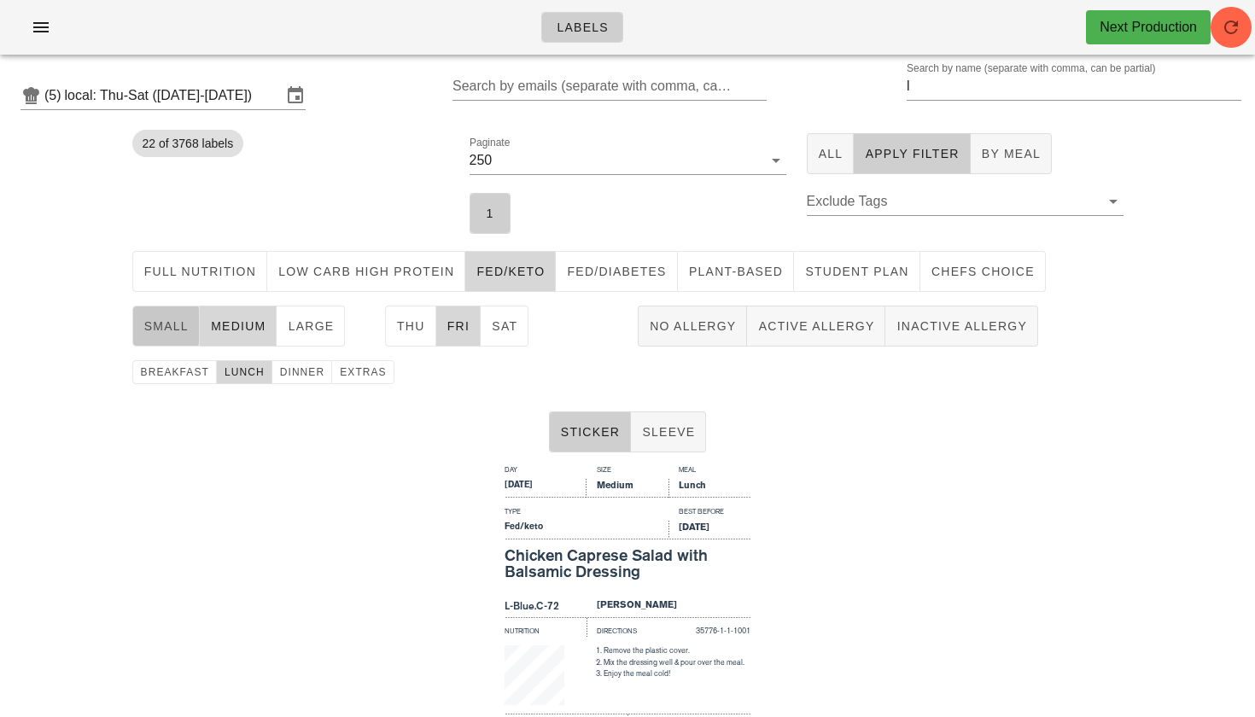
click at [180, 319] on span "small" at bounding box center [165, 326] width 45 height 14
click at [248, 333] on span "medium" at bounding box center [238, 326] width 56 height 14
click at [267, 370] on button "lunch" at bounding box center [244, 372] width 55 height 24
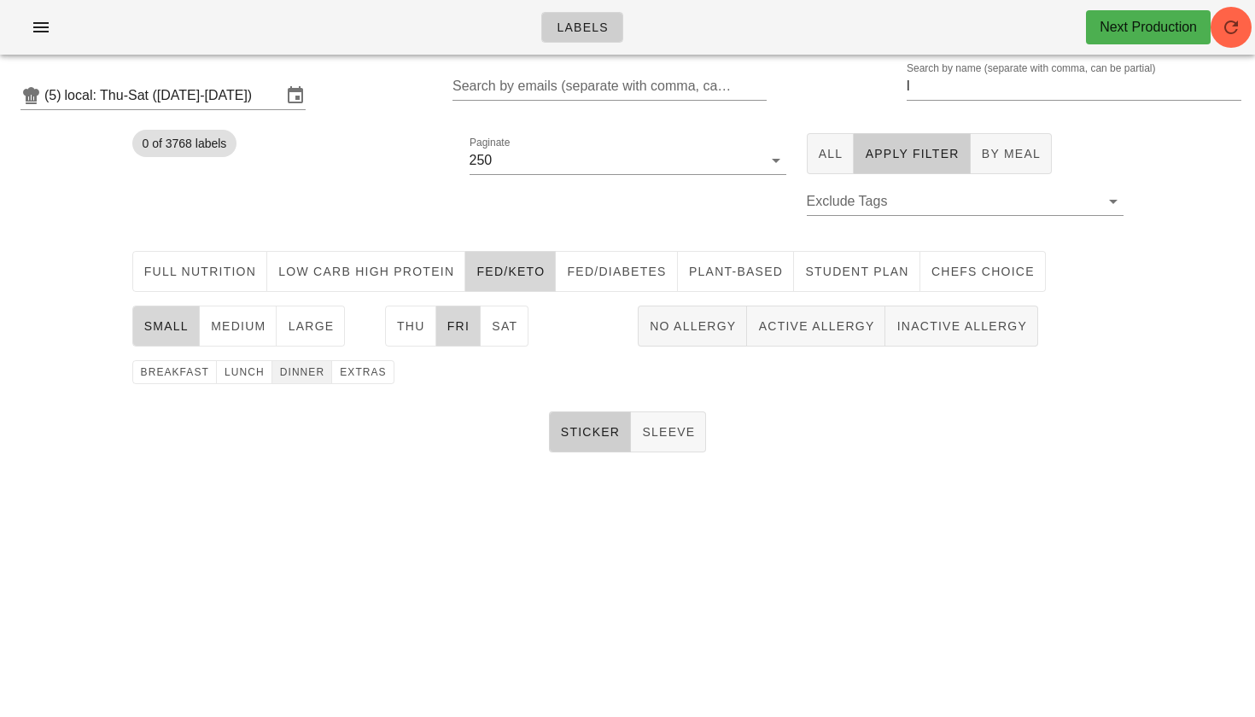
click at [279, 370] on span "dinner" at bounding box center [302, 372] width 46 height 12
click at [492, 198] on button "1" at bounding box center [489, 213] width 41 height 41
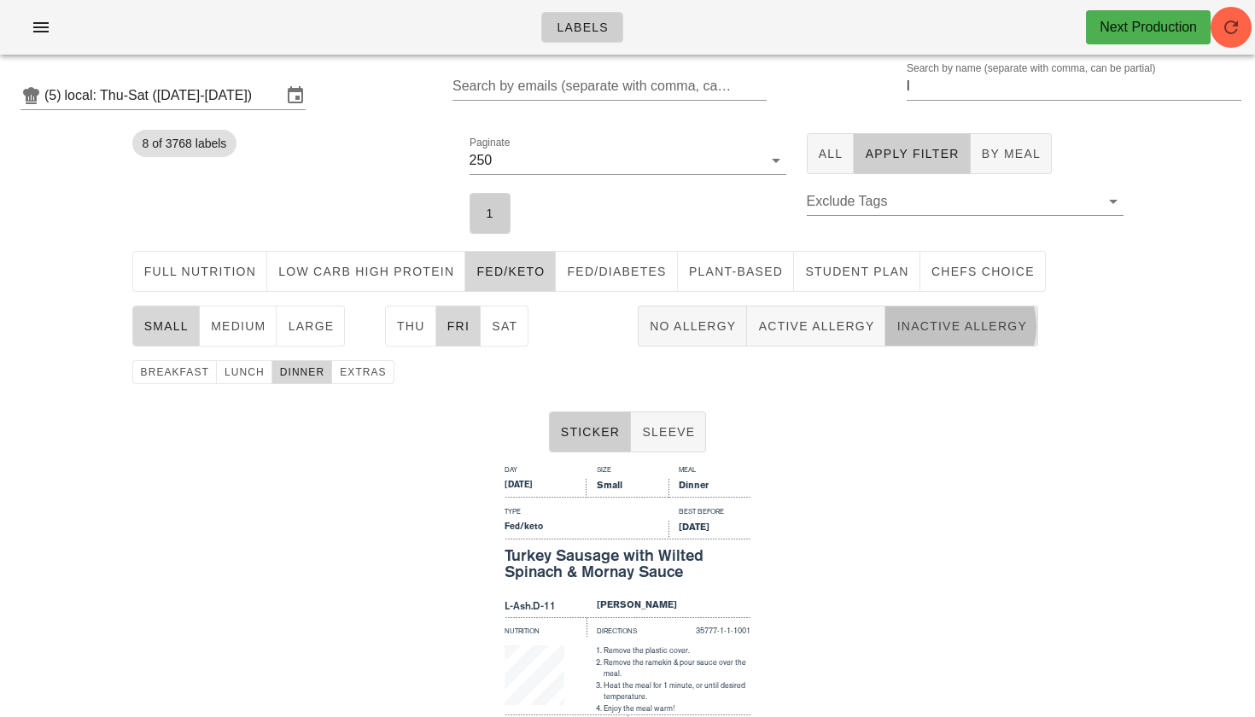
click at [950, 333] on span "Inactive Allergy" at bounding box center [960, 326] width 131 height 14
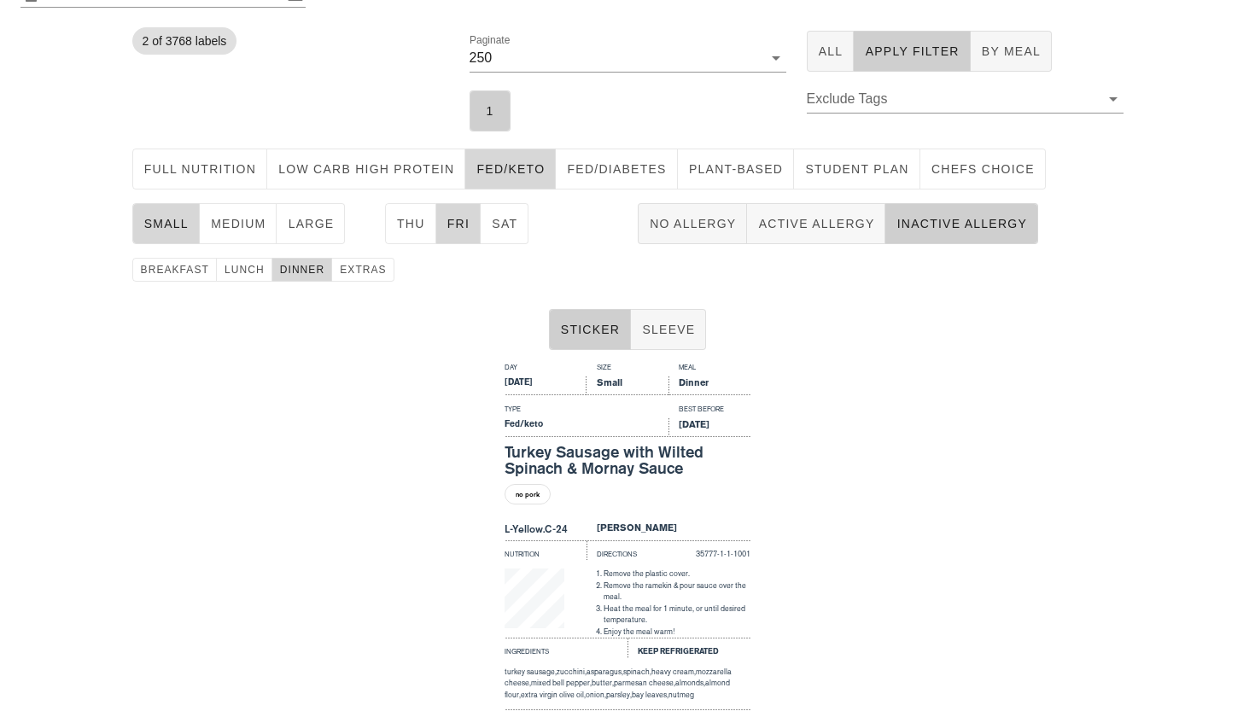
scroll to position [104, 0]
